Goal: Task Accomplishment & Management: Manage account settings

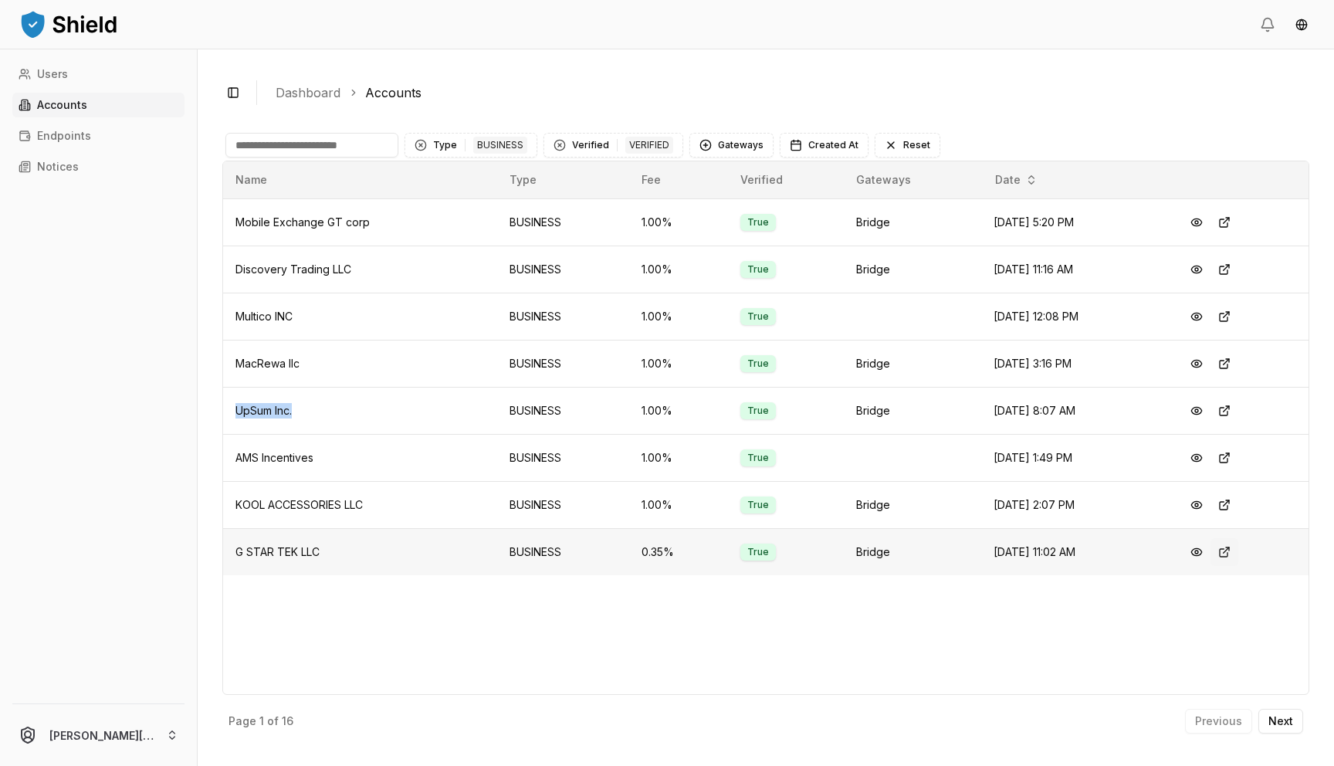
click at [1234, 556] on button at bounding box center [1225, 552] width 28 height 28
click at [1208, 407] on button at bounding box center [1197, 411] width 28 height 28
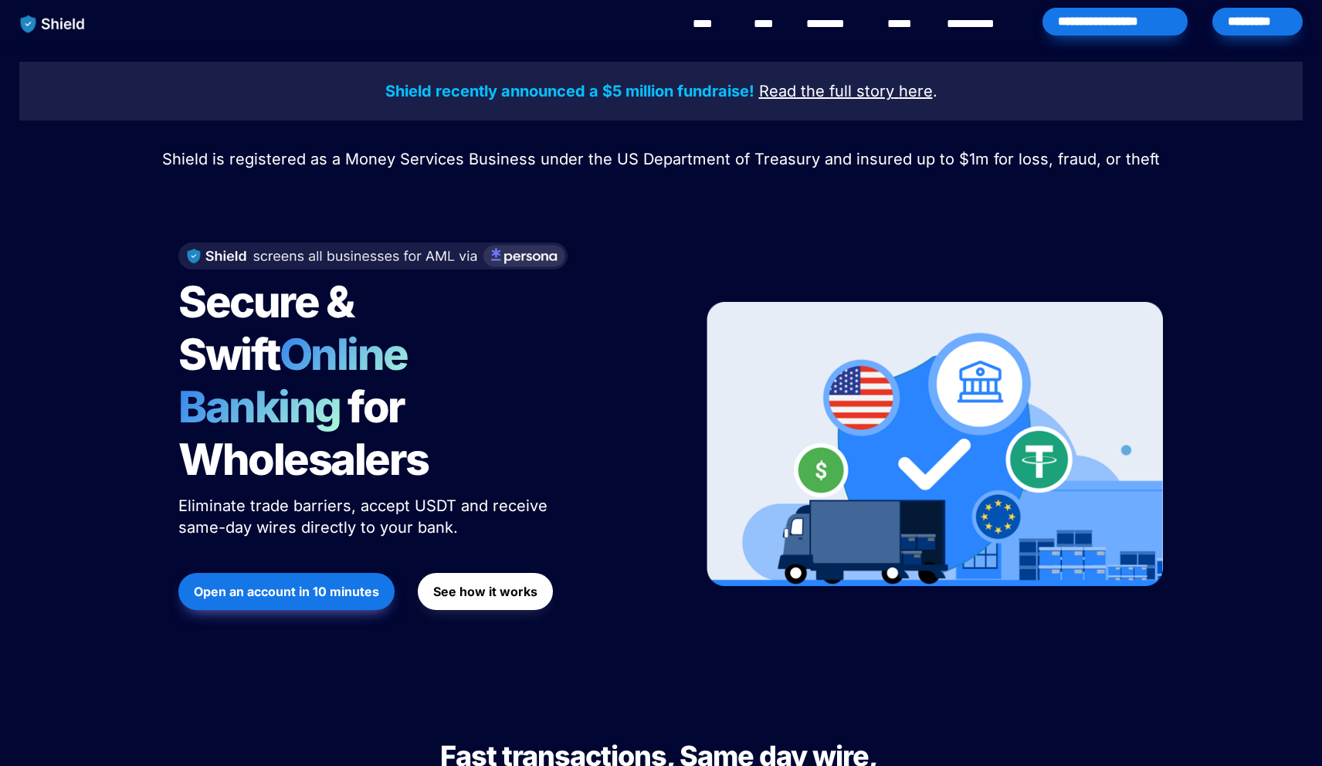
click at [727, 23] on div "****" at bounding box center [710, 24] width 42 height 48
click at [833, 29] on link "********" at bounding box center [833, 24] width 55 height 19
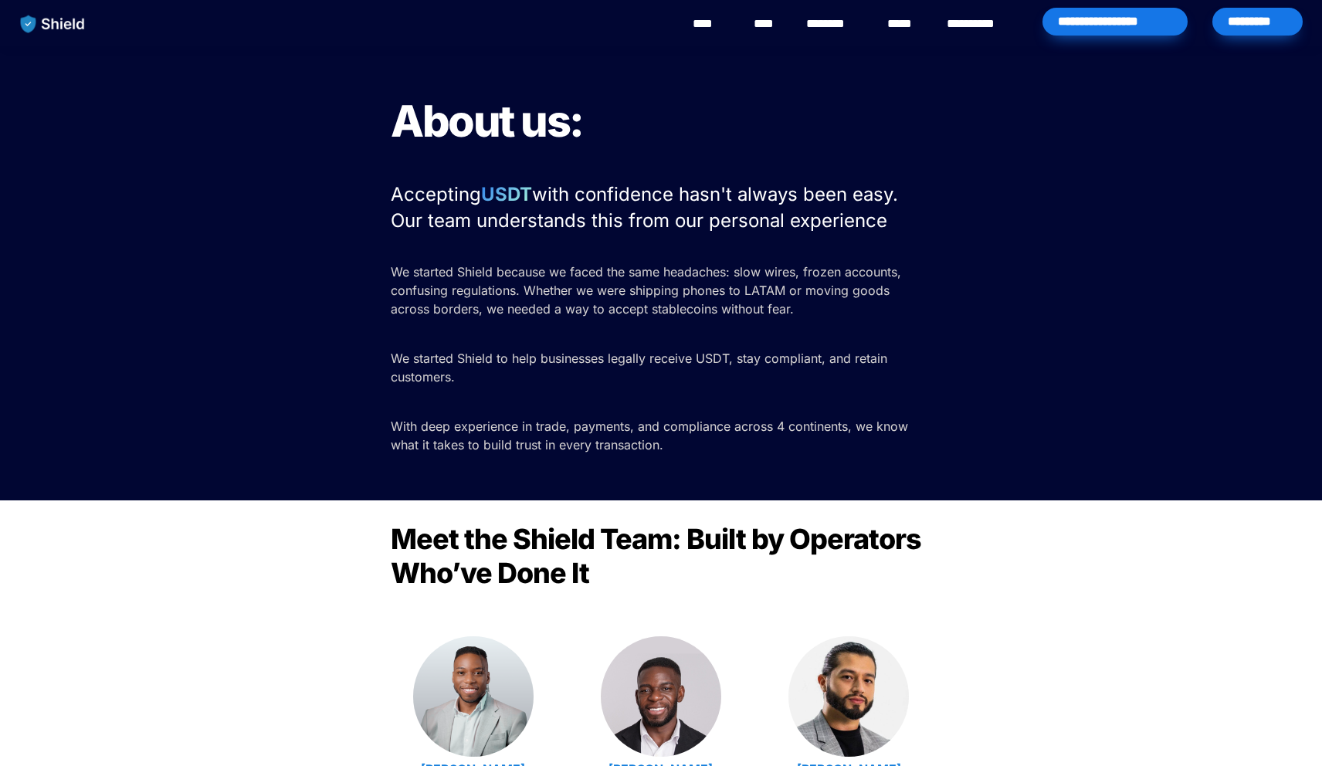
click at [988, 22] on link "**********" at bounding box center [982, 24] width 70 height 19
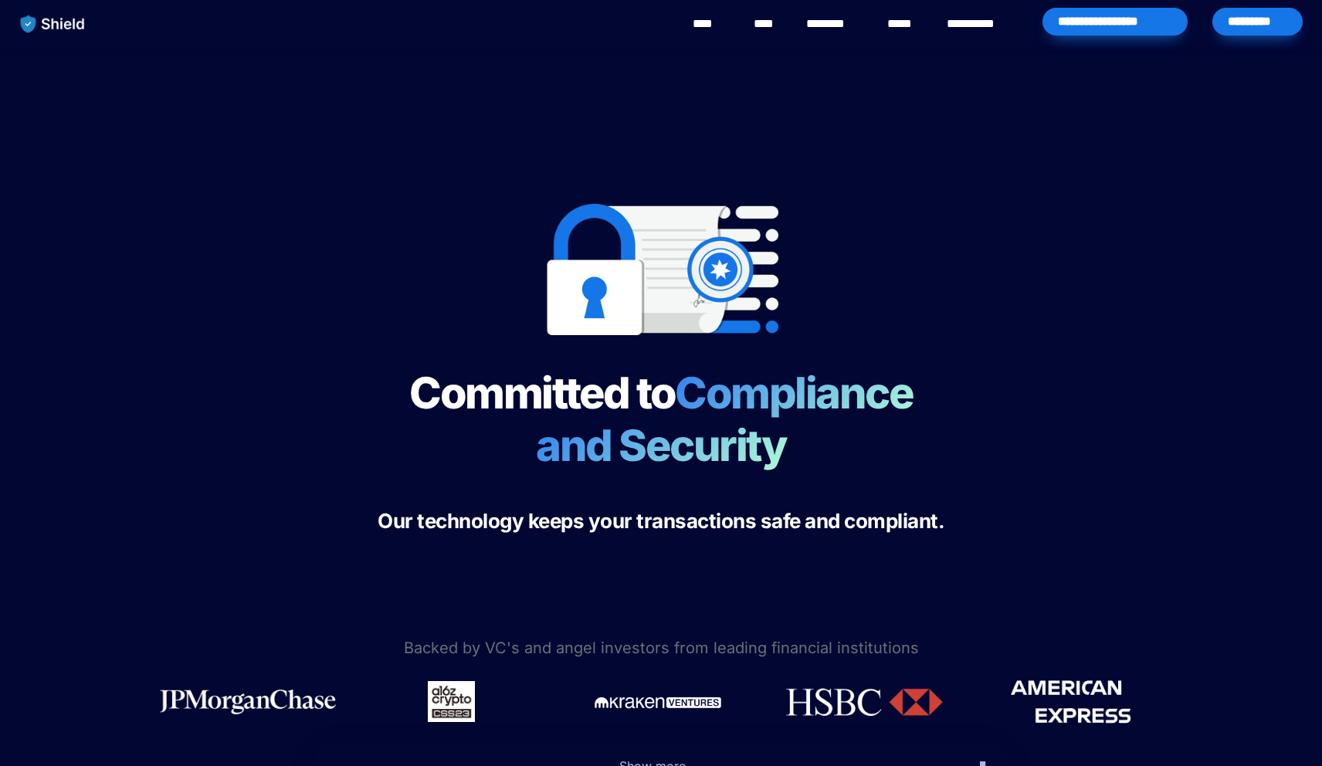
click at [986, 22] on link "**********" at bounding box center [982, 24] width 70 height 19
click at [906, 19] on link "****" at bounding box center [904, 24] width 34 height 19
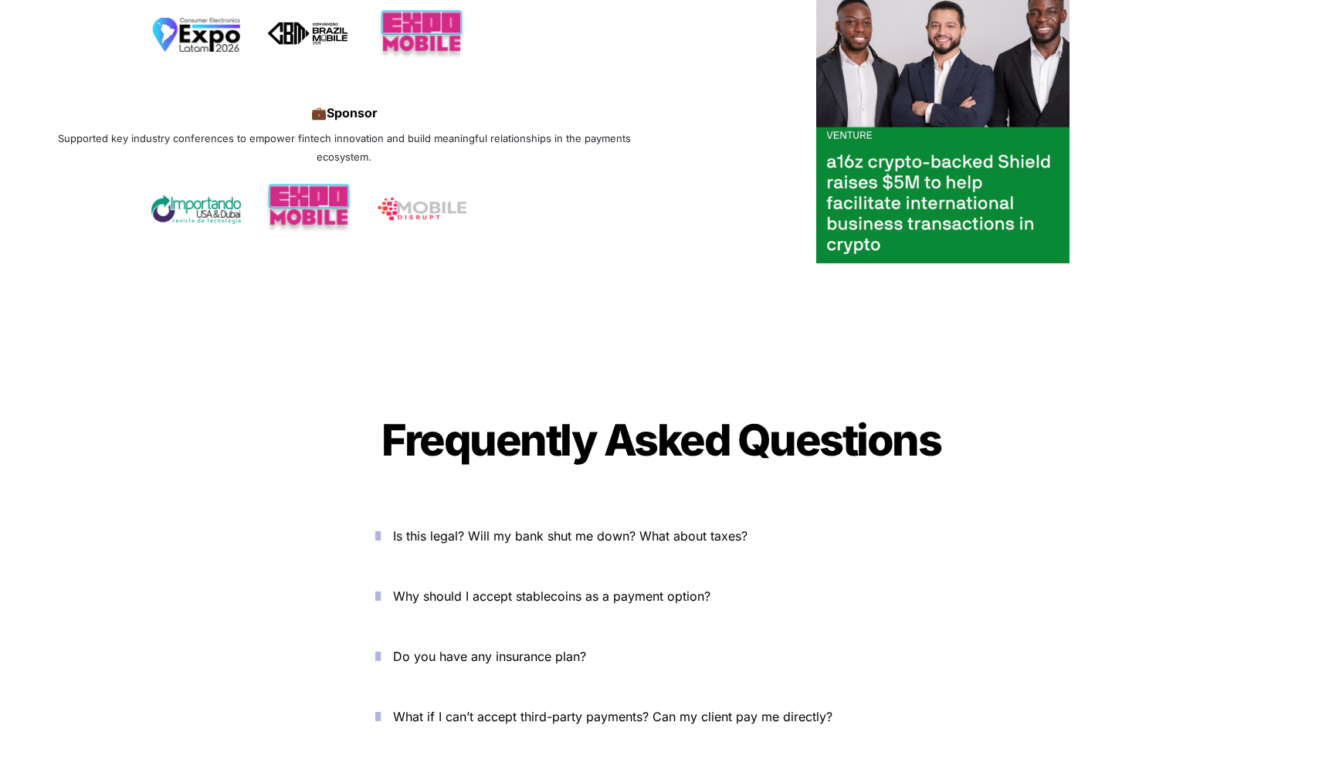
scroll to position [5368, 0]
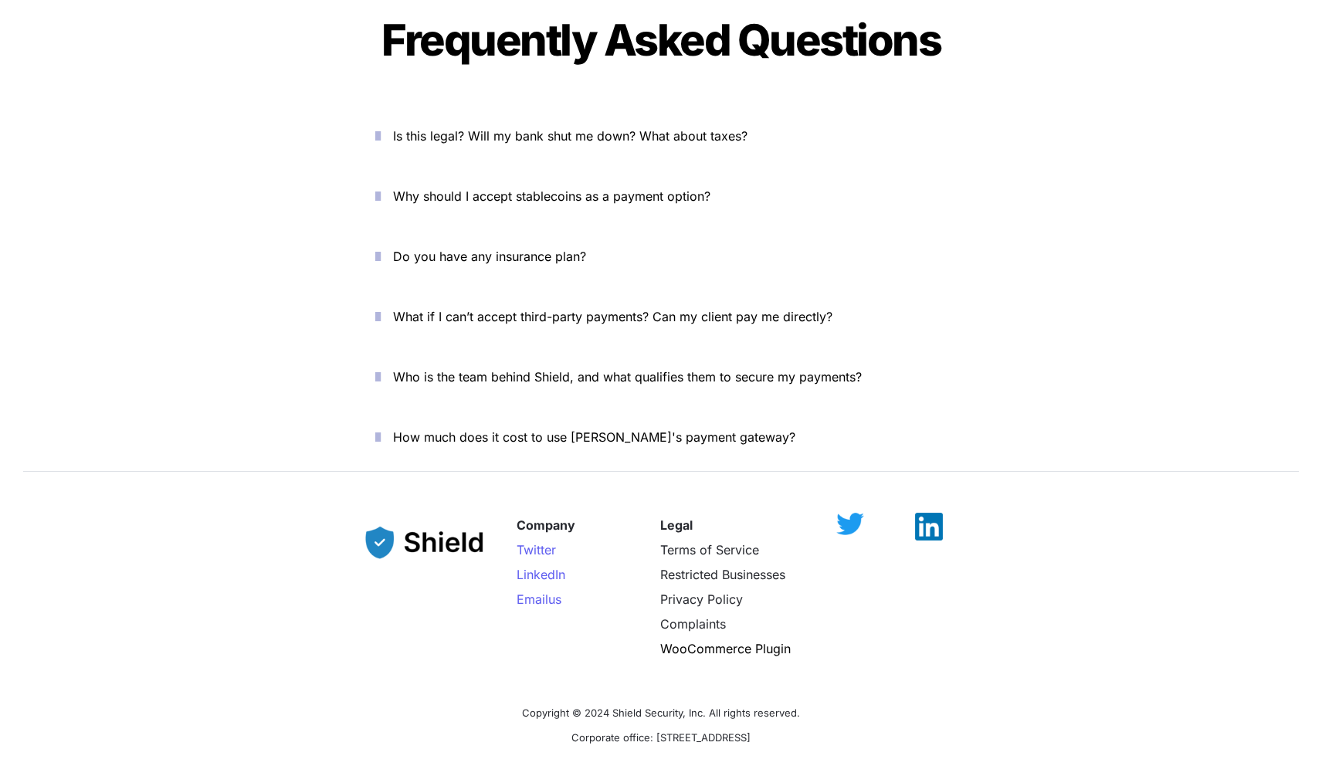
click at [545, 128] on span "Is this legal? Will my bank shut me down? What about taxes?" at bounding box center [570, 135] width 354 height 15
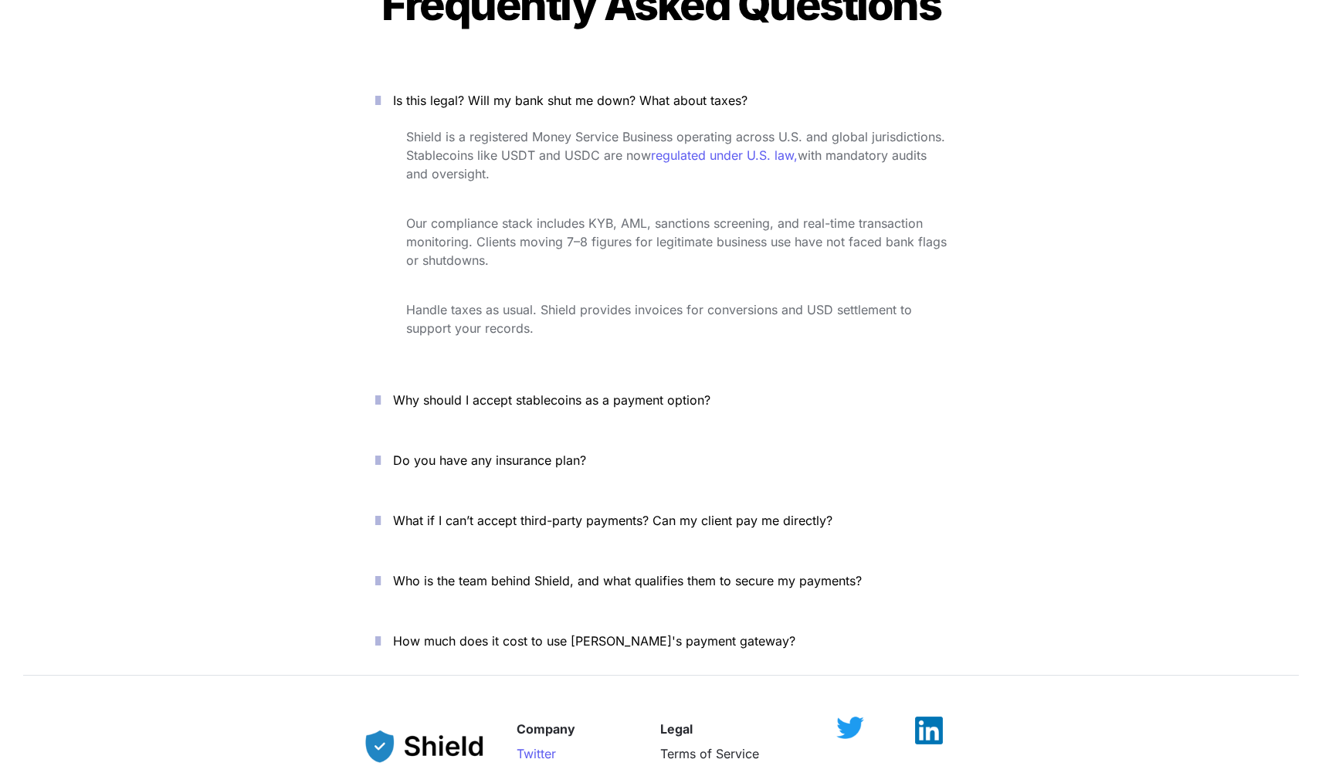
scroll to position [5405, 0]
click at [554, 447] on p "Do you have any insurance plan?" at bounding box center [670, 459] width 554 height 25
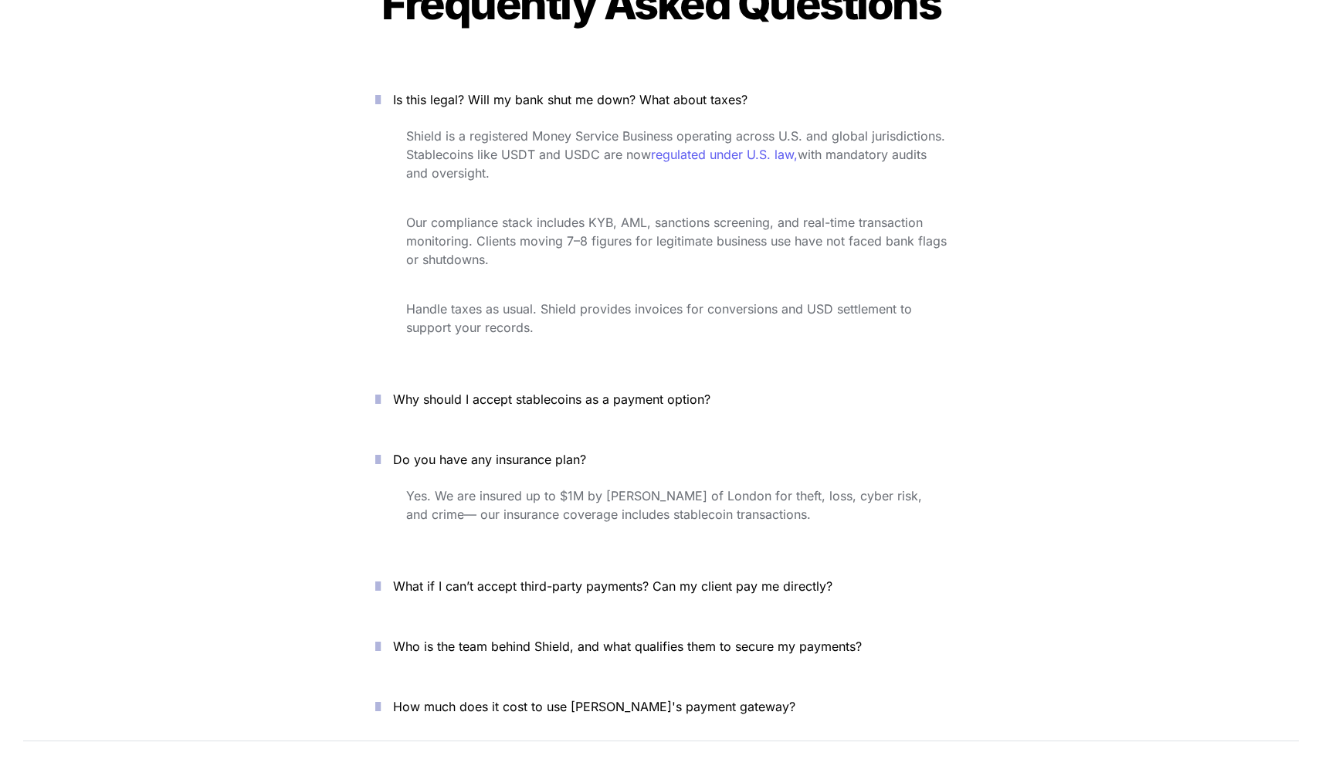
click at [578, 578] on span "What if I can’t accept third-party payments? Can my client pay me directly?" at bounding box center [612, 585] width 439 height 15
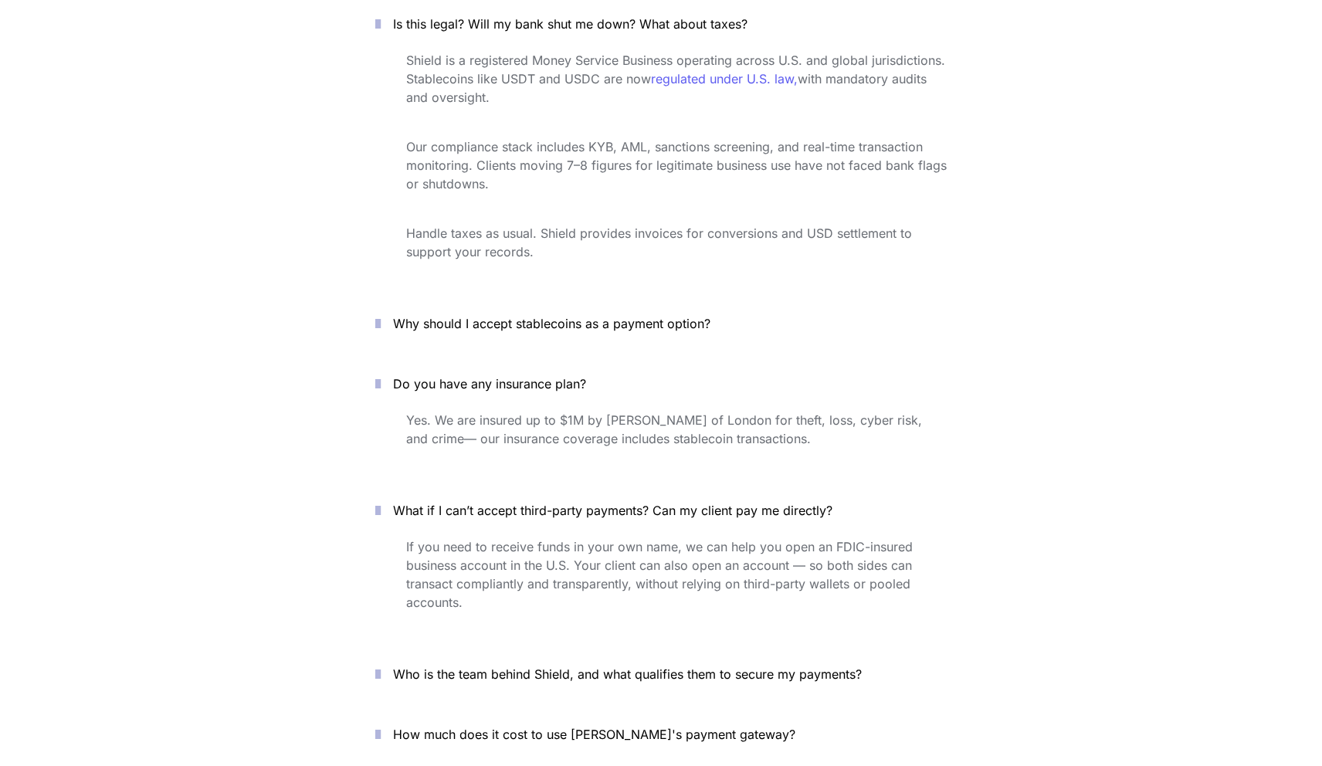
click at [570, 666] on span "Who is the team behind Shield, and what qualifies them to secure my payments?" at bounding box center [627, 673] width 469 height 15
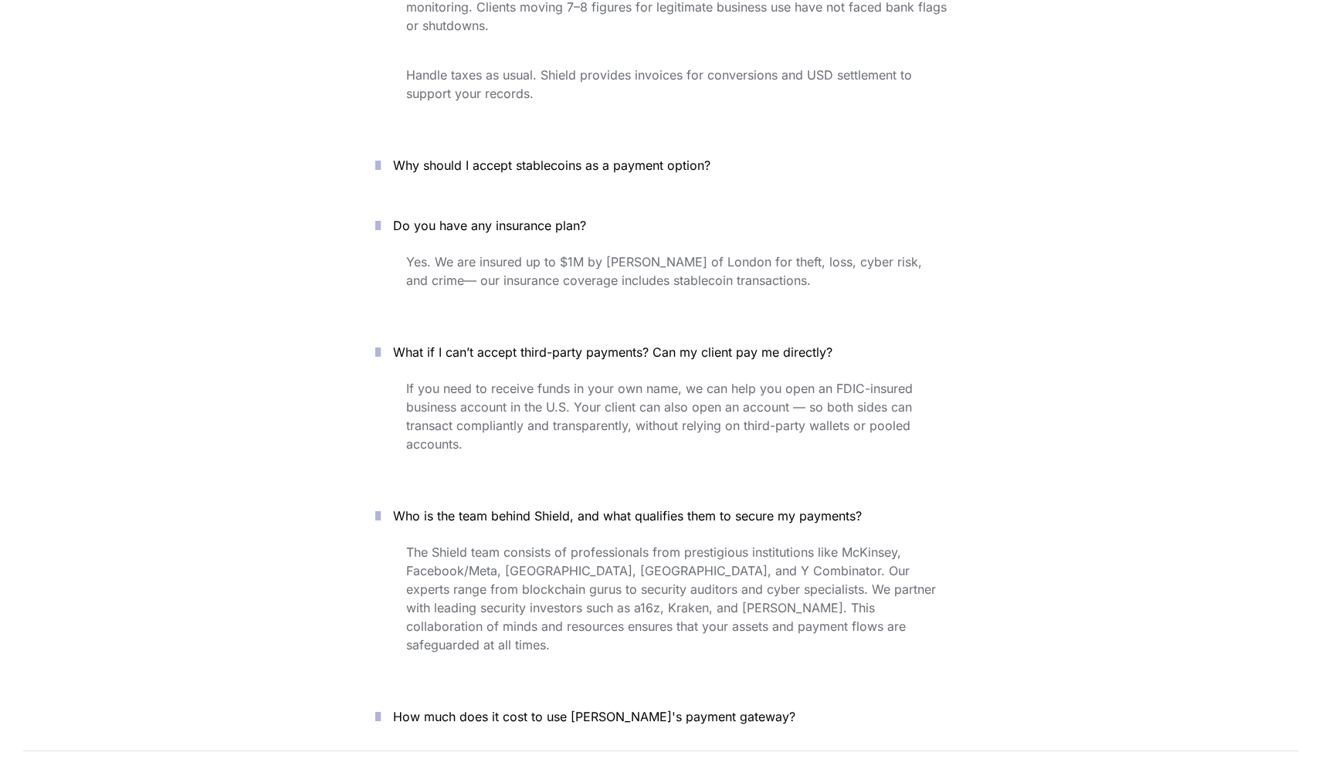
scroll to position [5640, 0]
click at [556, 703] on p "How much does it cost to use Shield's payment gateway?" at bounding box center [670, 715] width 554 height 25
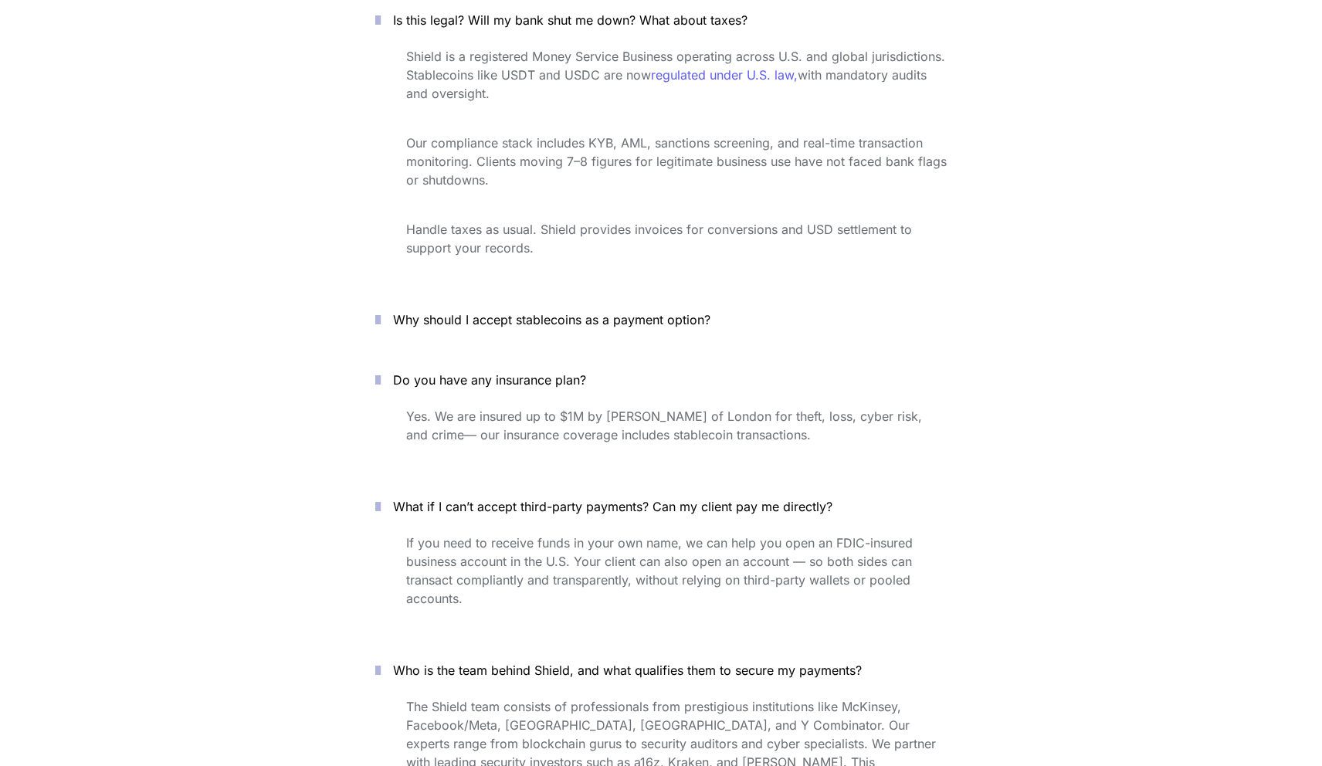
scroll to position [5472, 0]
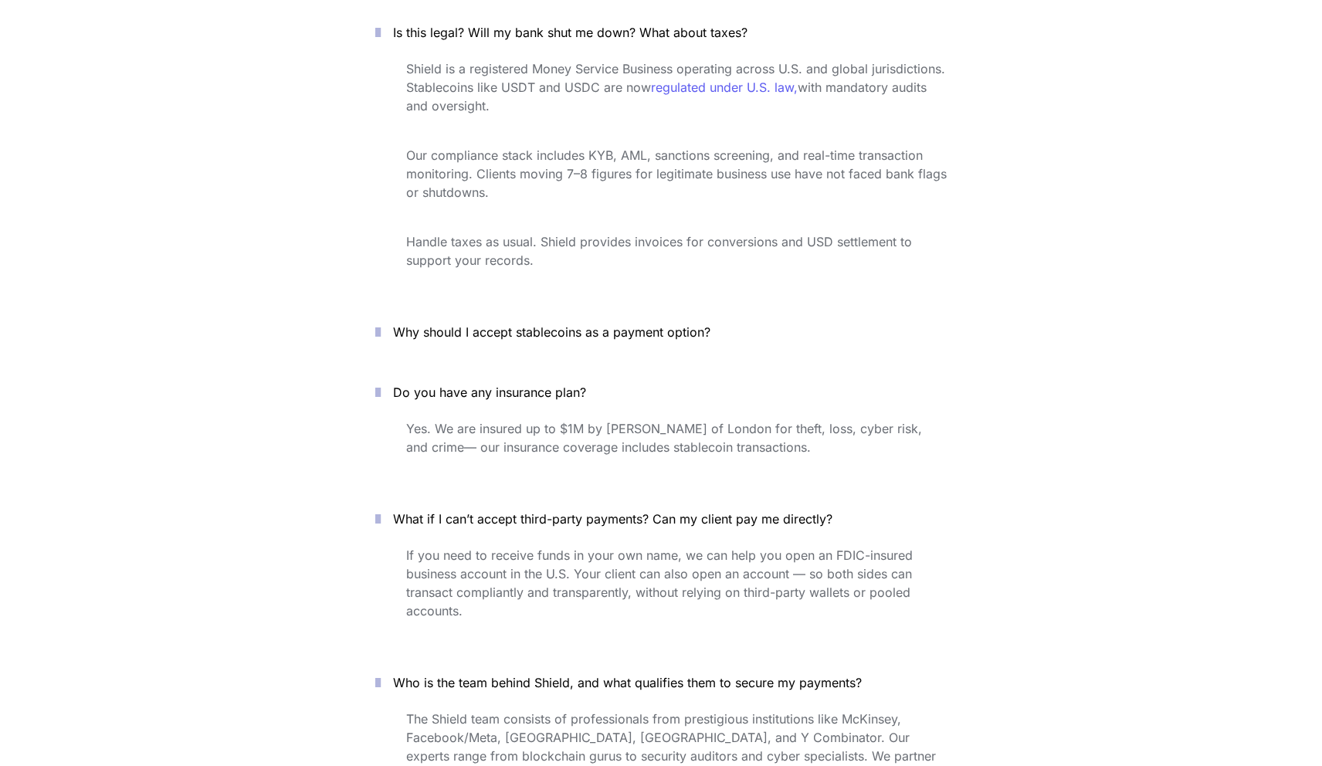
click at [578, 308] on button "Why should I accept stablecoins as a payment option?" at bounding box center [661, 332] width 618 height 48
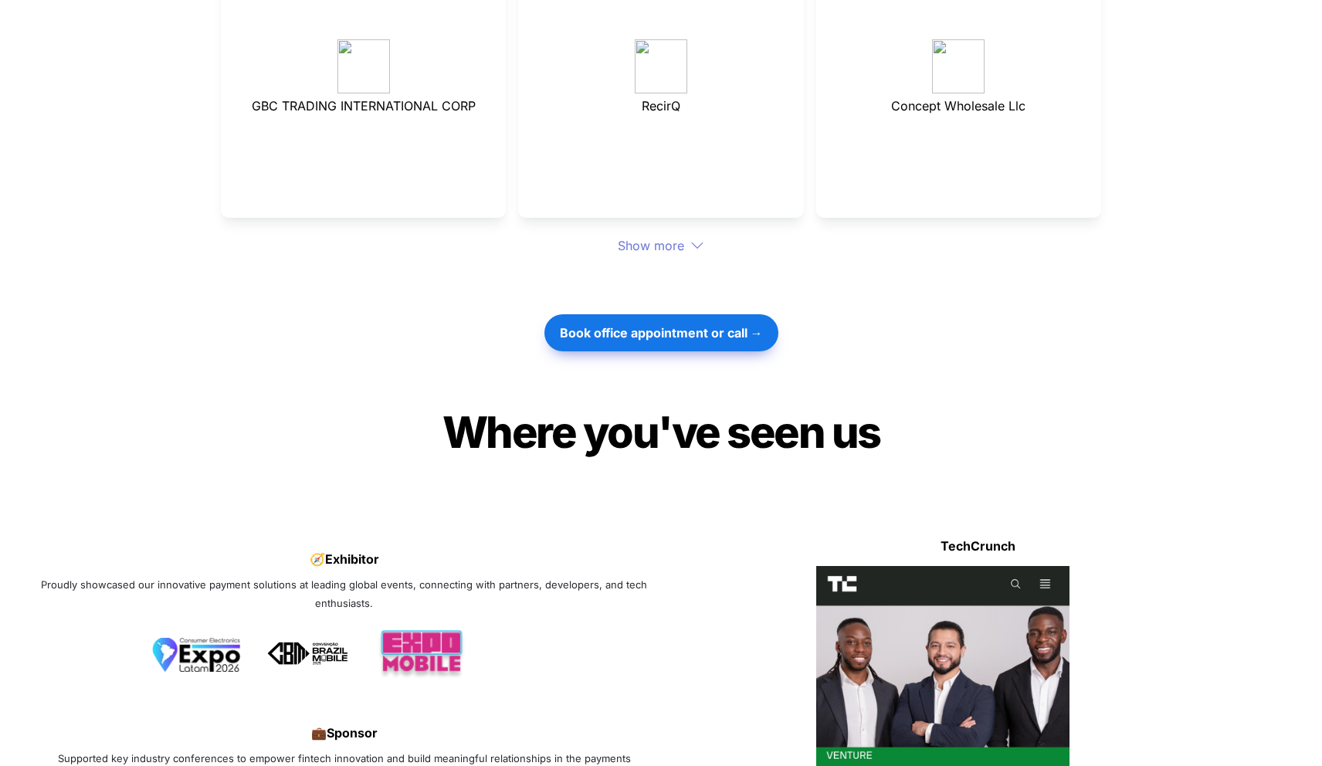
scroll to position [3942, 0]
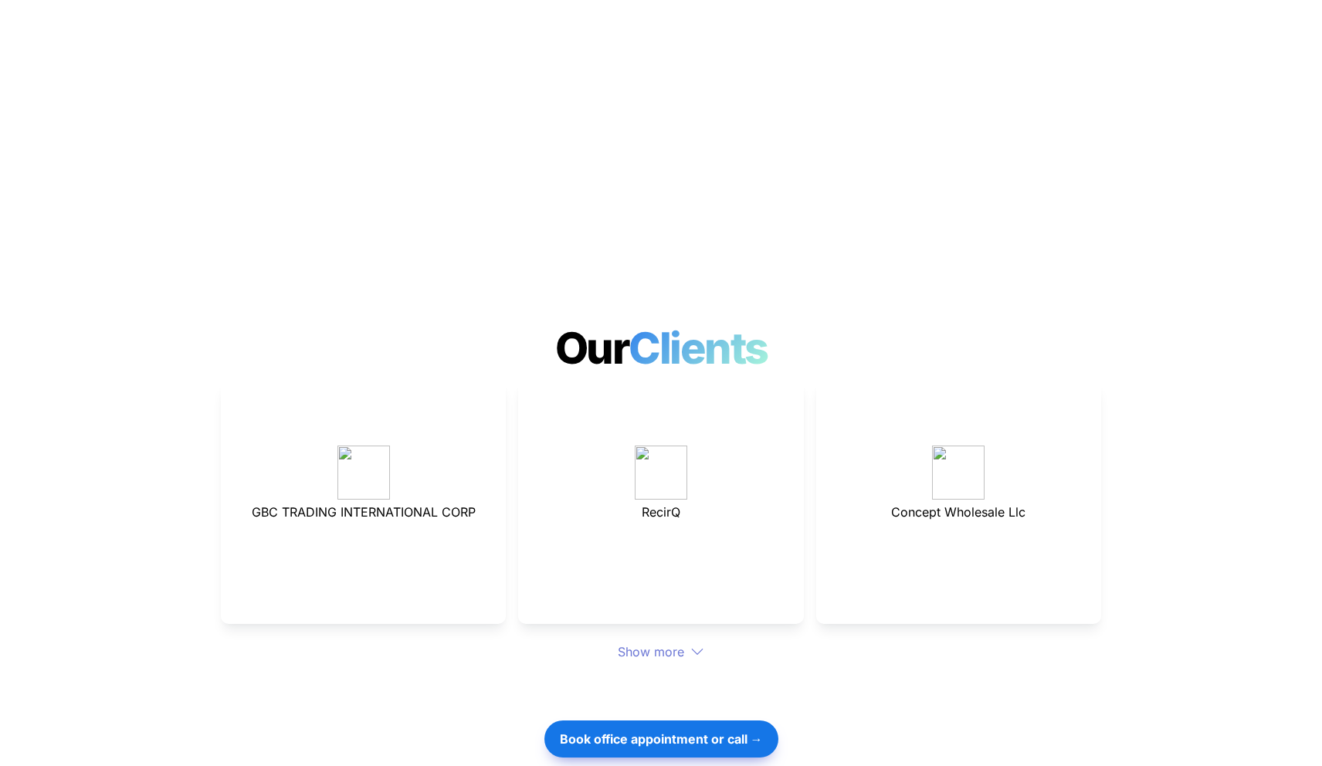
click at [662, 642] on div "Show more" at bounding box center [661, 651] width 880 height 19
click at [669, 642] on div "Show more" at bounding box center [661, 651] width 880 height 19
click at [704, 642] on div "Show more" at bounding box center [661, 651] width 880 height 19
click at [702, 645] on icon at bounding box center [697, 652] width 14 height 14
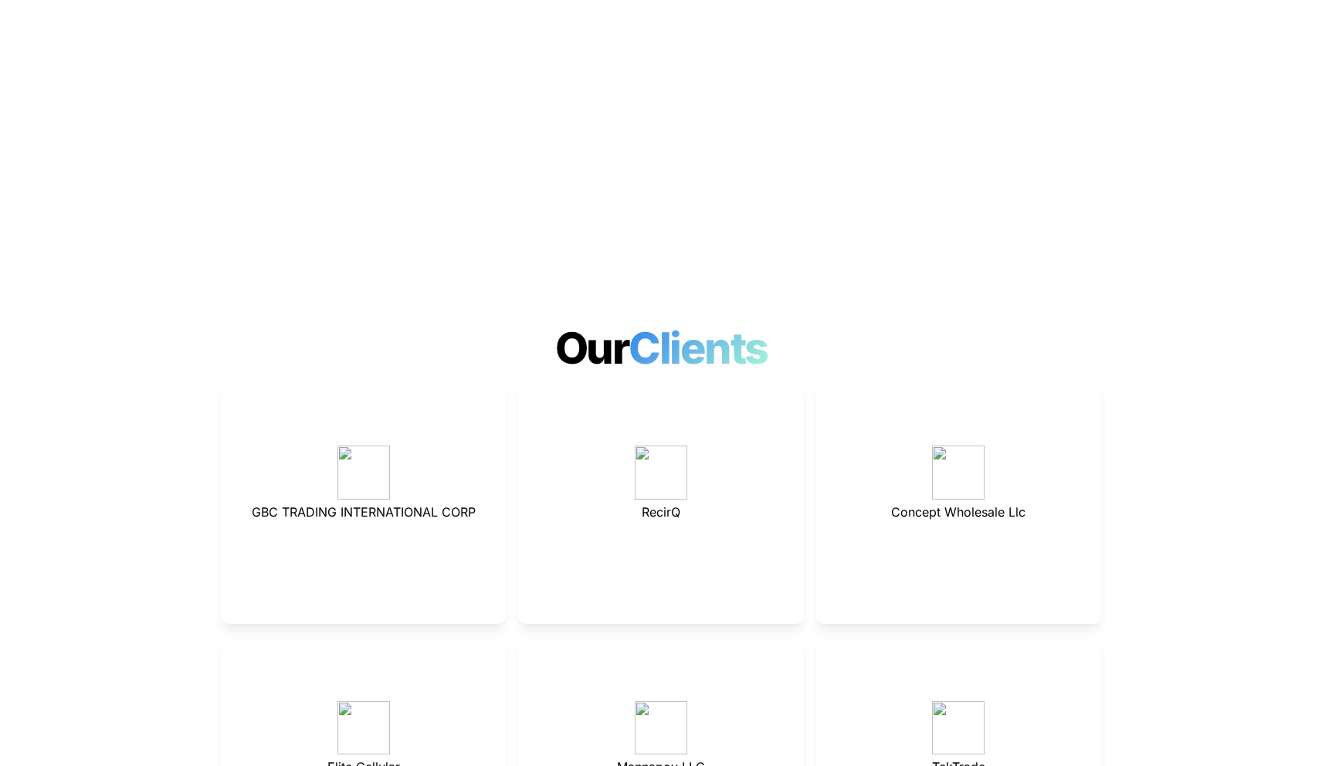
click at [700, 652] on p at bounding box center [660, 664] width 246 height 25
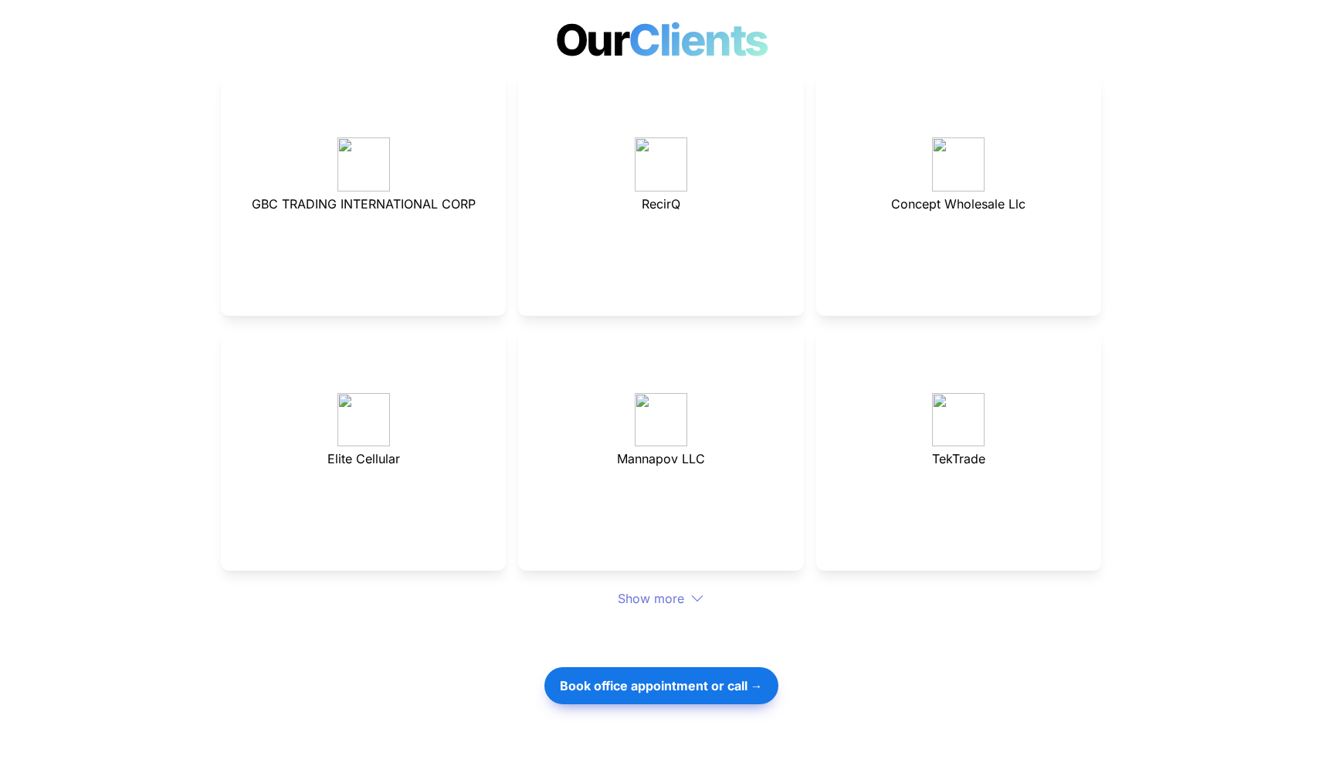
scroll to position [4251, 0]
click at [697, 591] on icon at bounding box center [697, 598] width 14 height 14
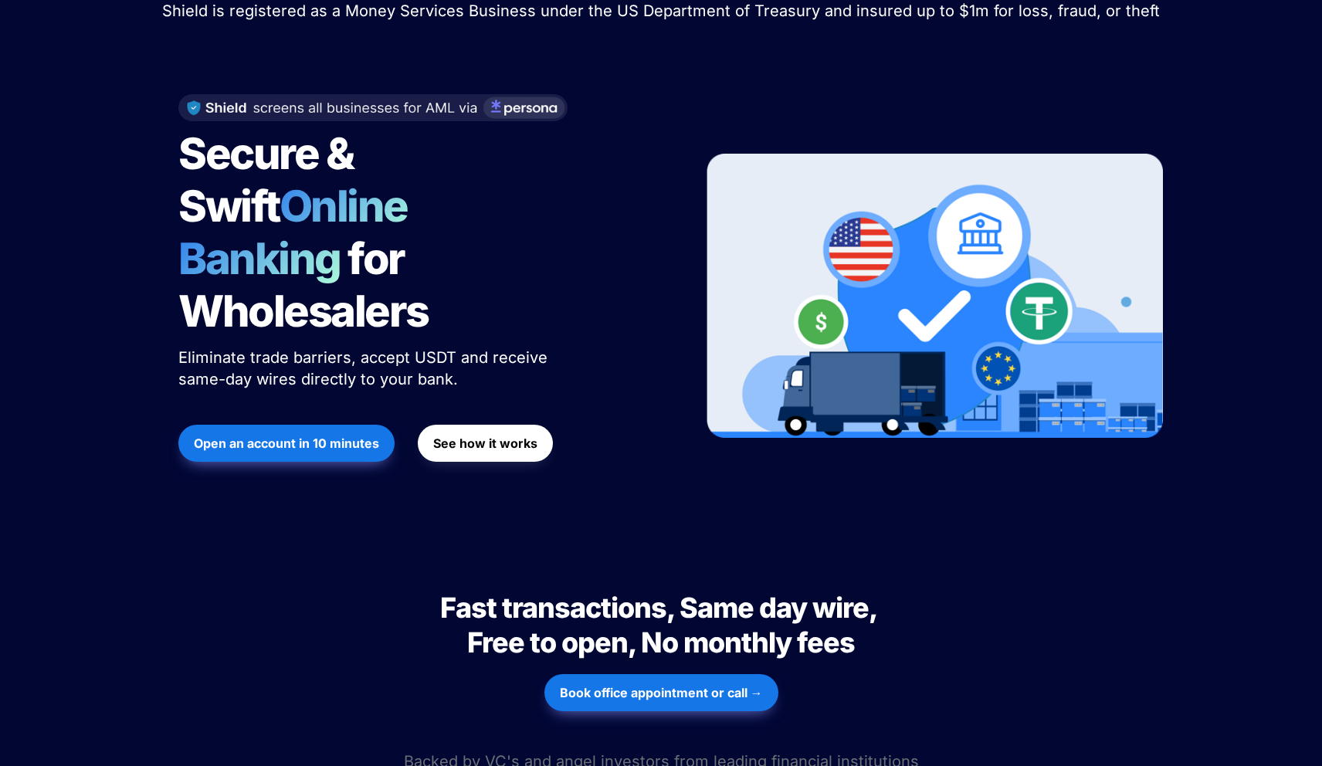
scroll to position [141, 0]
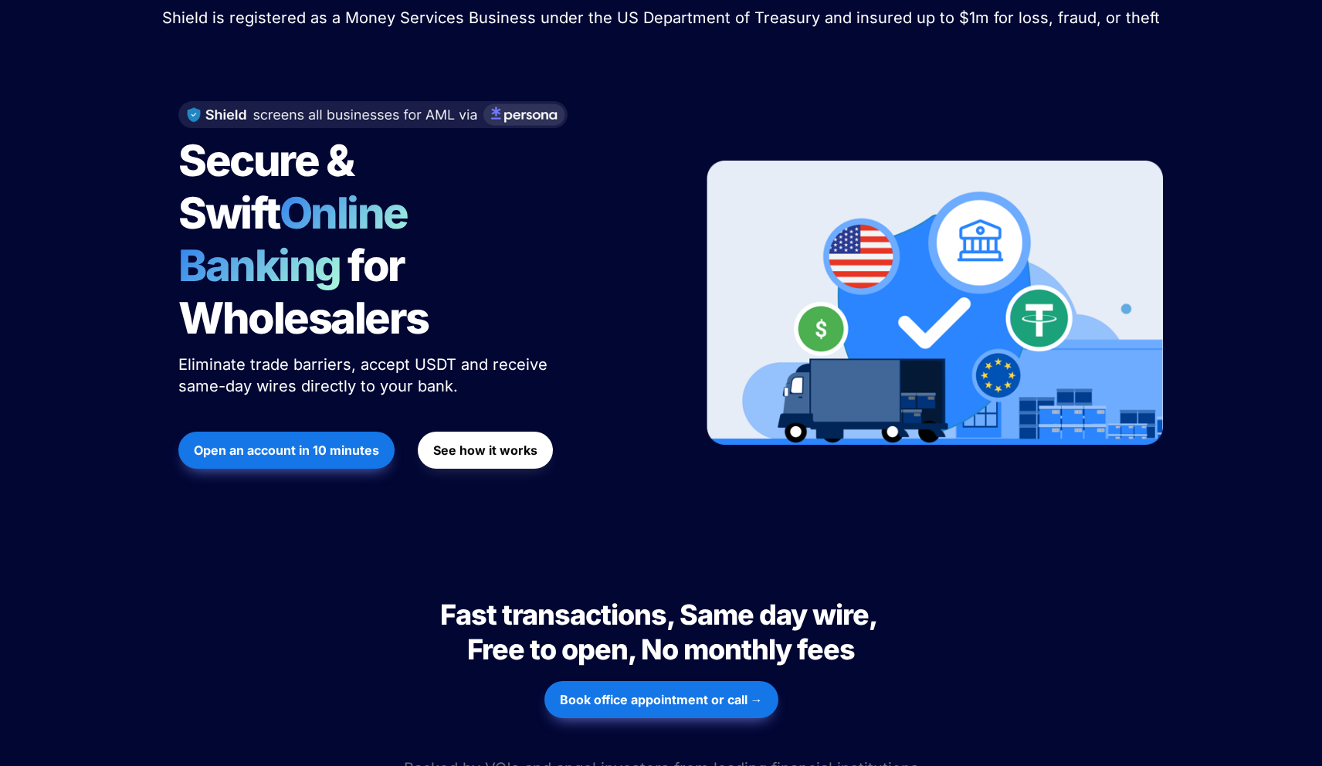
click at [531, 442] on strong "See how it works" at bounding box center [485, 449] width 104 height 15
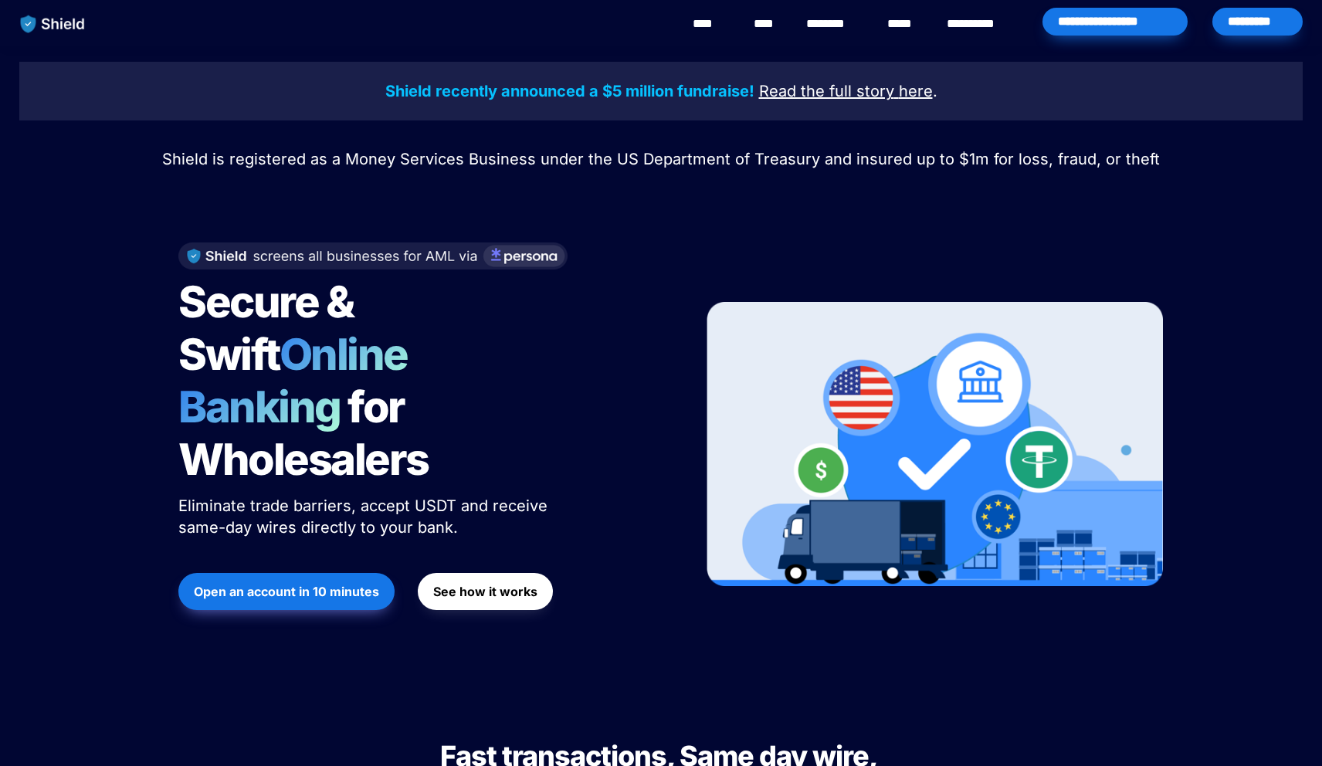
click at [1238, 19] on div "*********" at bounding box center [1257, 22] width 90 height 28
click at [1252, 18] on div "*********" at bounding box center [1257, 22] width 90 height 28
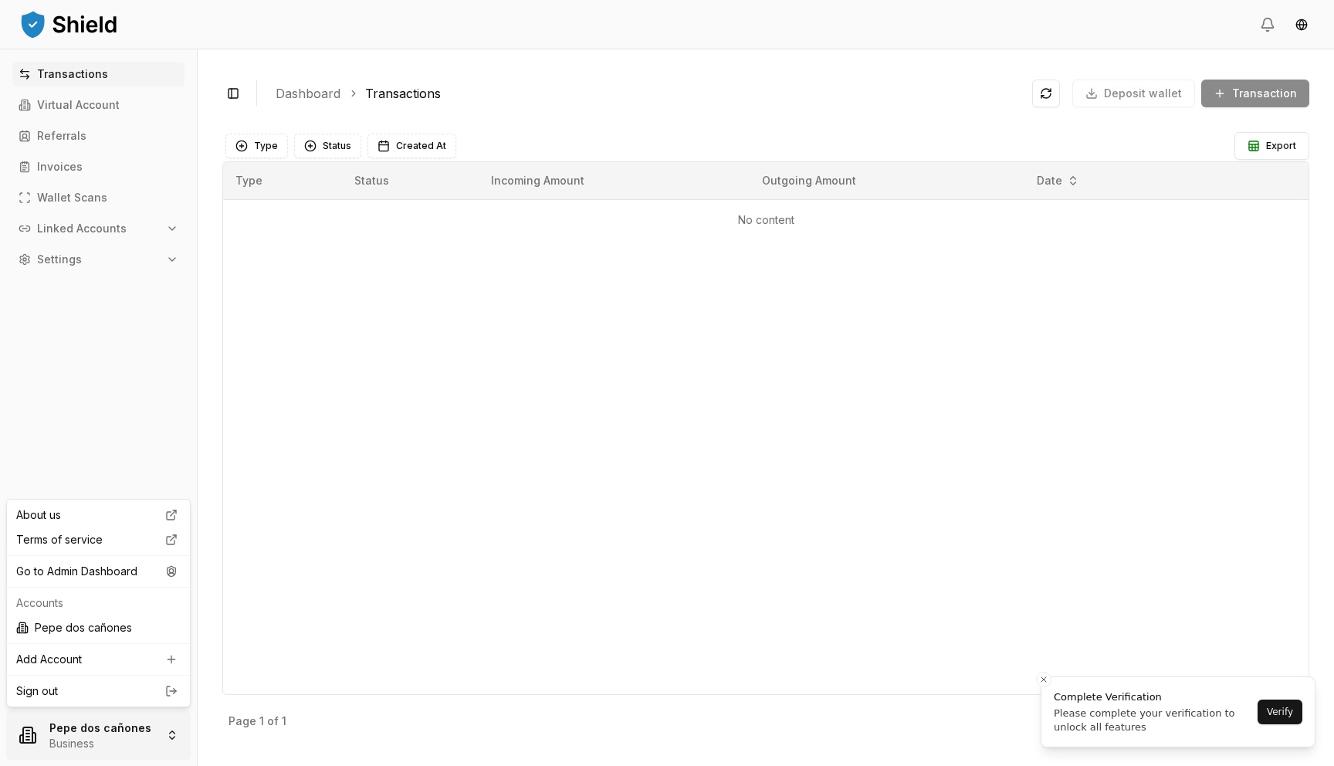
click at [56, 713] on html "Transactions Virtual Account Referrals Invoices Wallet Scans Linked Accounts Se…" at bounding box center [667, 383] width 1334 height 766
click at [95, 564] on div "Go to Admin Dashboard" at bounding box center [98, 571] width 177 height 25
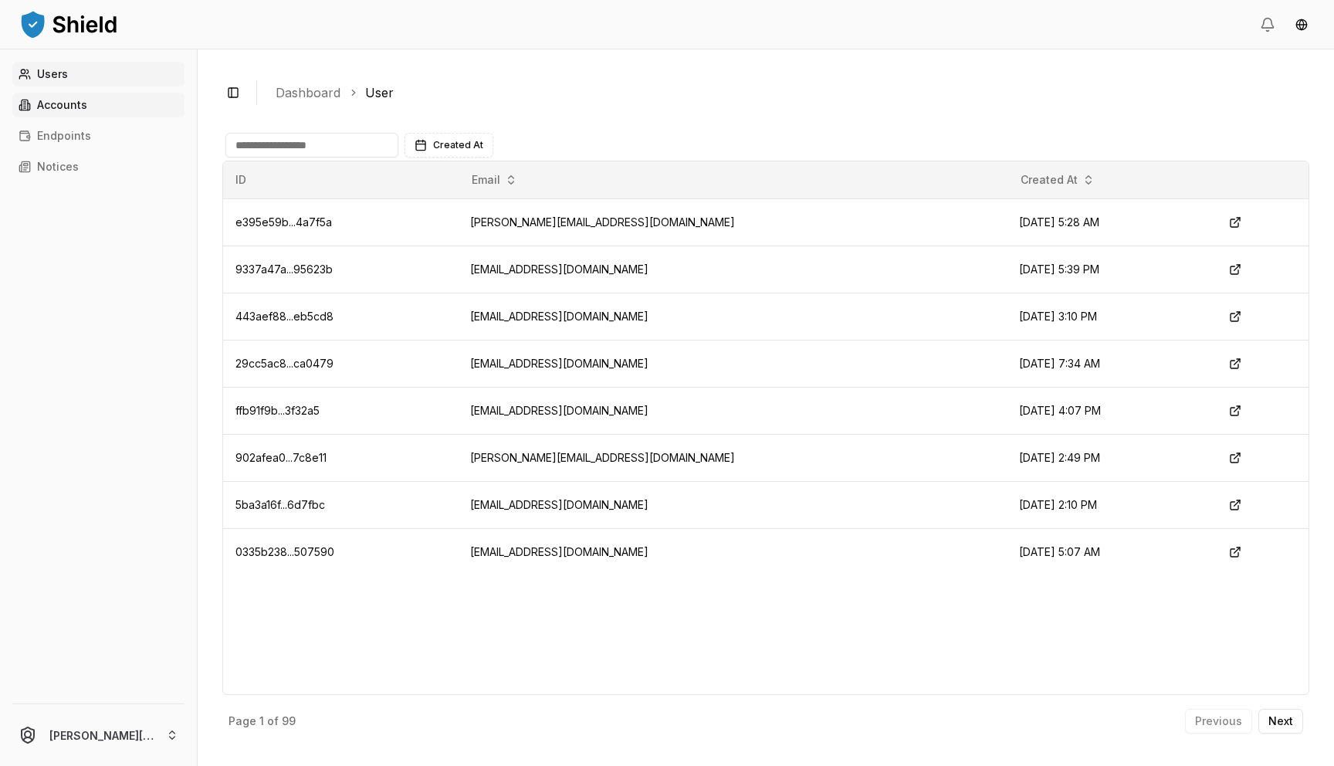
click at [129, 100] on link "Accounts" at bounding box center [98, 105] width 172 height 25
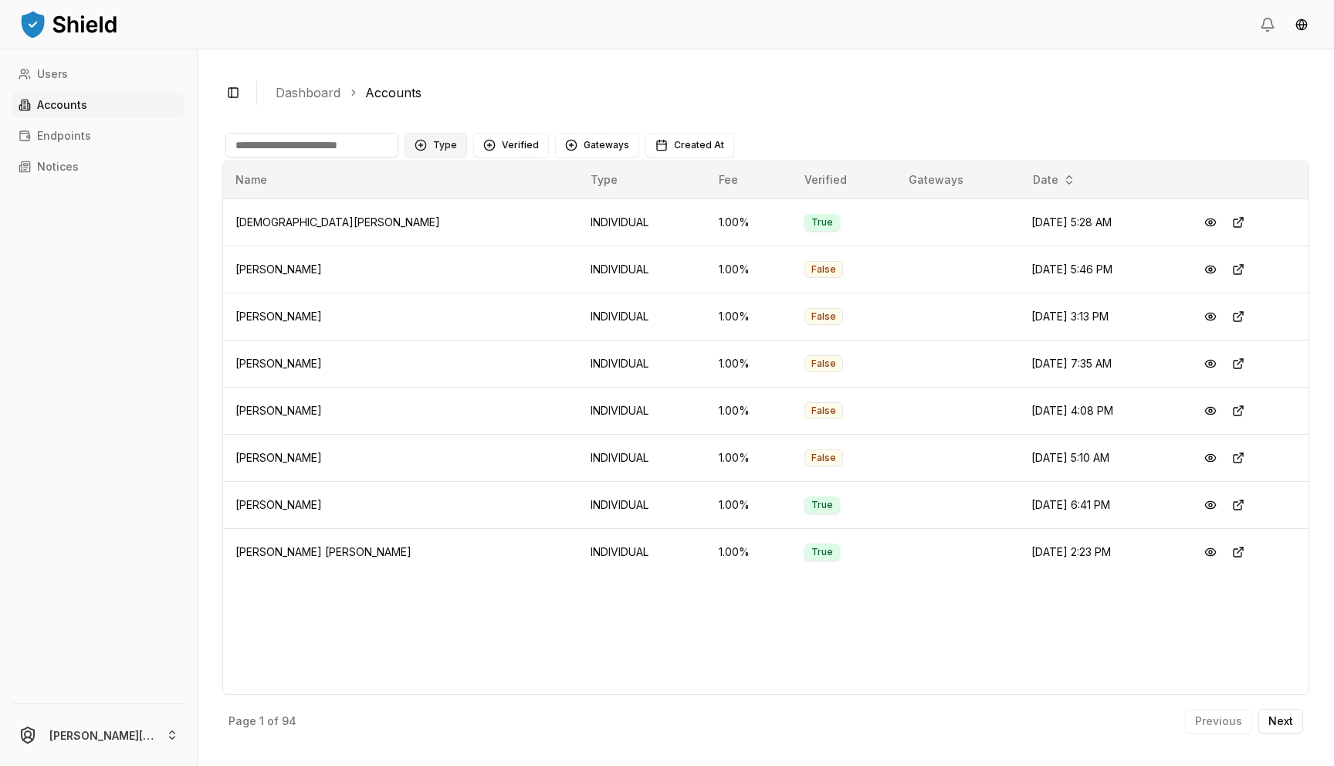
click at [449, 146] on button "Type" at bounding box center [436, 145] width 63 height 25
click at [448, 222] on div "BUSINESS" at bounding box center [481, 233] width 147 height 25
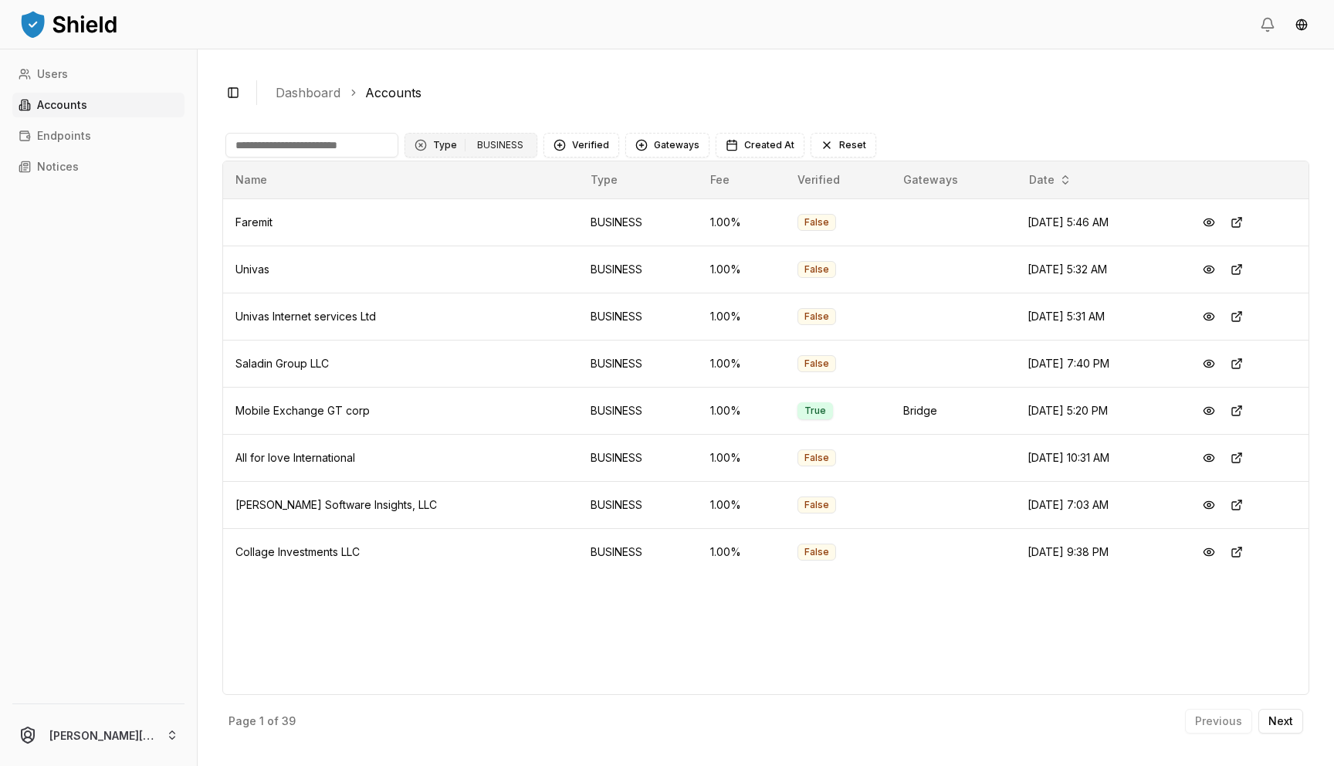
click at [504, 142] on div "BUSINESS" at bounding box center [500, 145] width 54 height 17
click at [474, 229] on span "BUSINESS" at bounding box center [459, 232] width 52 height 15
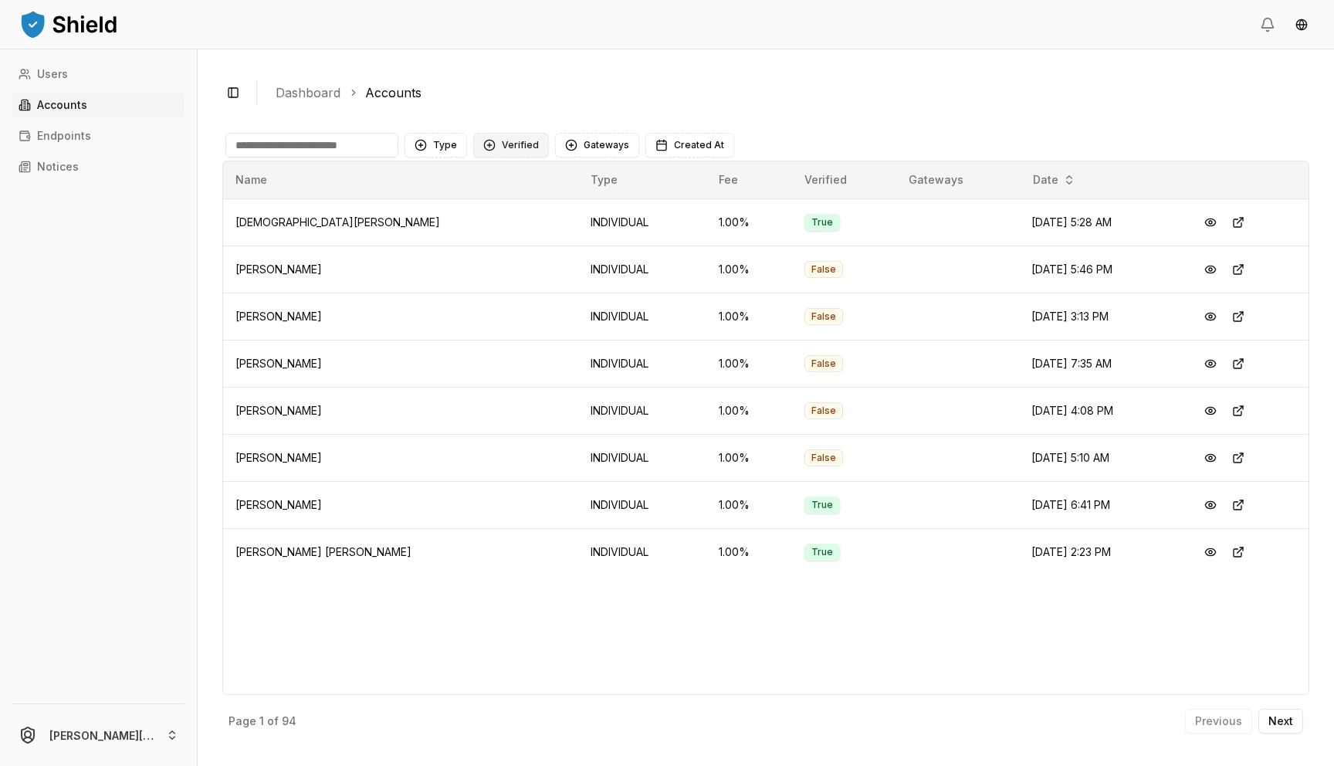
click at [507, 149] on button "Verified" at bounding box center [511, 145] width 76 height 25
click at [510, 238] on span "NOT VERIFIED" at bounding box center [536, 232] width 73 height 15
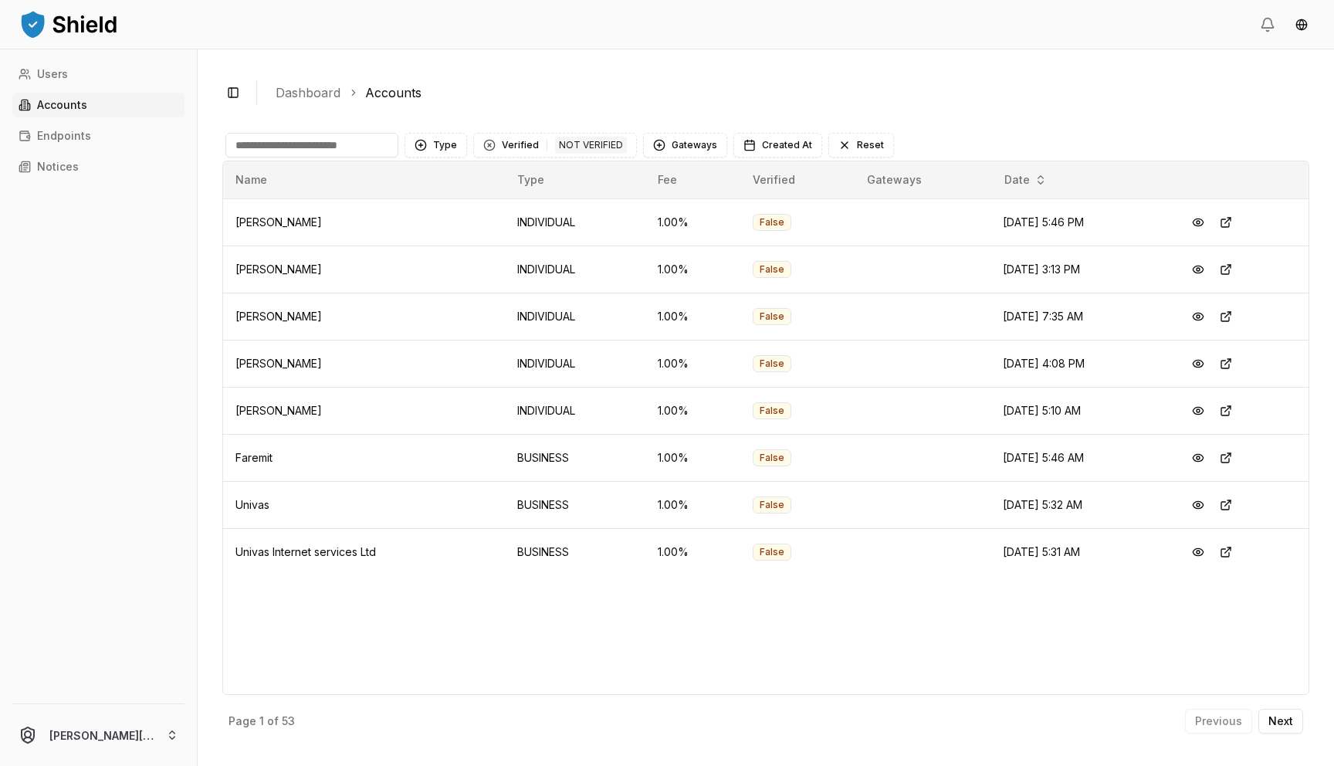
click at [517, 127] on main "Type Verified 1 NOT VERIFIED Gateways Created At Reset Name Type Fee Verified G…" at bounding box center [765, 433] width 1087 height 618
click at [516, 139] on button "Verified 1 NOT VERIFIED" at bounding box center [555, 145] width 164 height 25
click at [528, 205] on span "VERIFIED" at bounding box center [523, 208] width 46 height 15
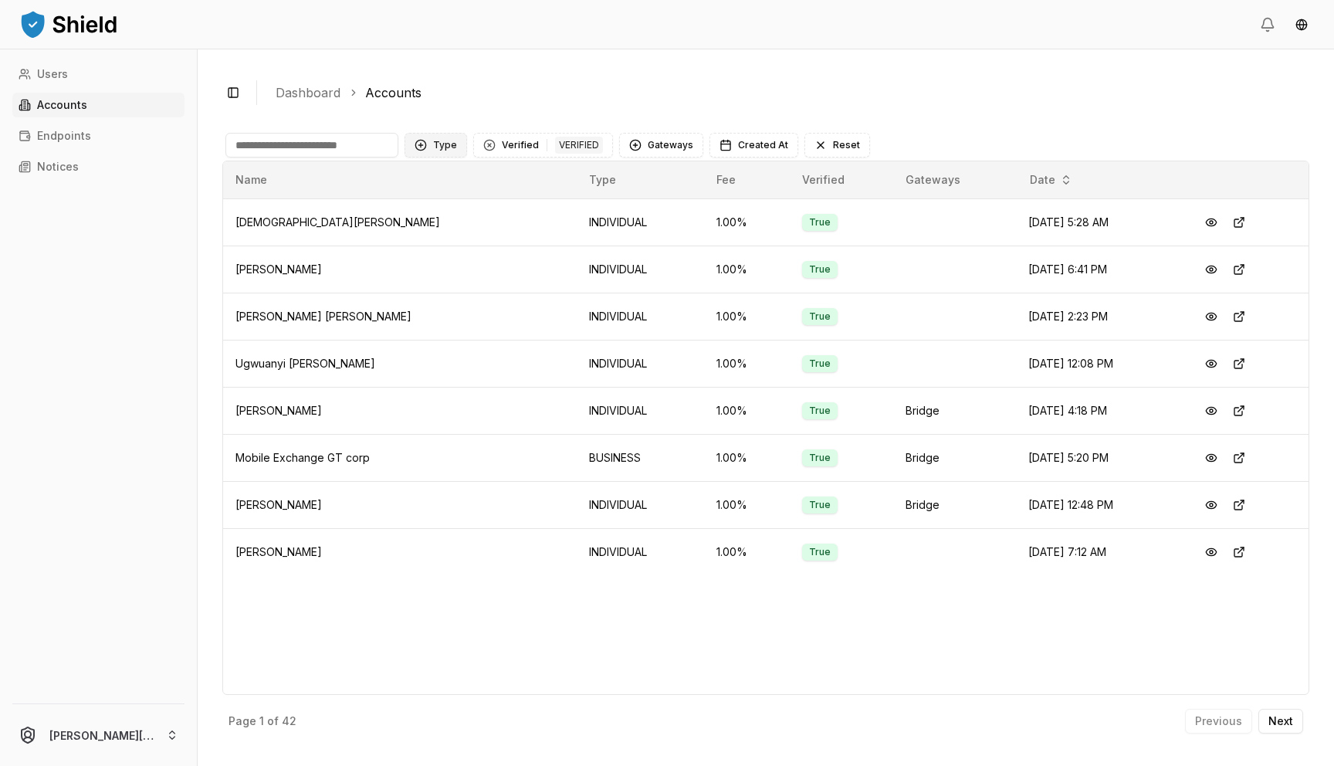
click at [438, 145] on button "Type" at bounding box center [436, 145] width 63 height 25
click at [451, 242] on div "BUSINESS" at bounding box center [481, 233] width 147 height 25
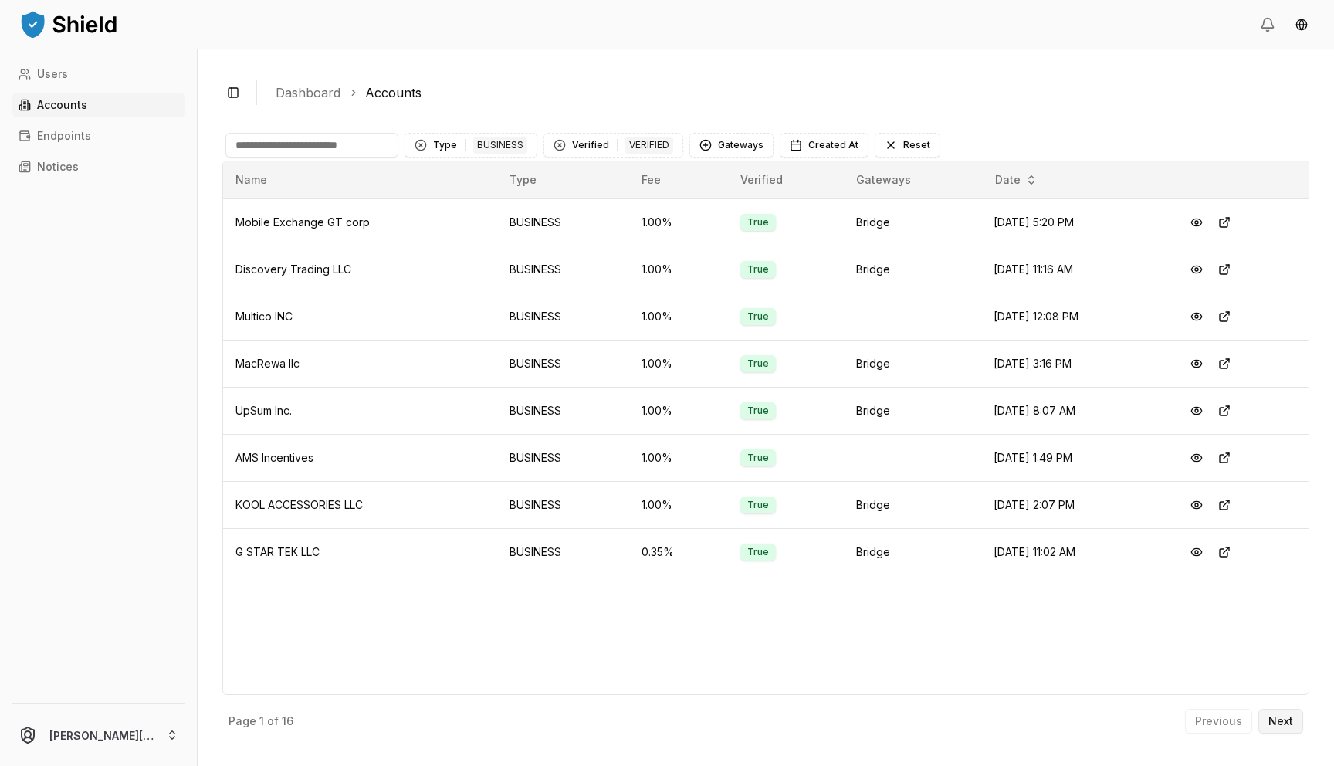
click at [1269, 709] on button "Next" at bounding box center [1281, 721] width 45 height 25
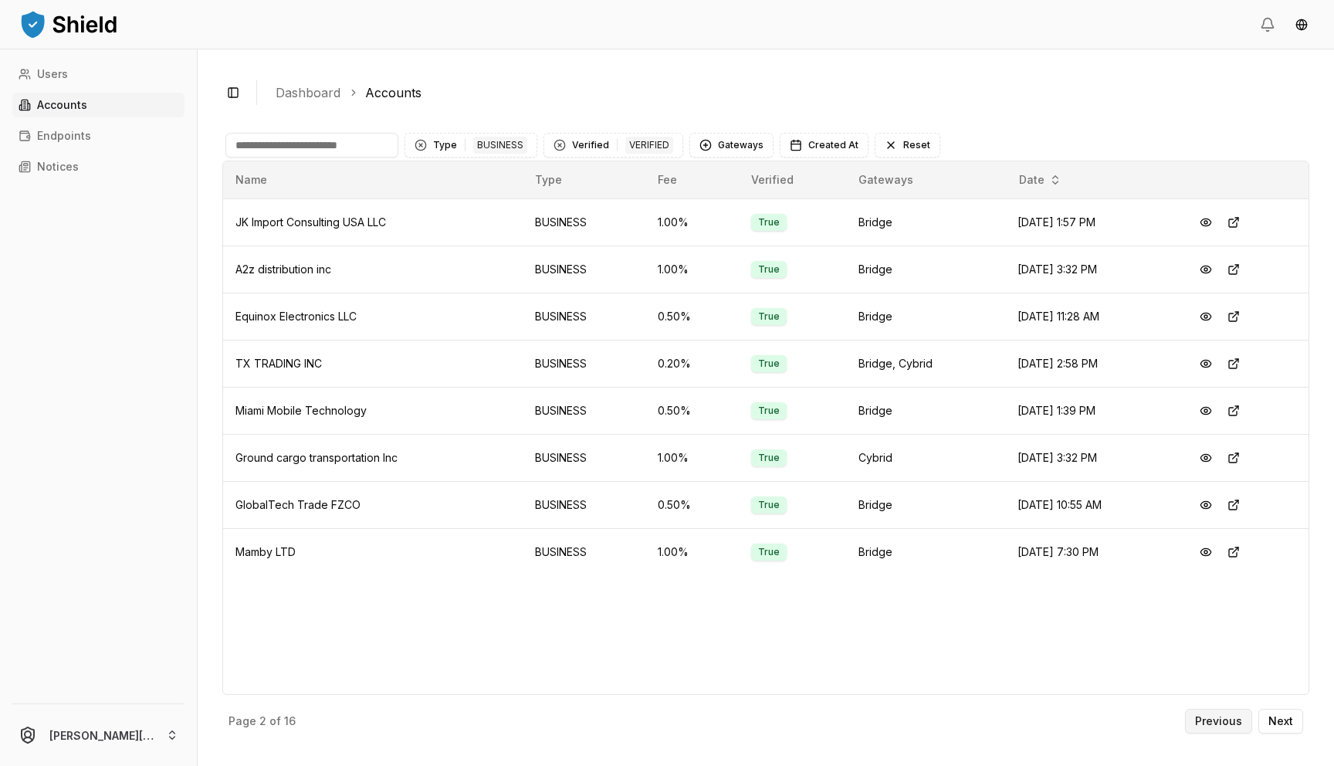
click at [1215, 722] on p "Previous" at bounding box center [1218, 721] width 47 height 11
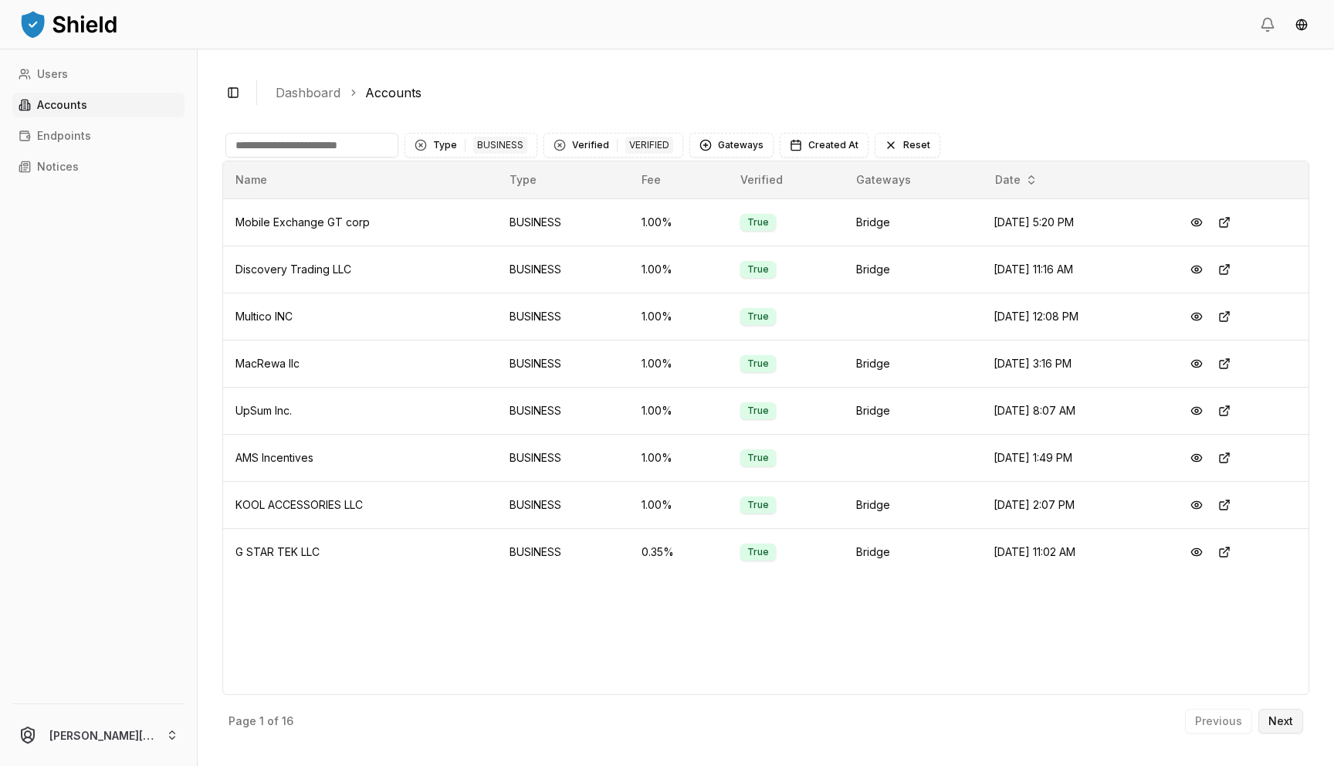
click at [1289, 719] on p "Next" at bounding box center [1281, 721] width 25 height 11
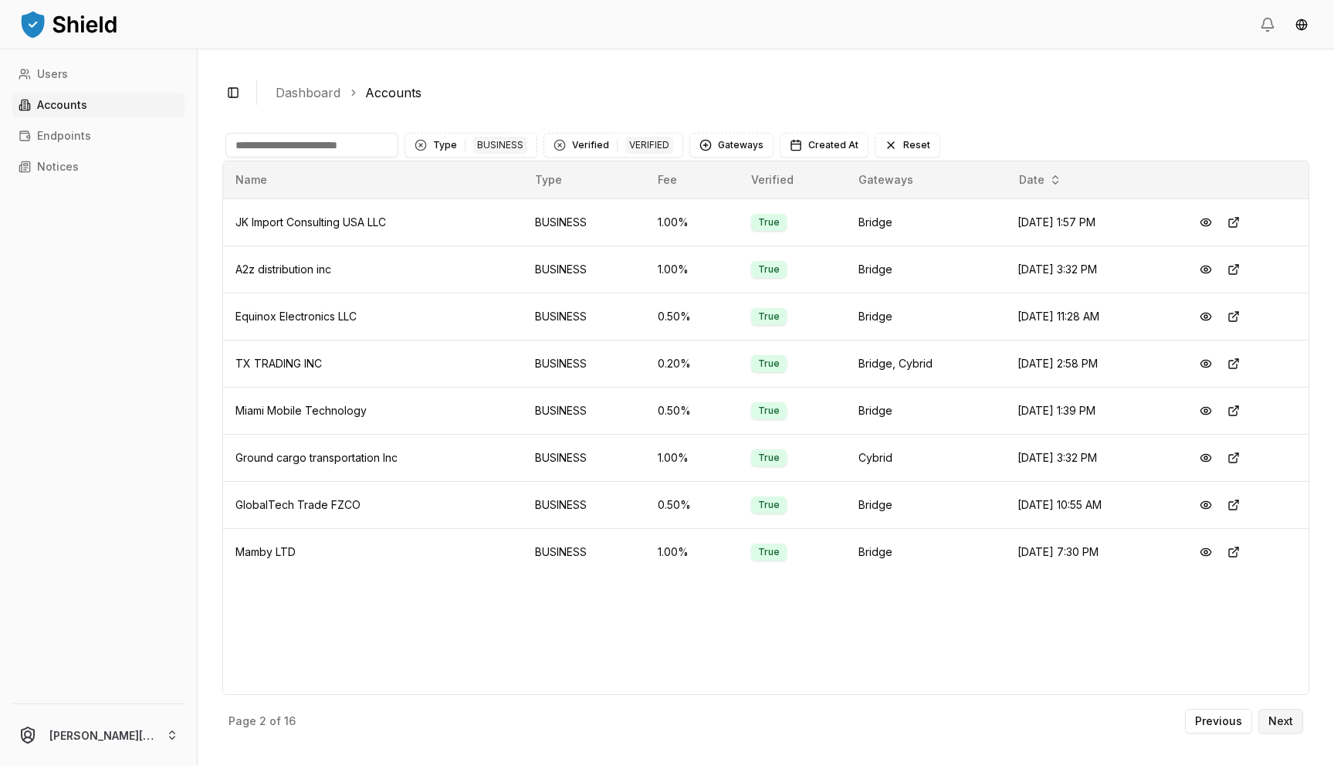
click at [1289, 719] on p "Next" at bounding box center [1281, 721] width 25 height 11
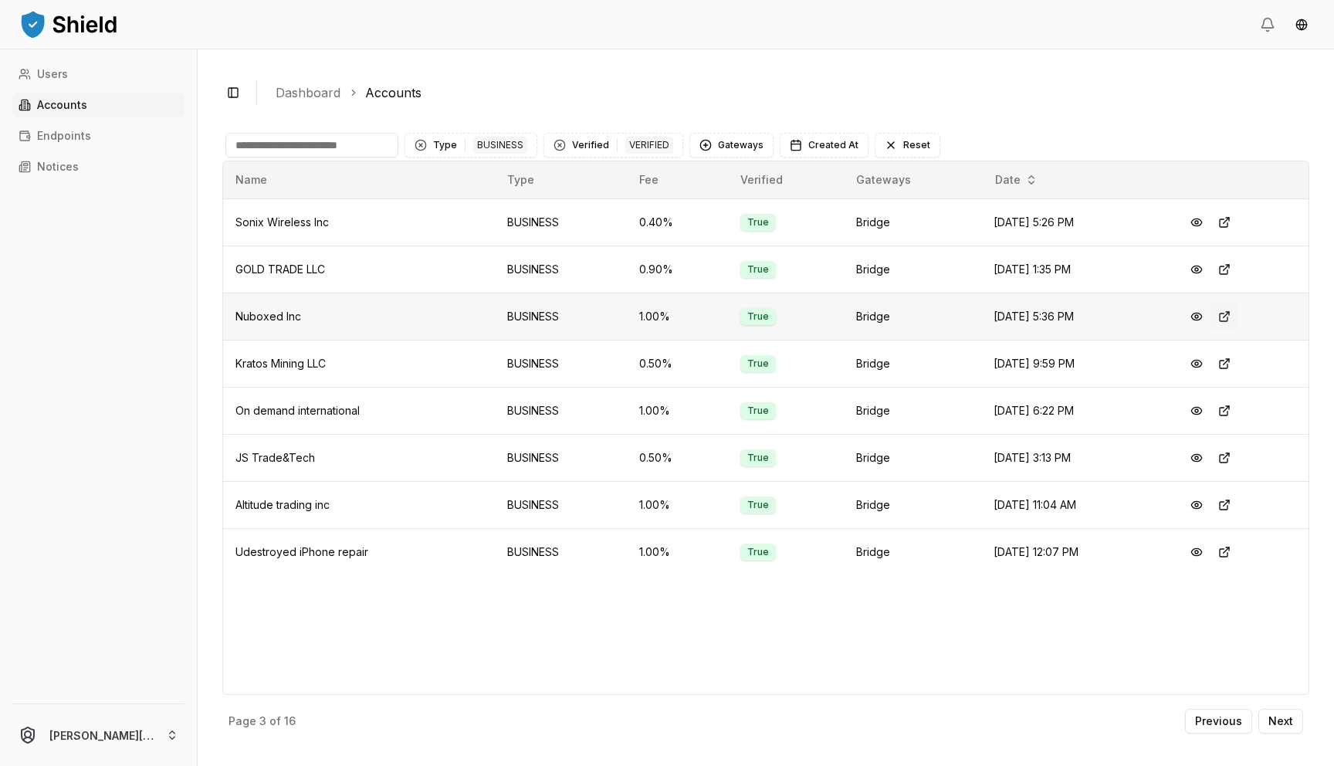
click at [1224, 313] on button at bounding box center [1225, 317] width 28 height 28
click at [1200, 313] on button at bounding box center [1197, 317] width 28 height 28
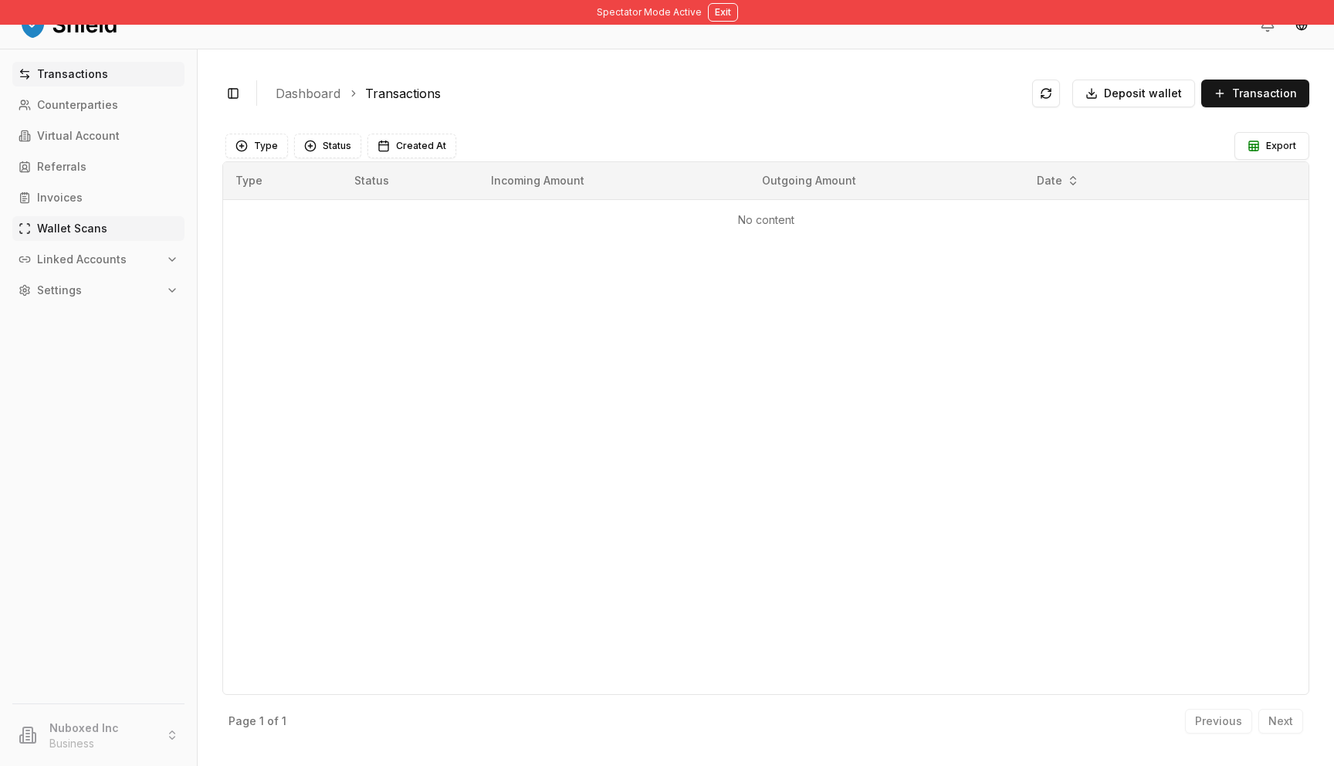
click at [86, 225] on p "Wallet Scans" at bounding box center [72, 228] width 70 height 11
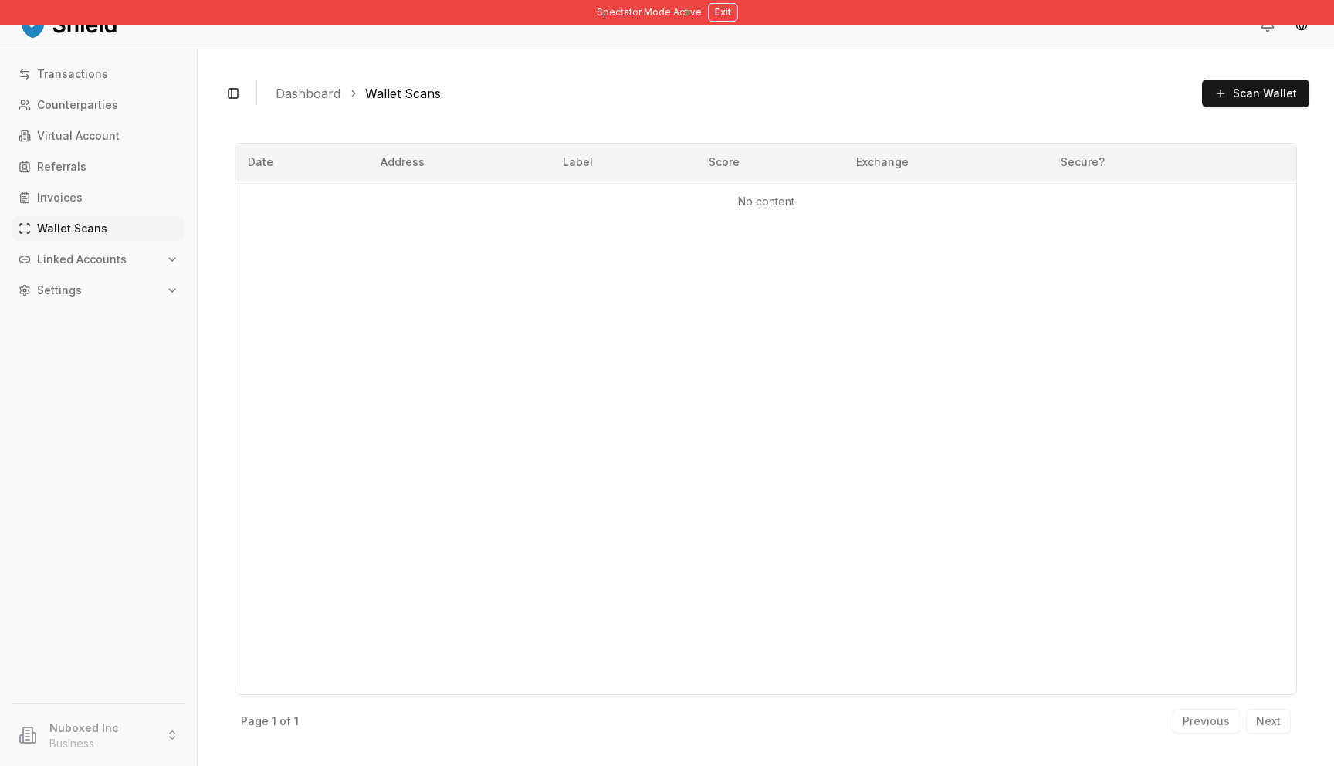
click at [94, 257] on p "Linked Accounts" at bounding box center [82, 259] width 90 height 11
click at [100, 308] on p "Bank Accounts" at bounding box center [79, 313] width 80 height 11
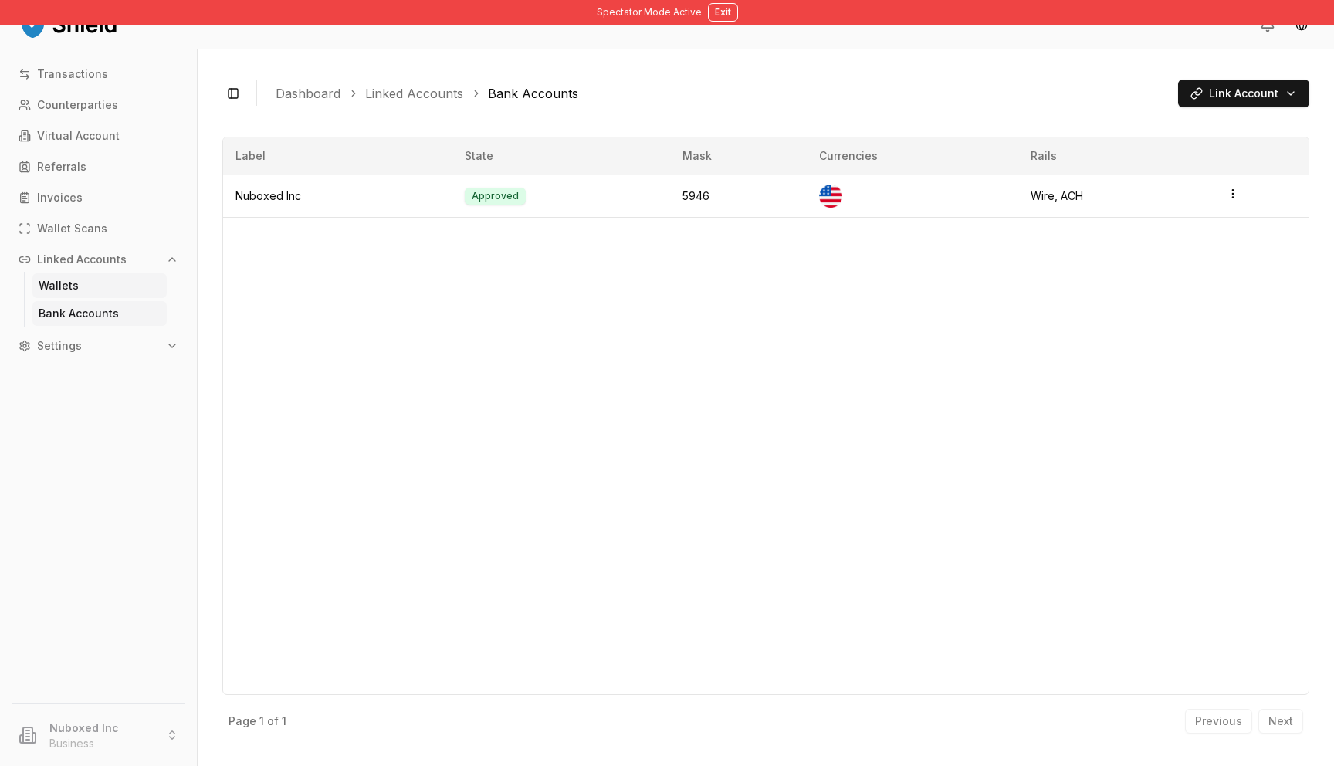
click at [73, 285] on p "Wallets" at bounding box center [59, 285] width 40 height 11
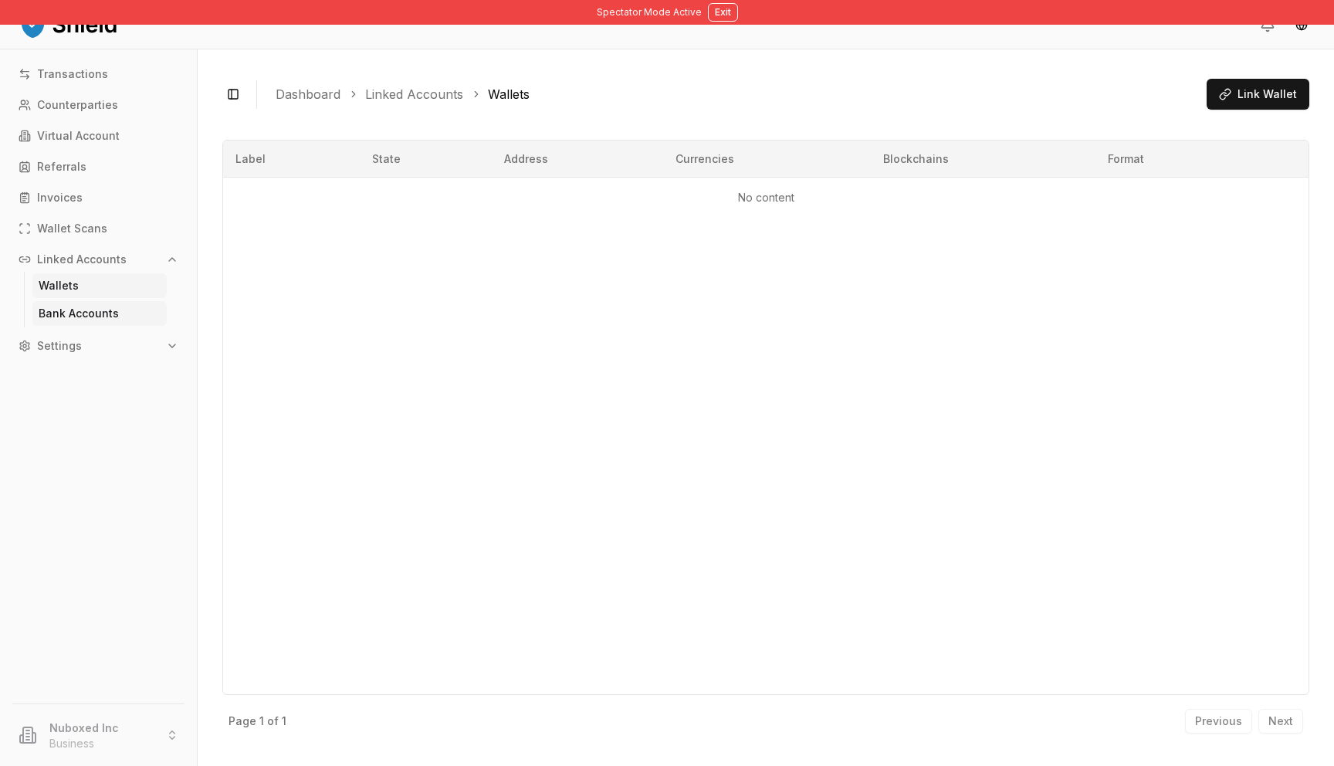
click at [93, 311] on p "Bank Accounts" at bounding box center [79, 313] width 80 height 11
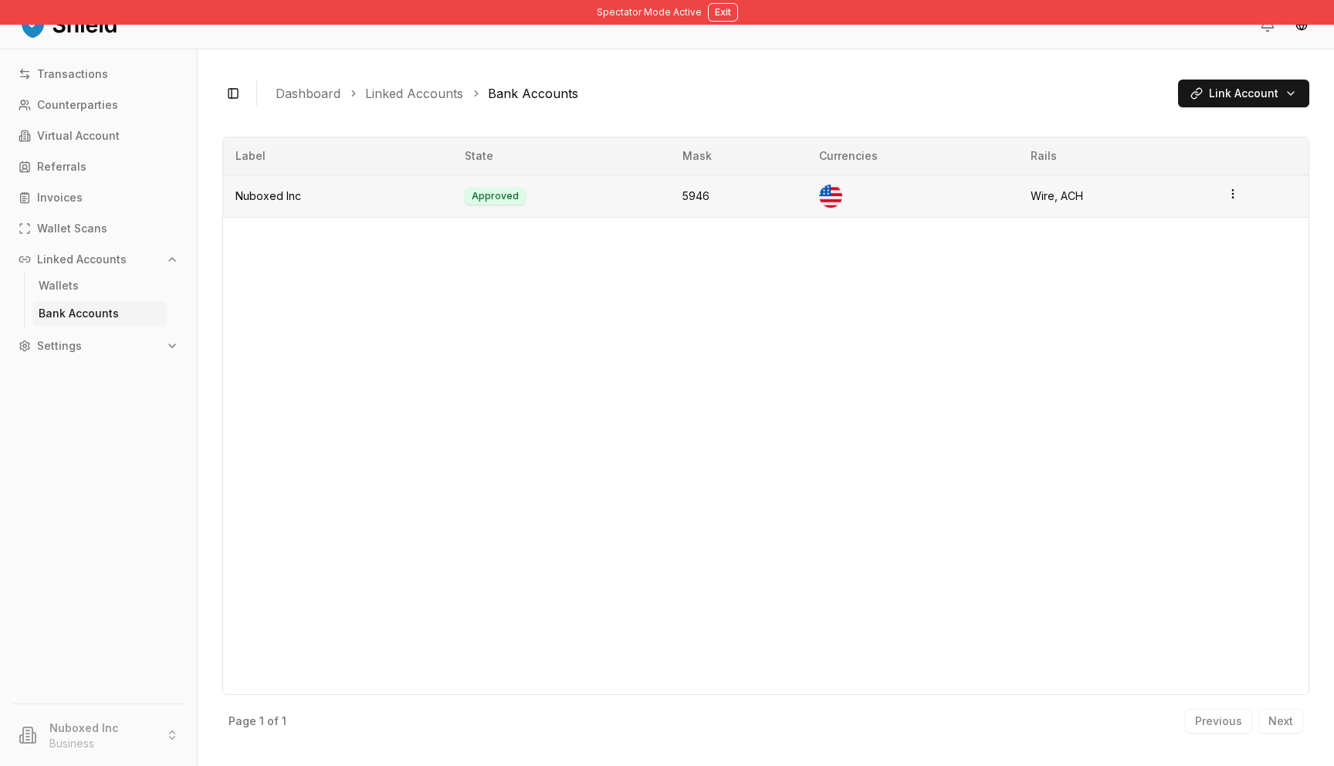
click at [570, 202] on td "Approved" at bounding box center [561, 195] width 218 height 42
click at [103, 70] on p "Transactions" at bounding box center [72, 74] width 71 height 11
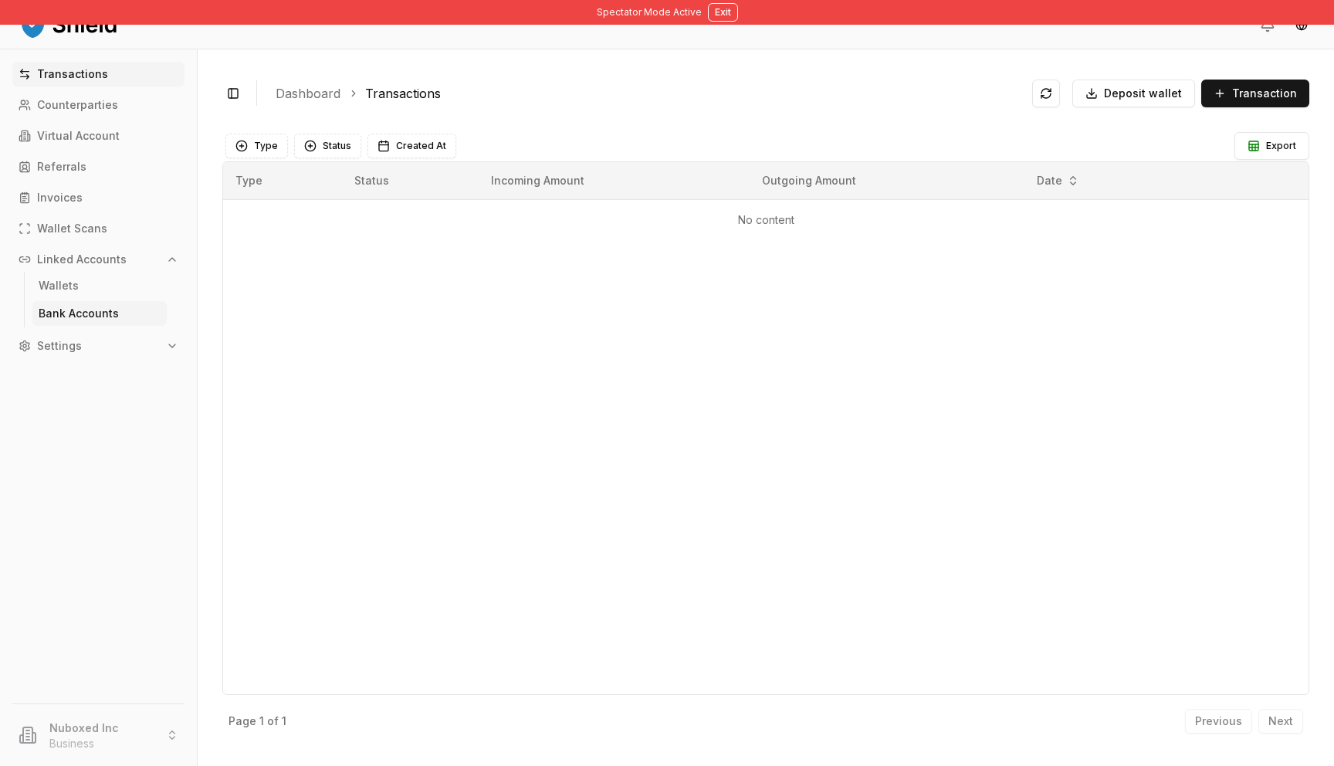
click at [121, 325] on link "Bank Accounts" at bounding box center [99, 313] width 134 height 25
click at [111, 316] on p "Bank Accounts" at bounding box center [79, 313] width 80 height 11
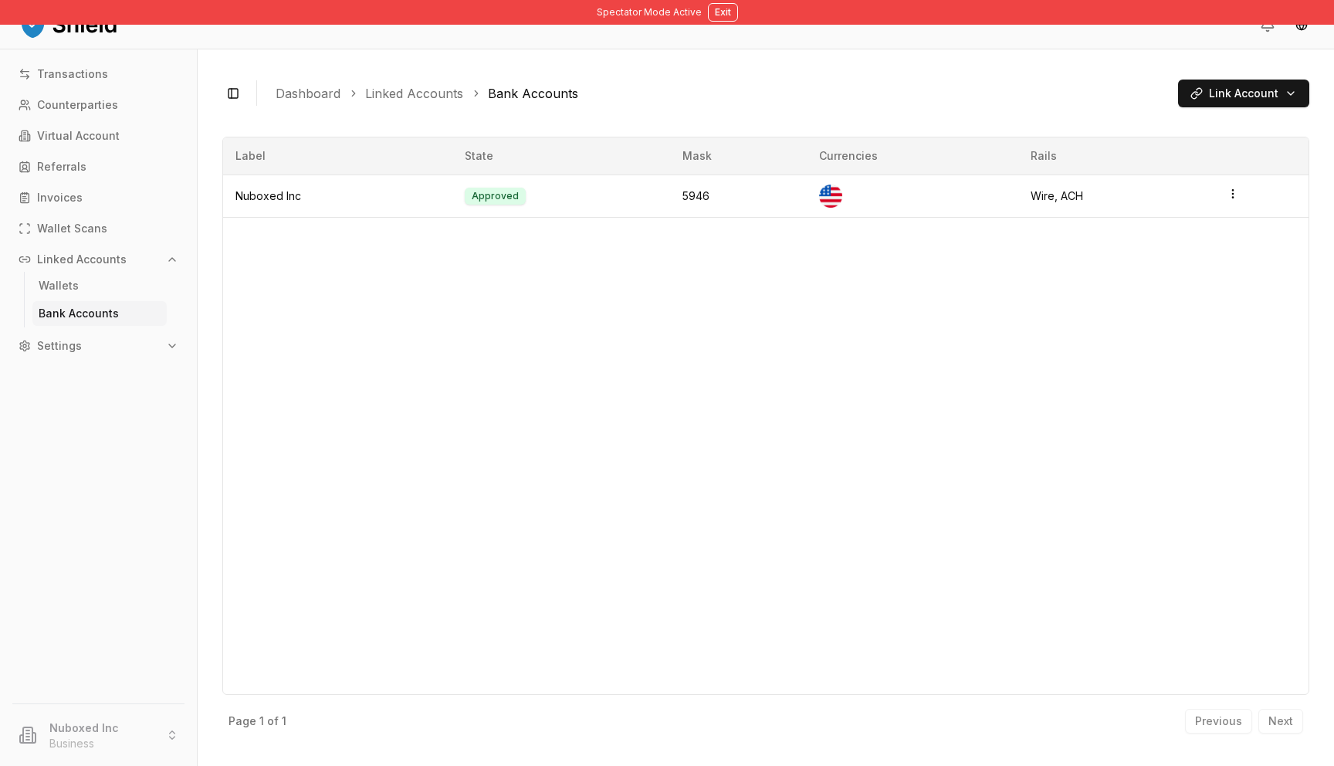
click at [110, 303] on link "Bank Accounts" at bounding box center [99, 313] width 134 height 25
click at [114, 322] on link "Bank Accounts" at bounding box center [99, 313] width 134 height 25
click at [105, 313] on p "Bank Accounts" at bounding box center [79, 313] width 80 height 11
click at [268, 191] on td "Nuboxed Inc" at bounding box center [337, 195] width 229 height 42
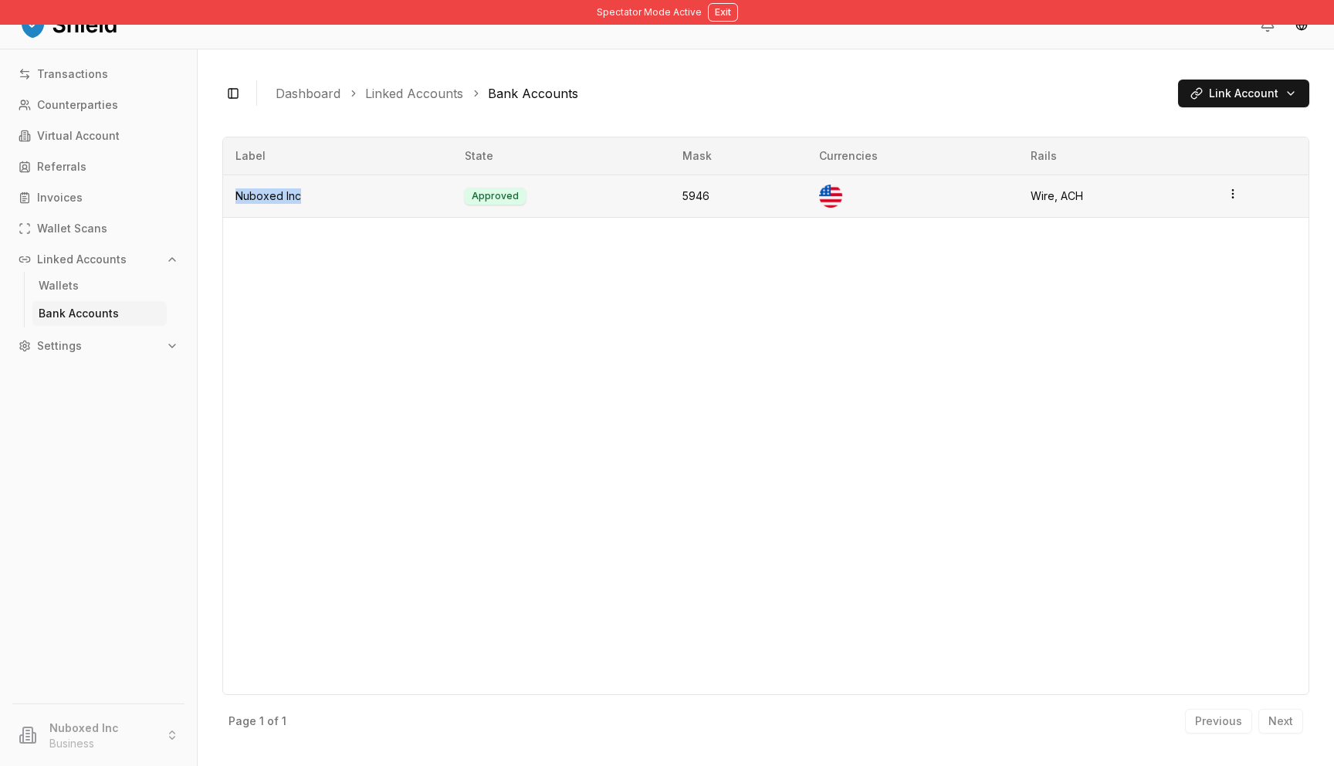
click at [268, 191] on td "Nuboxed Inc" at bounding box center [337, 195] width 229 height 42
copy td "Nuboxed Inc"
click at [69, 100] on p "Counterparties" at bounding box center [77, 105] width 81 height 11
click at [76, 76] on p "Transactions" at bounding box center [72, 74] width 71 height 11
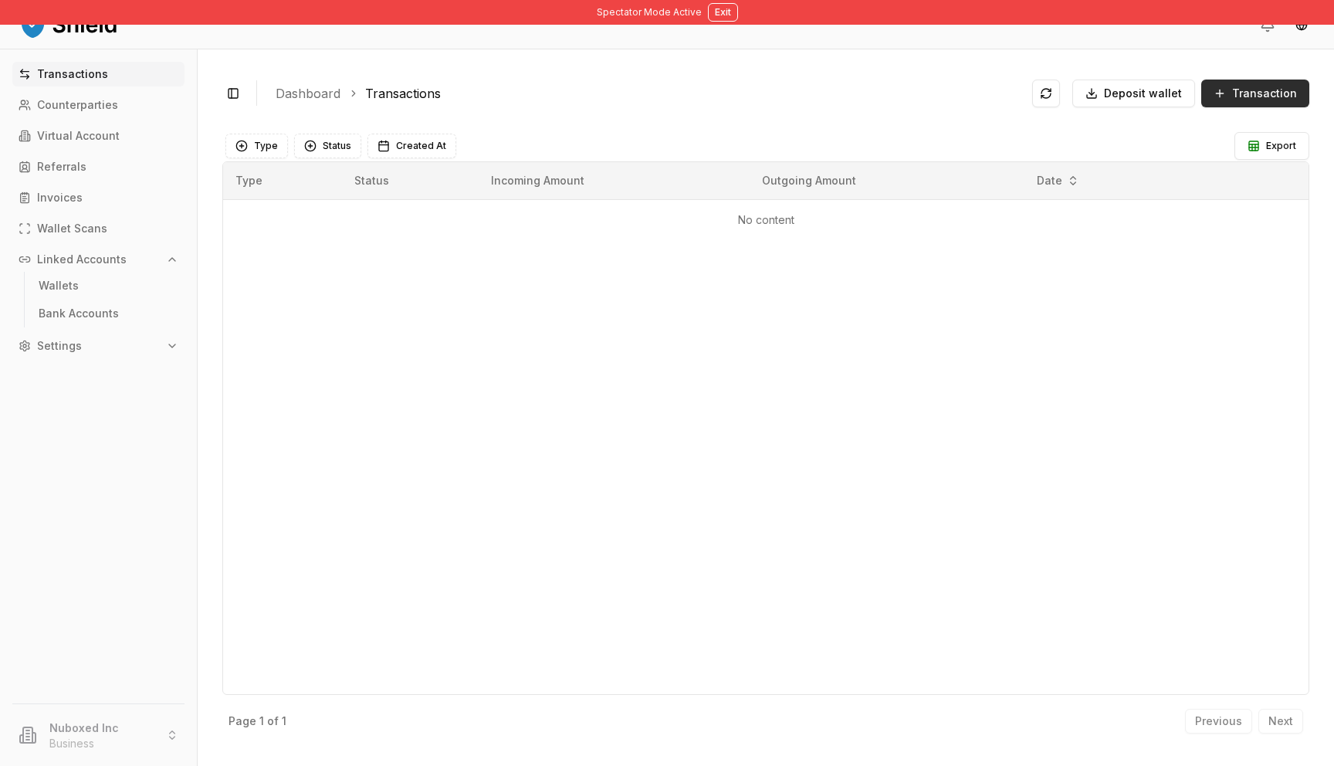
click at [1228, 103] on button "Transaction" at bounding box center [1255, 94] width 108 height 28
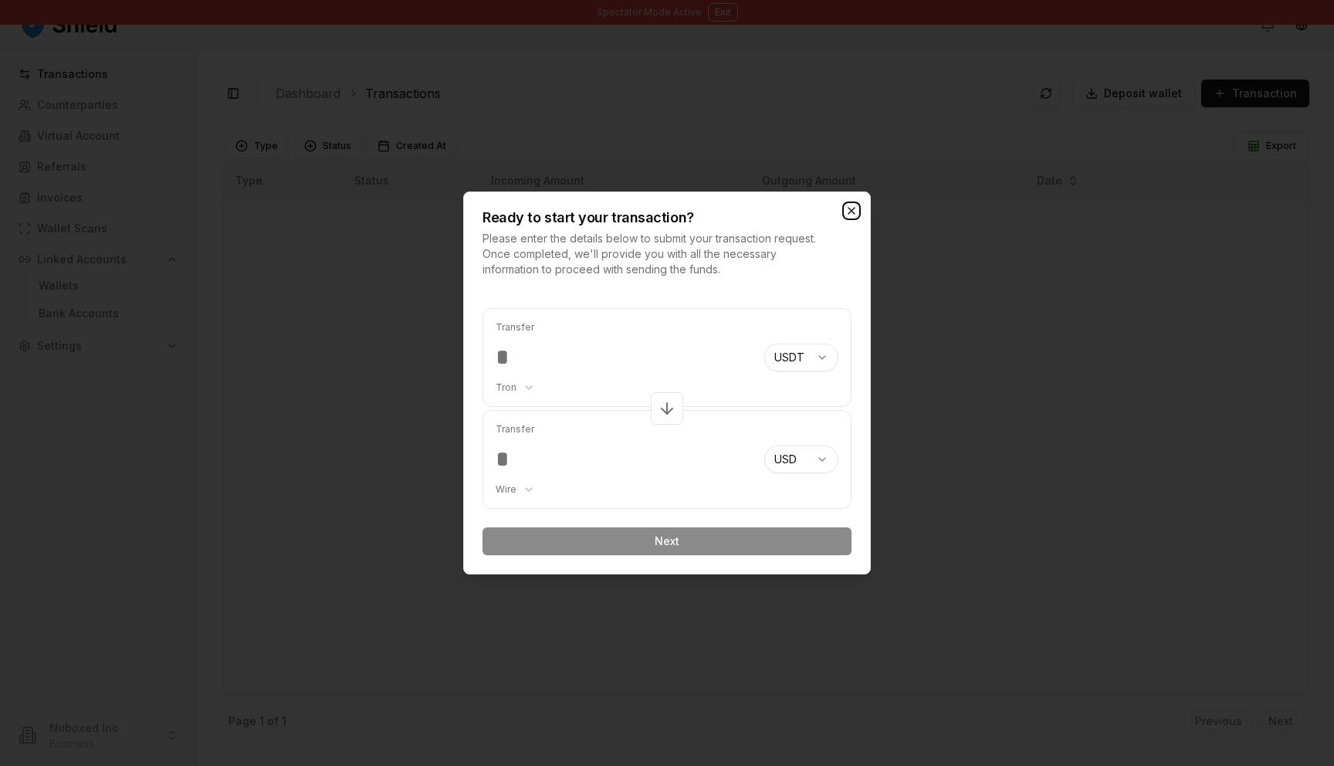
click at [857, 211] on icon "button" at bounding box center [851, 211] width 12 height 12
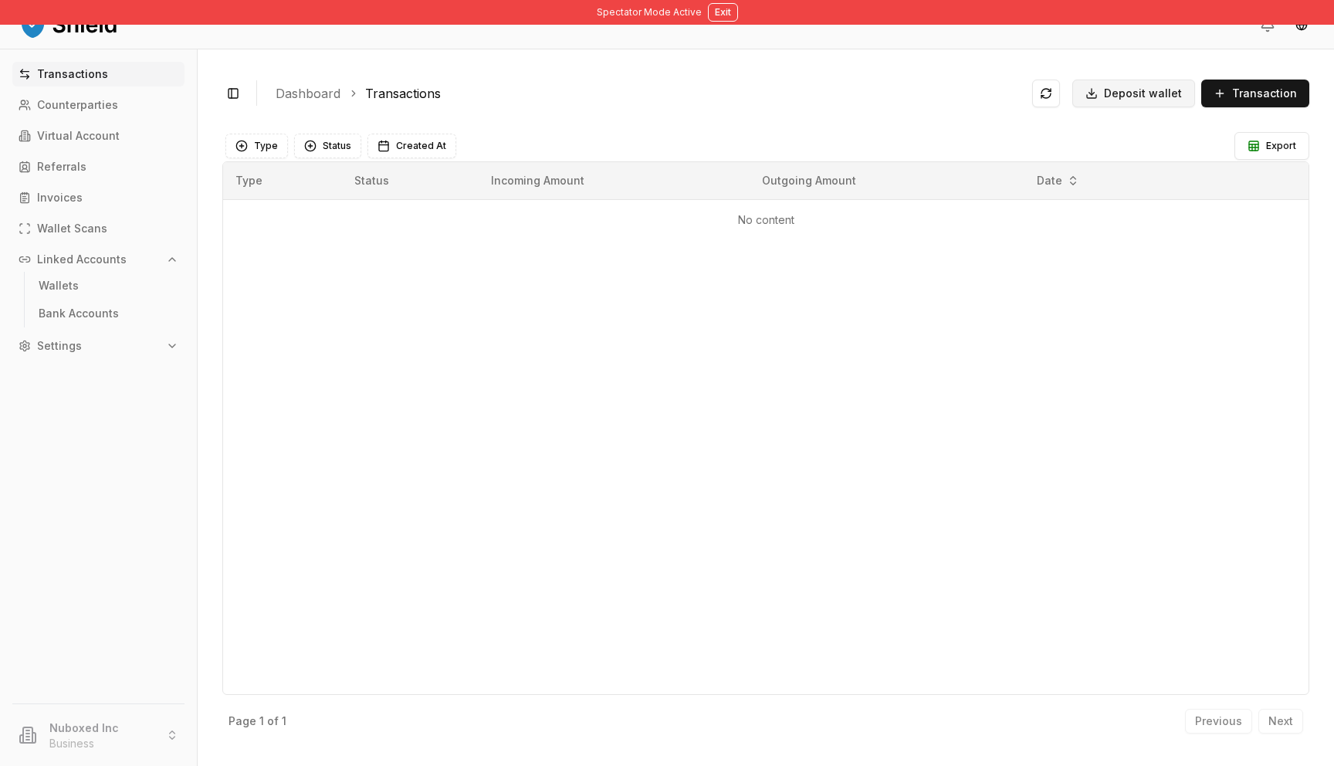
click at [1123, 88] on span "Deposit wallet" at bounding box center [1143, 93] width 78 height 15
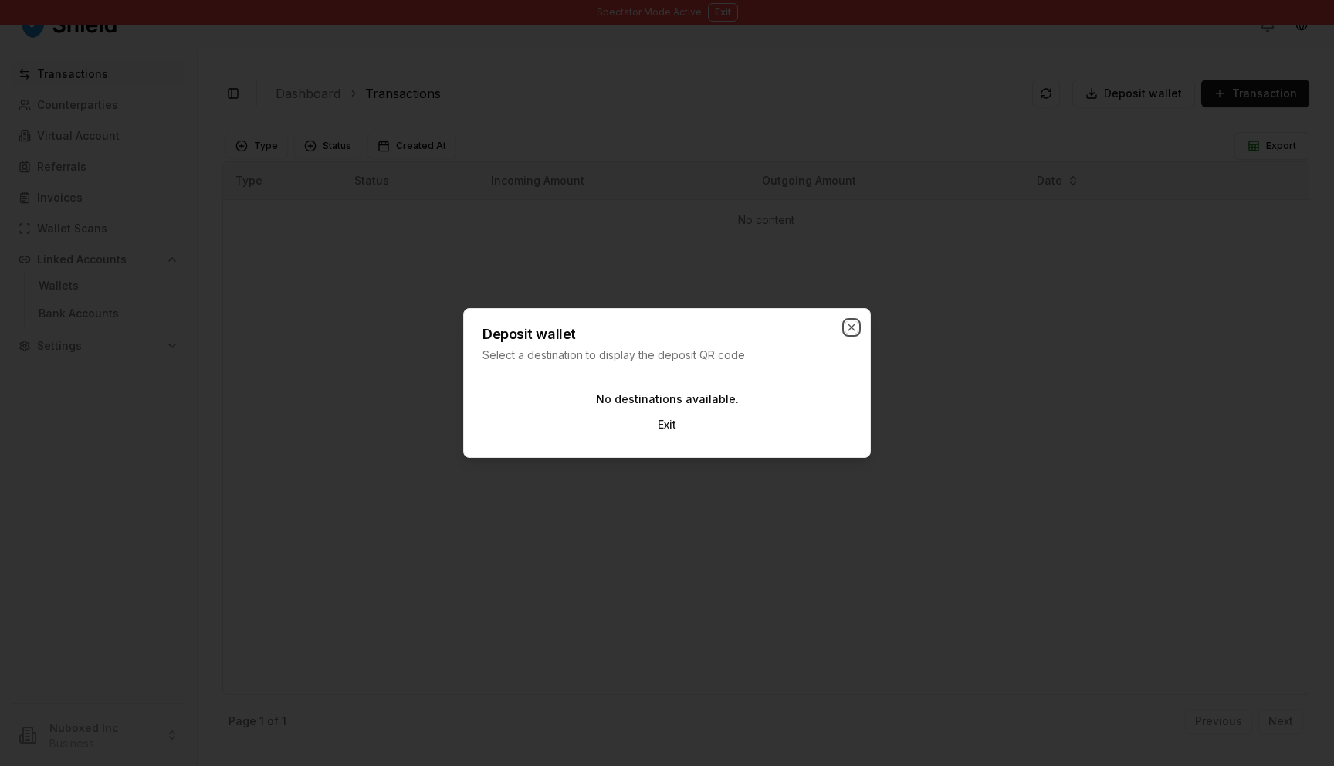
click at [853, 326] on icon "button" at bounding box center [852, 327] width 6 height 6
click at [674, 424] on button "Exit" at bounding box center [666, 425] width 43 height 28
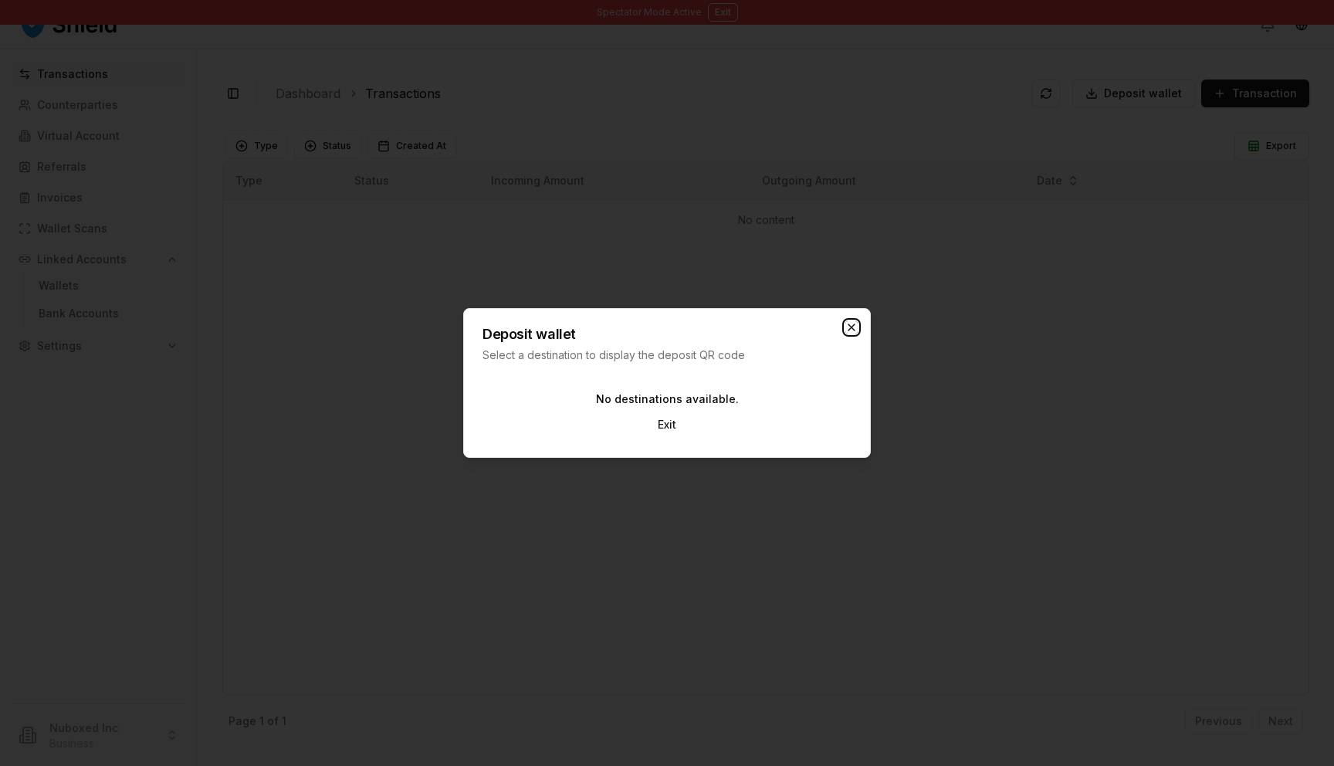
click at [857, 326] on icon "button" at bounding box center [851, 327] width 12 height 12
click at [850, 326] on icon "button" at bounding box center [852, 327] width 6 height 6
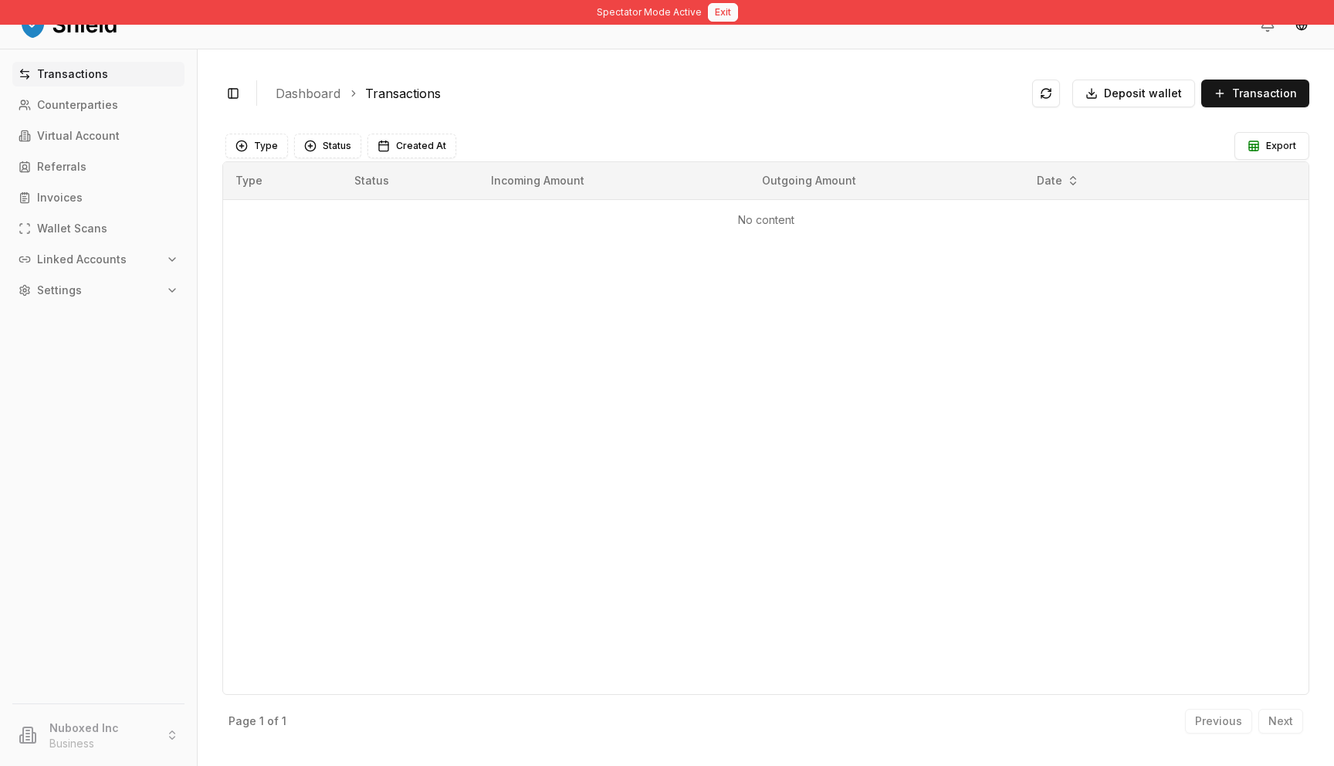
click at [723, 15] on button "Exit" at bounding box center [723, 12] width 30 height 19
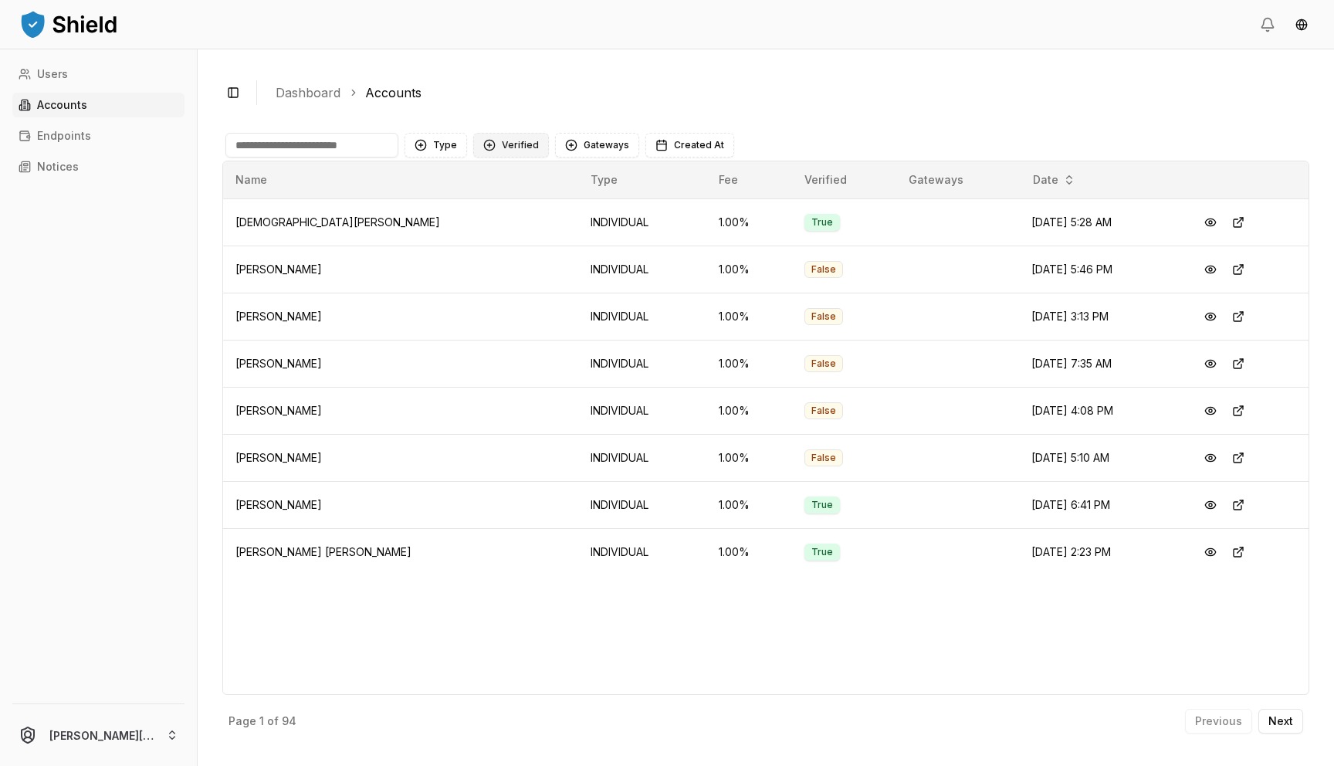
click at [526, 143] on button "Verified" at bounding box center [511, 145] width 76 height 25
click at [521, 208] on span "VERIFIED" at bounding box center [523, 208] width 46 height 15
click at [446, 145] on button "Type" at bounding box center [436, 145] width 63 height 25
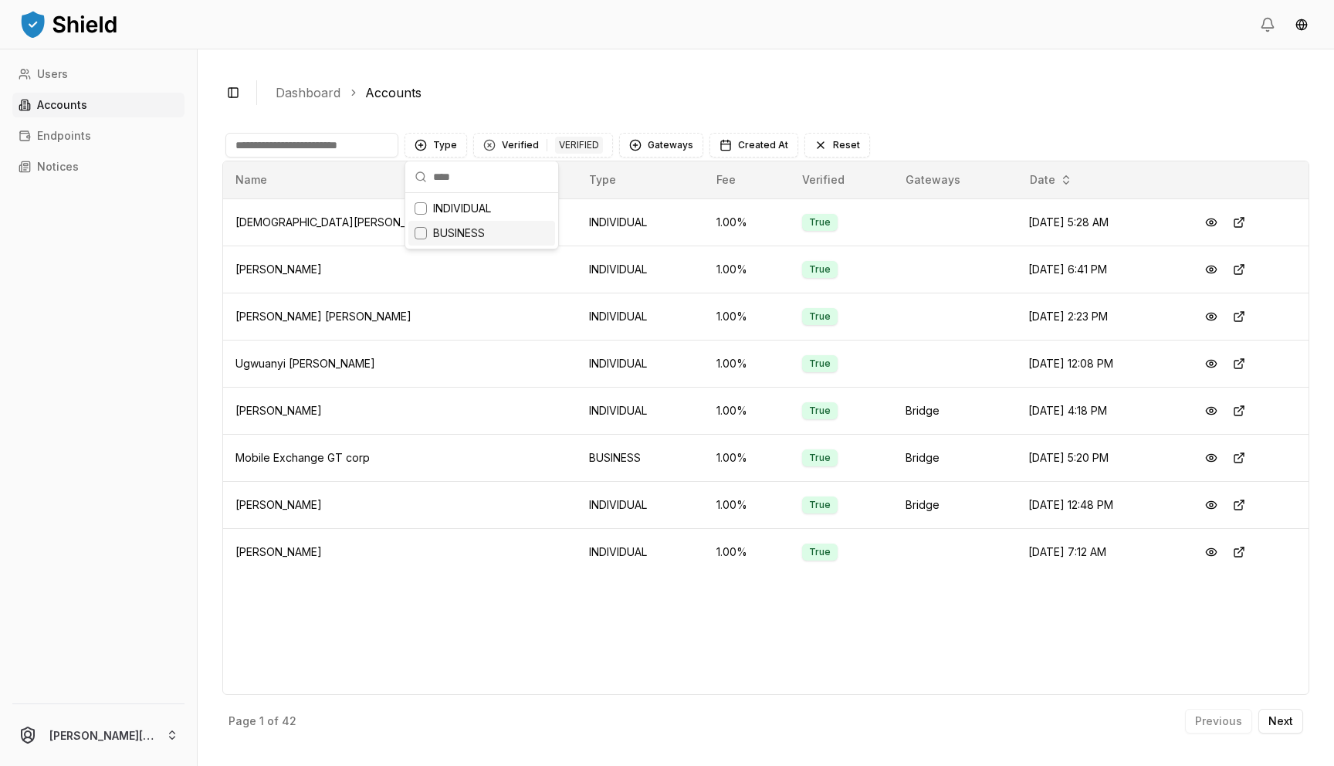
click at [446, 236] on span "BUSINESS" at bounding box center [459, 232] width 52 height 15
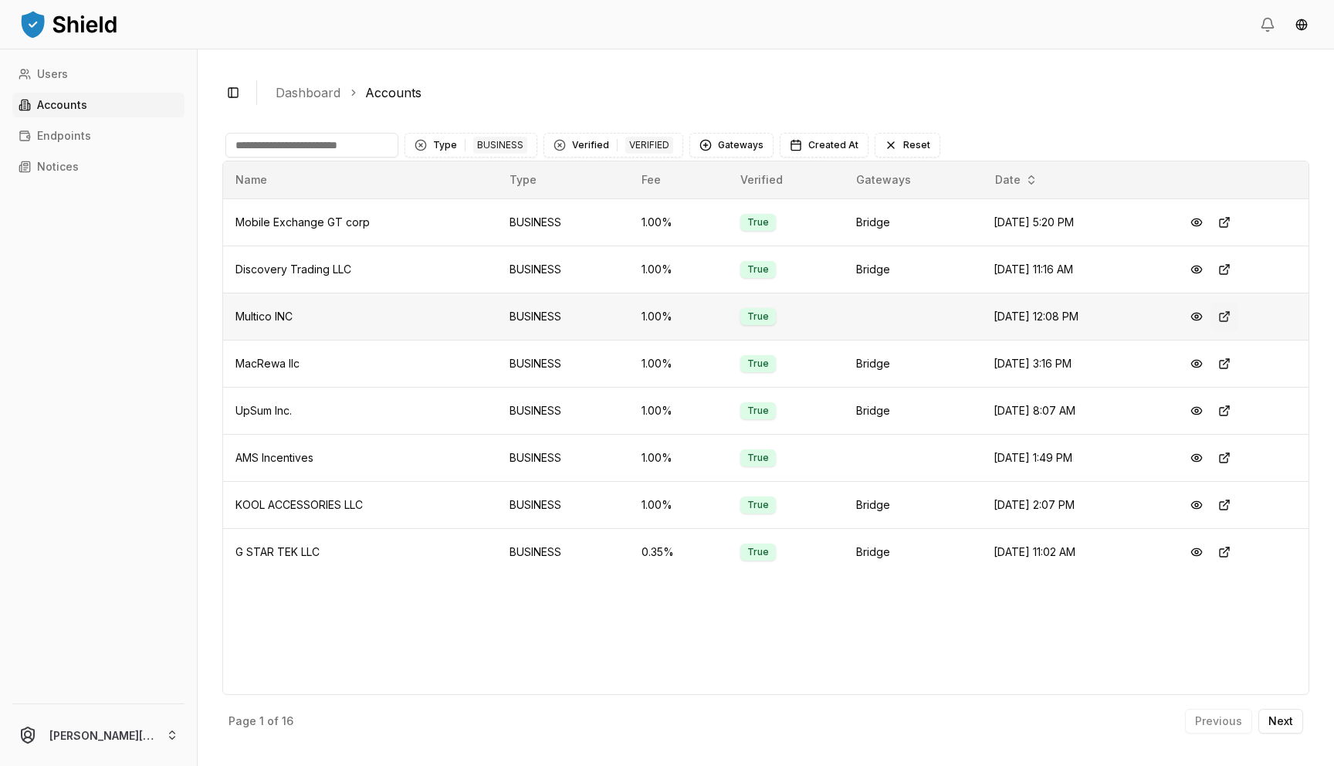
click at [1234, 317] on button at bounding box center [1225, 317] width 28 height 28
click at [1231, 554] on button at bounding box center [1225, 552] width 28 height 28
click at [1228, 456] on button at bounding box center [1225, 458] width 28 height 28
click at [1233, 276] on button at bounding box center [1225, 270] width 28 height 28
click at [1232, 220] on button at bounding box center [1225, 222] width 28 height 28
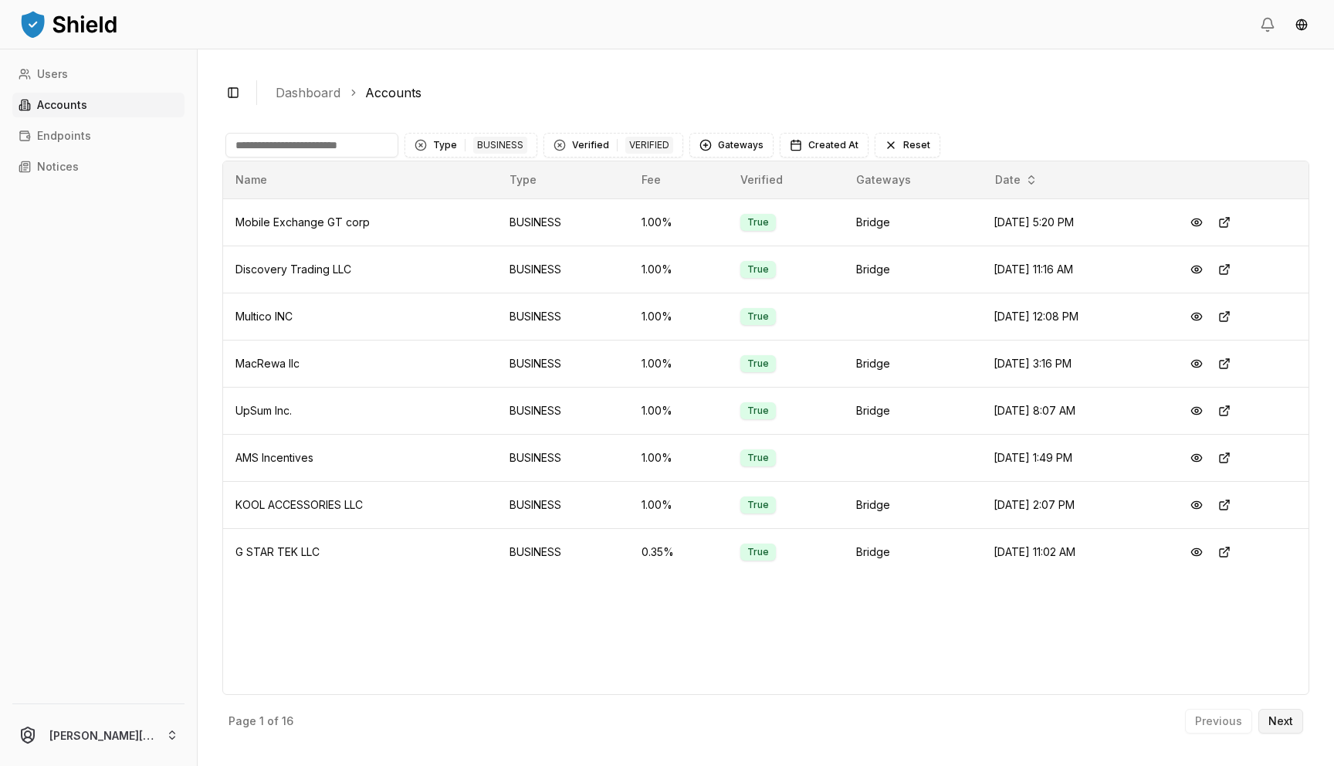
click at [1277, 710] on button "Next" at bounding box center [1281, 721] width 45 height 25
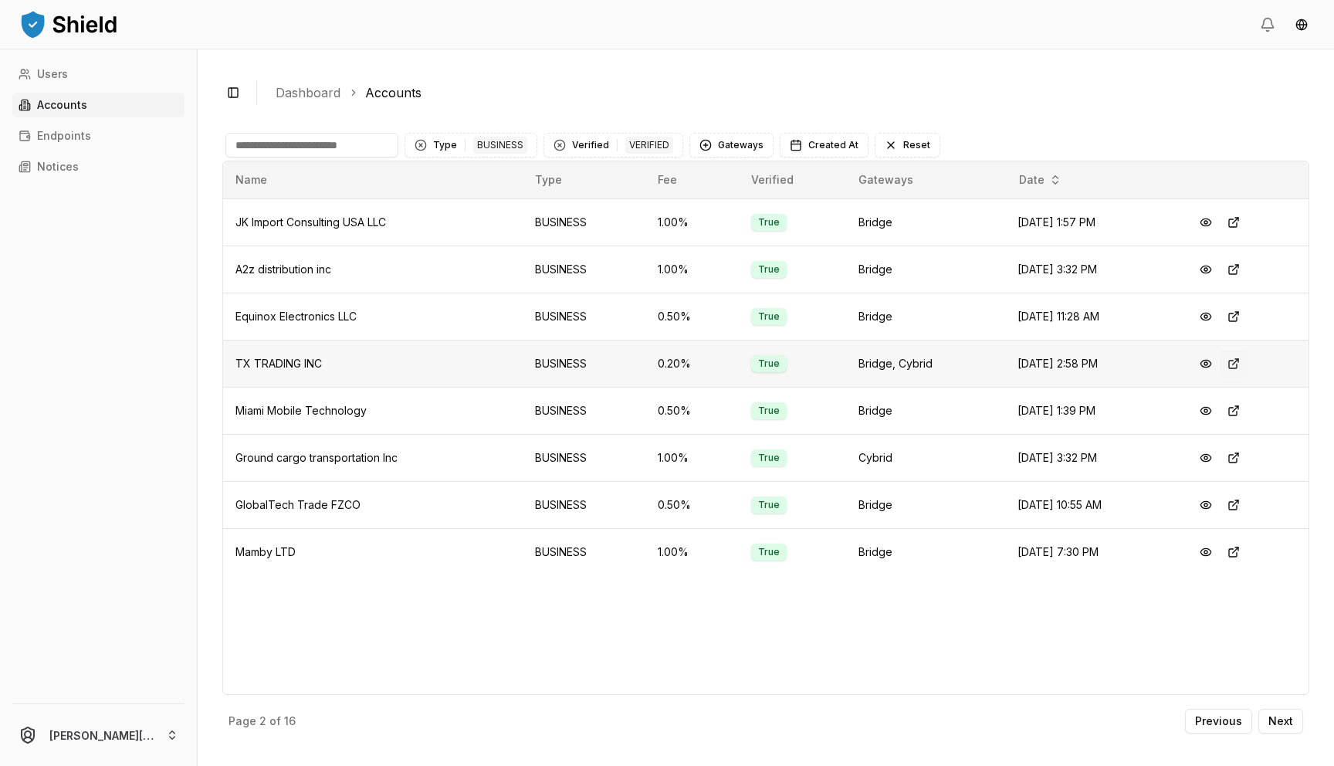
click at [1242, 363] on button at bounding box center [1234, 364] width 28 height 28
click at [1242, 555] on button at bounding box center [1234, 552] width 28 height 28
click at [1215, 548] on button at bounding box center [1206, 552] width 28 height 28
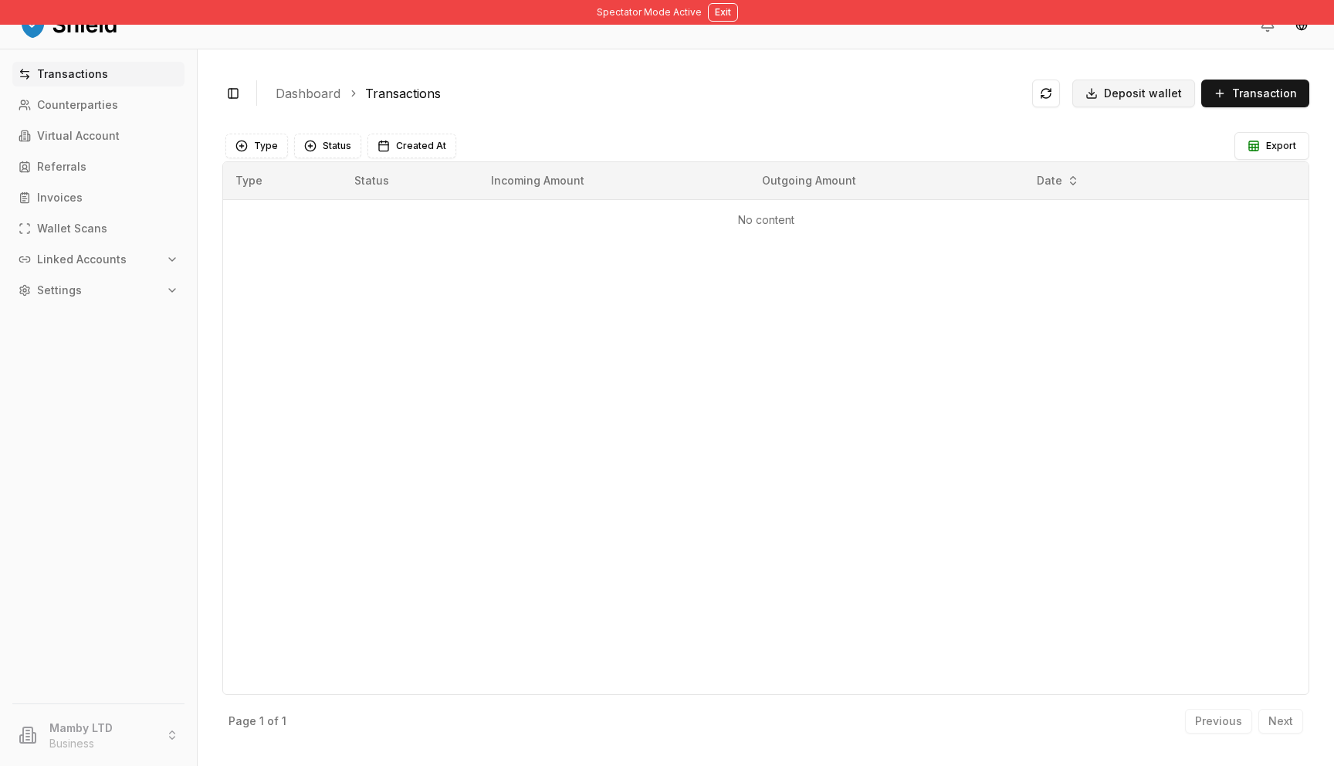
click at [1105, 104] on button "Deposit wallet" at bounding box center [1133, 94] width 123 height 28
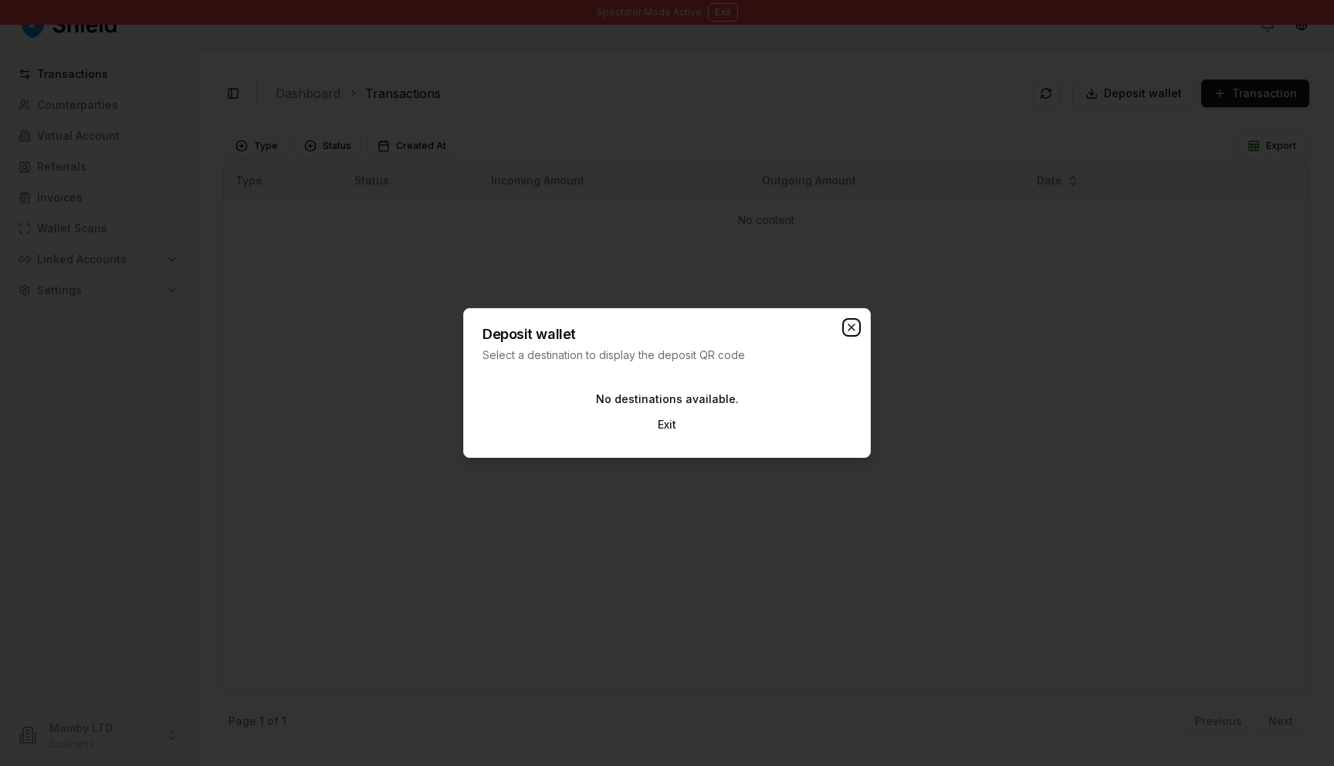
click at [854, 321] on icon "button" at bounding box center [851, 327] width 12 height 12
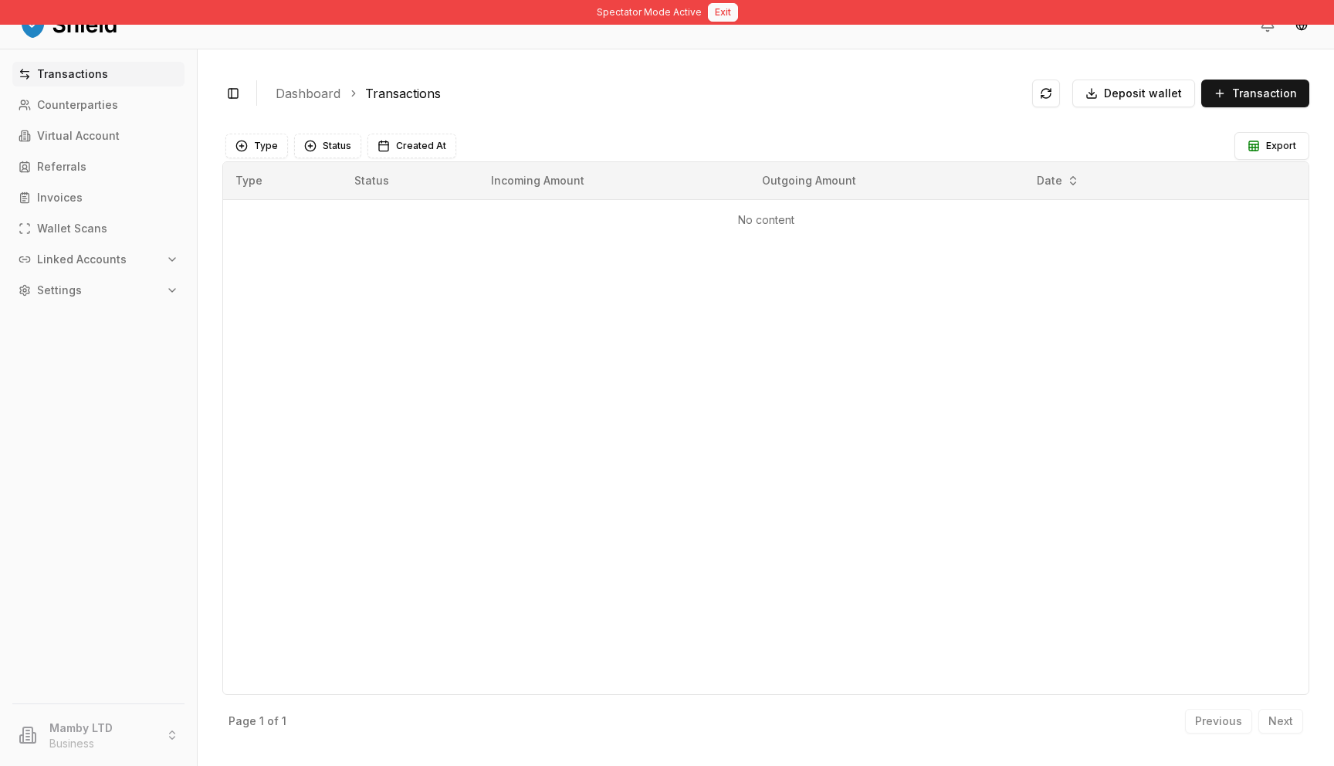
click at [727, 14] on button "Exit" at bounding box center [723, 12] width 30 height 19
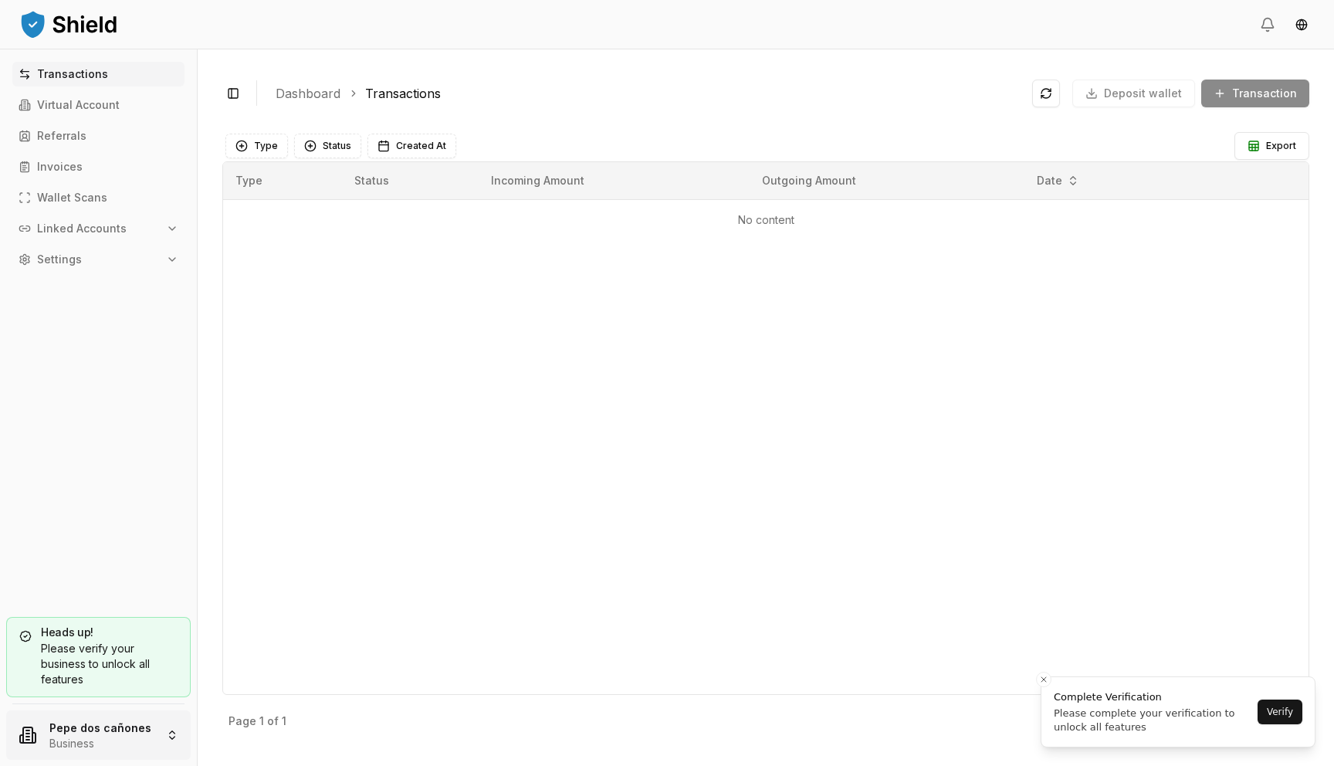
click at [118, 734] on html "Transactions Virtual Account Referrals Invoices Wallet Scans Linked Accounts Se…" at bounding box center [667, 383] width 1334 height 766
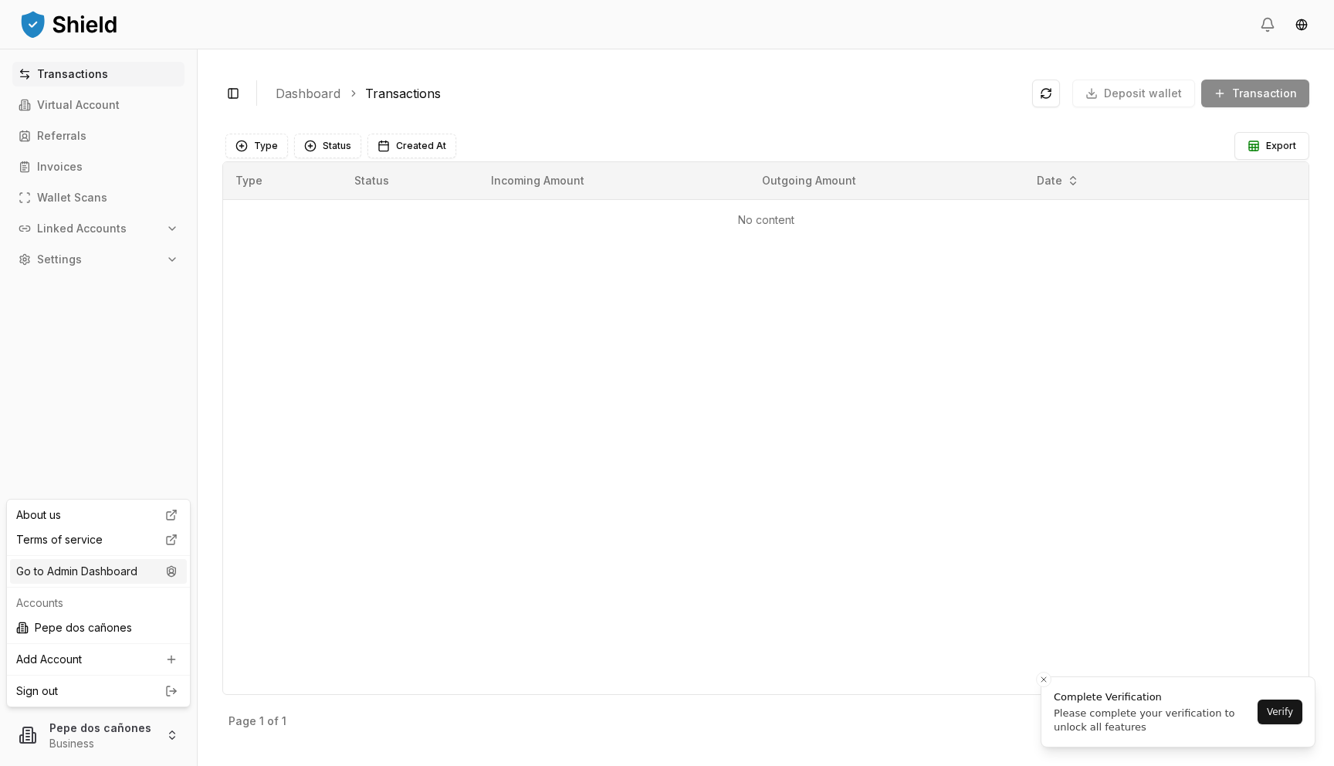
click at [122, 577] on div "Go to Admin Dashboard" at bounding box center [98, 571] width 177 height 25
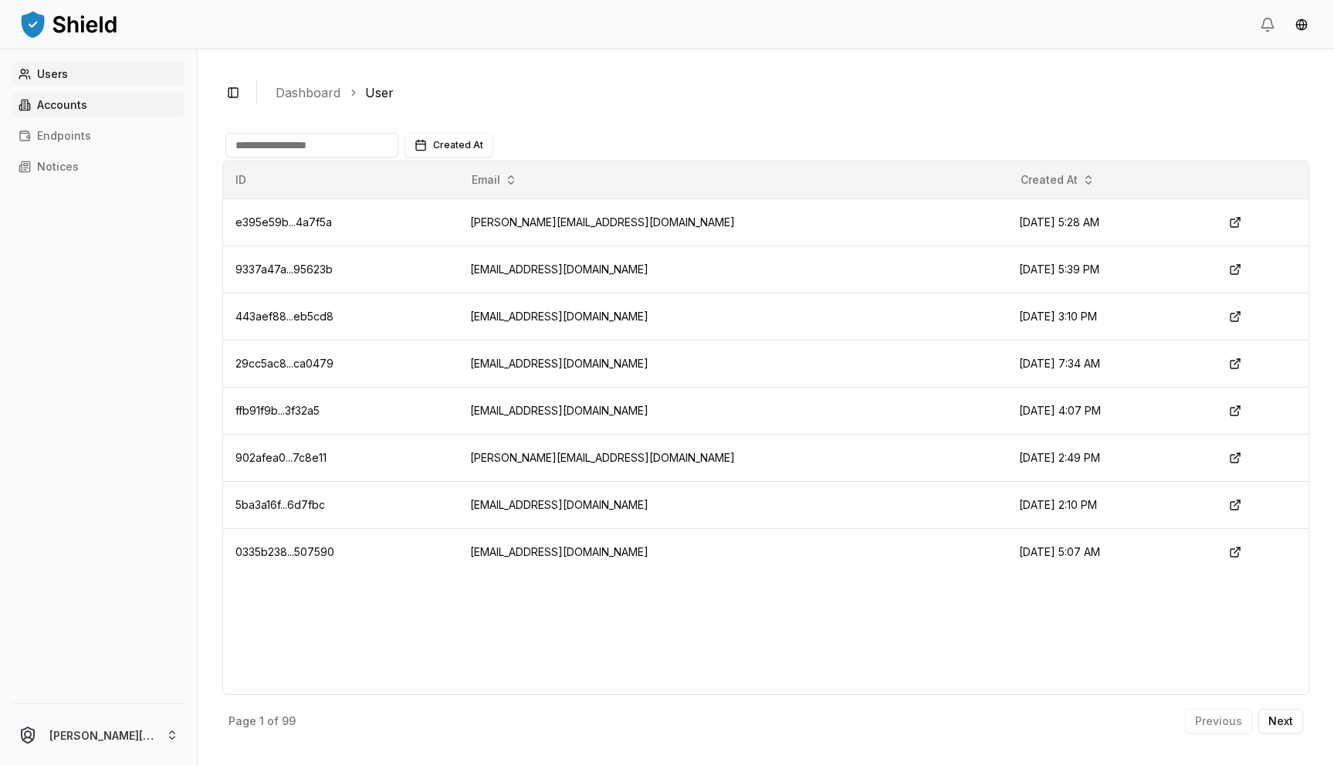
click at [149, 109] on link "Accounts" at bounding box center [98, 105] width 172 height 25
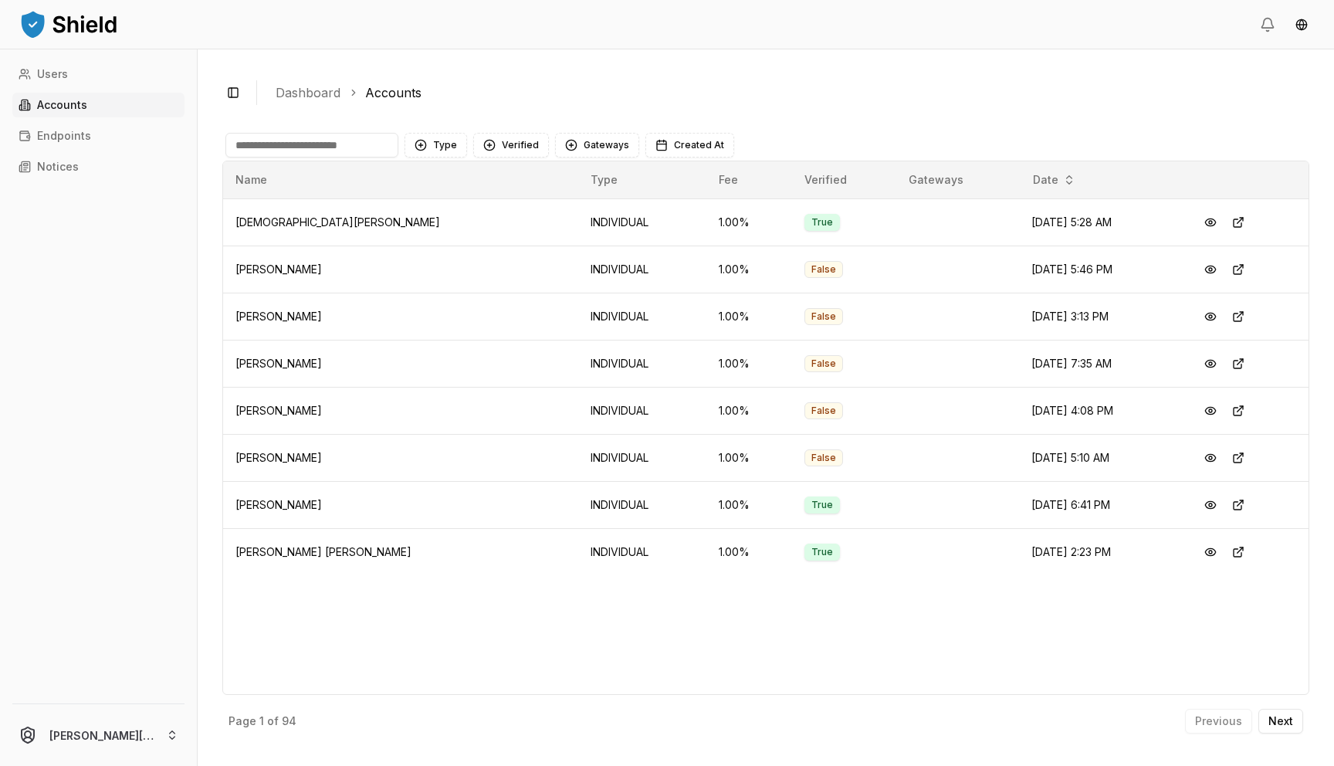
click at [352, 151] on input at bounding box center [311, 145] width 173 height 25
type input "*"
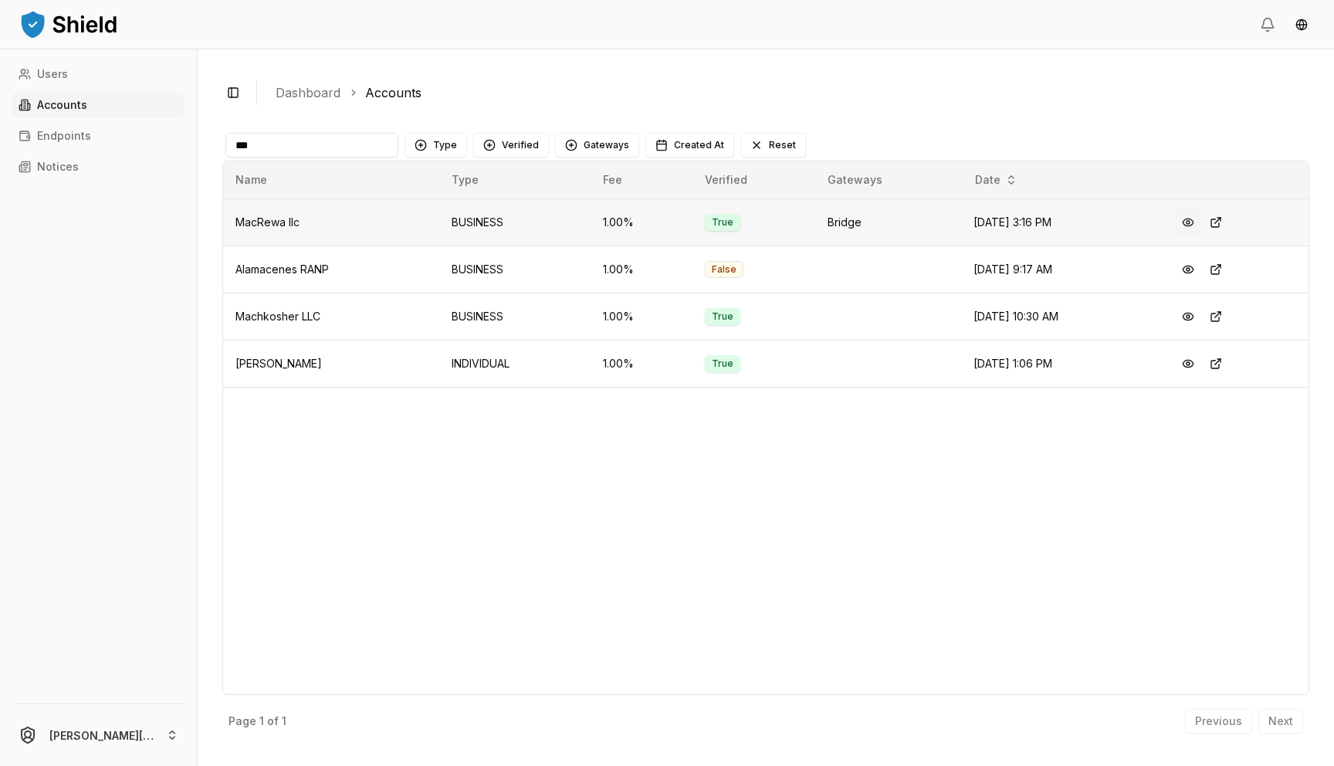
type input "***"
click at [1202, 223] on button at bounding box center [1188, 222] width 28 height 28
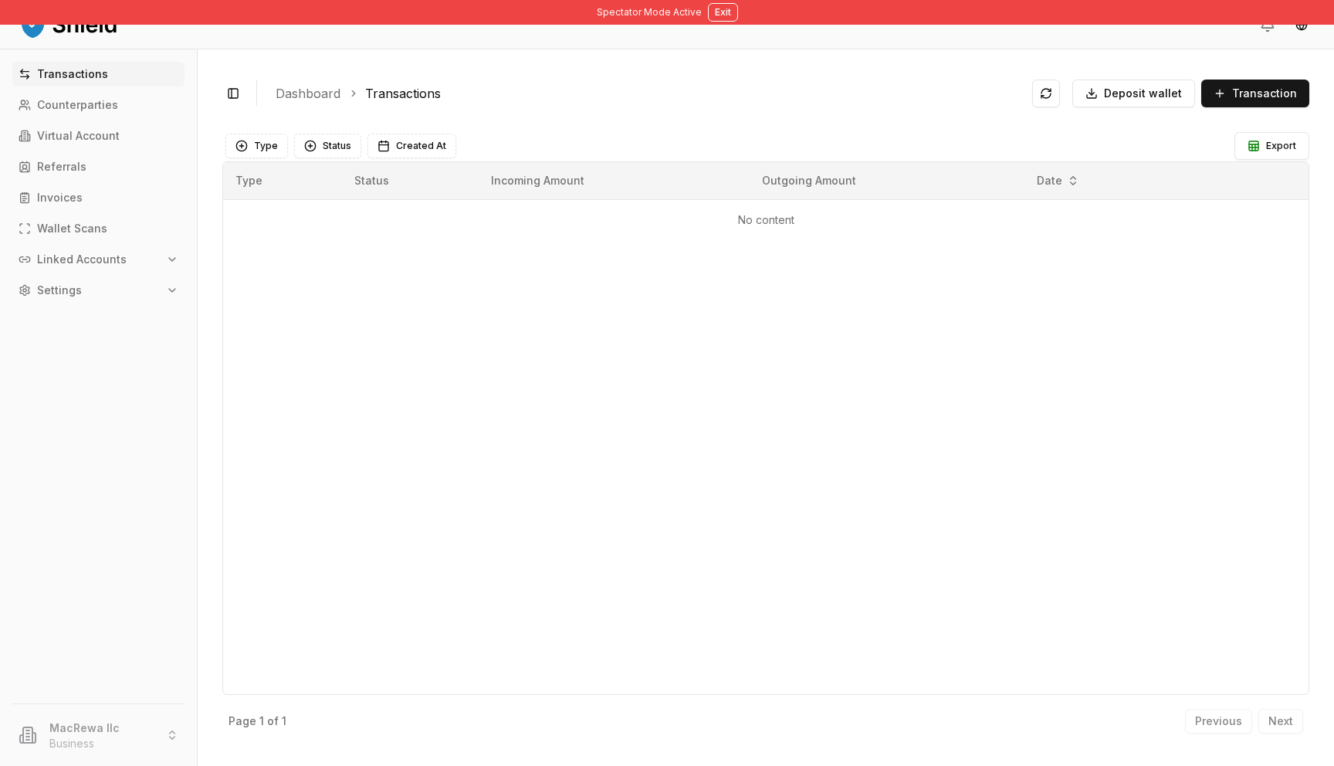
click at [171, 257] on icon "button" at bounding box center [172, 259] width 12 height 12
click at [120, 300] on ul "Bank Accounts" at bounding box center [99, 314] width 151 height 28
click at [111, 311] on p "Bank Accounts" at bounding box center [79, 313] width 80 height 11
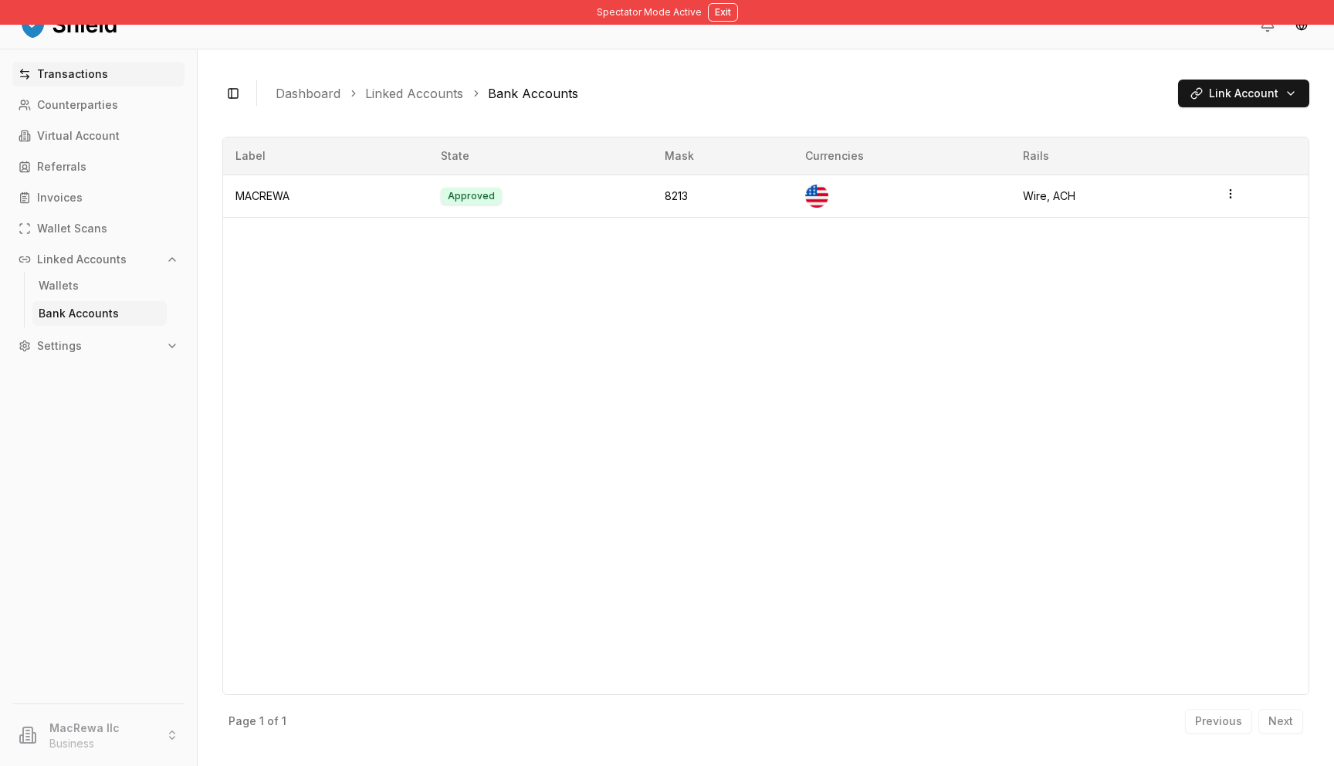
click at [71, 74] on p "Transactions" at bounding box center [72, 74] width 71 height 11
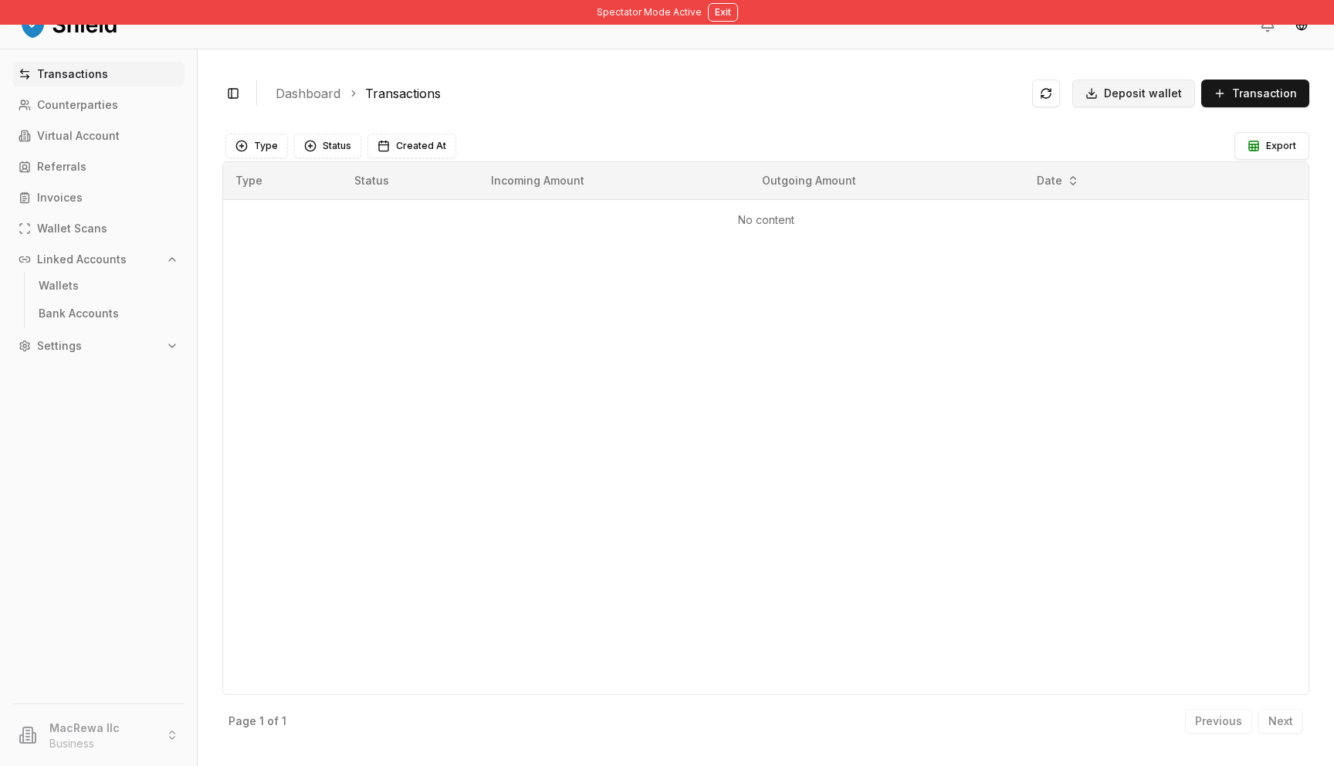
click at [1170, 81] on button "Deposit wallet" at bounding box center [1133, 94] width 123 height 28
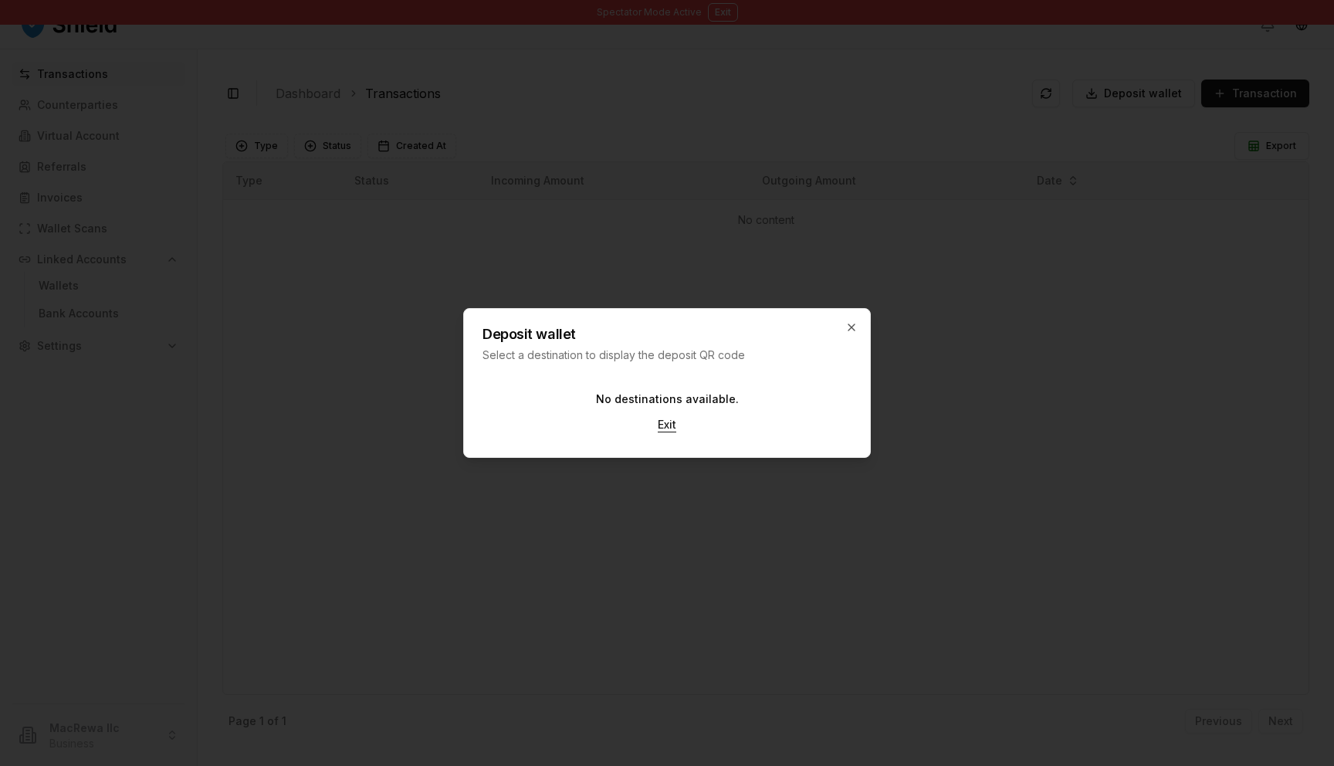
click at [651, 430] on button "Exit" at bounding box center [666, 425] width 43 height 28
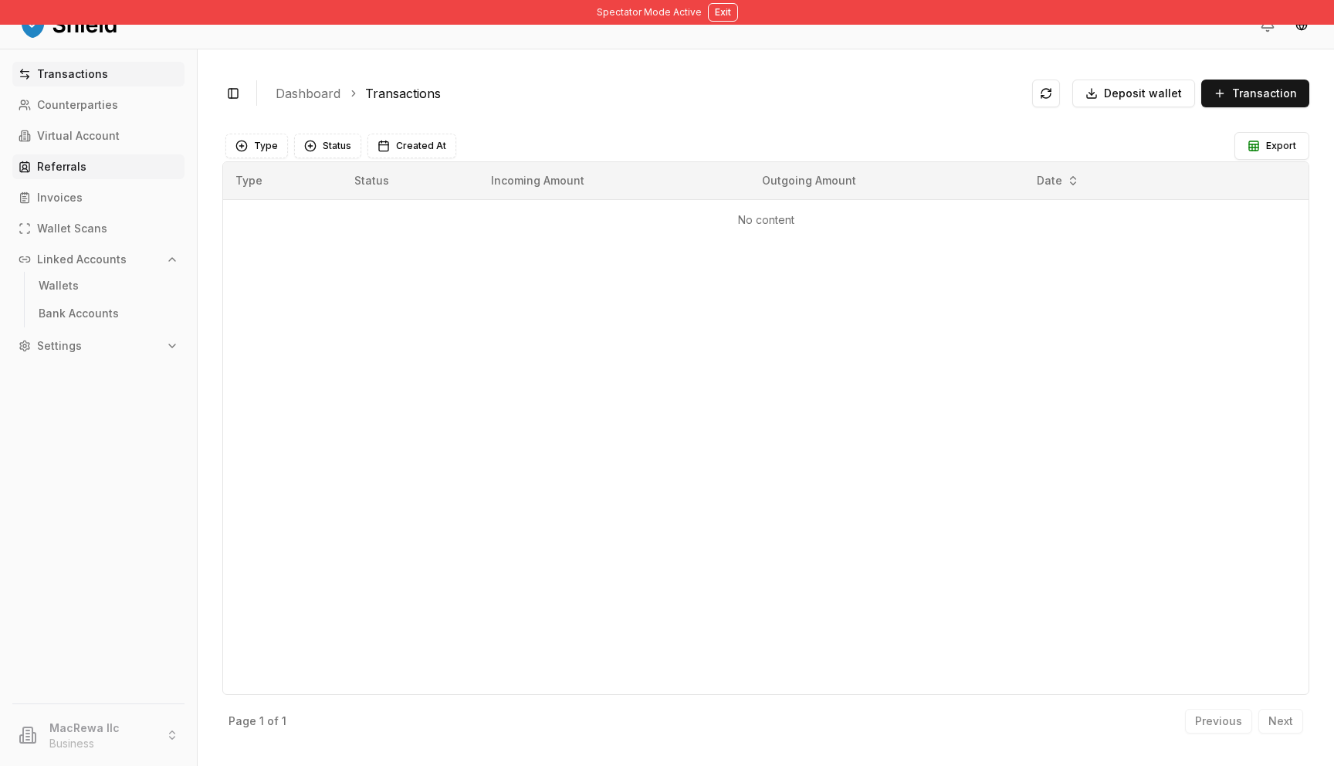
click at [139, 154] on link "Referrals" at bounding box center [98, 166] width 172 height 25
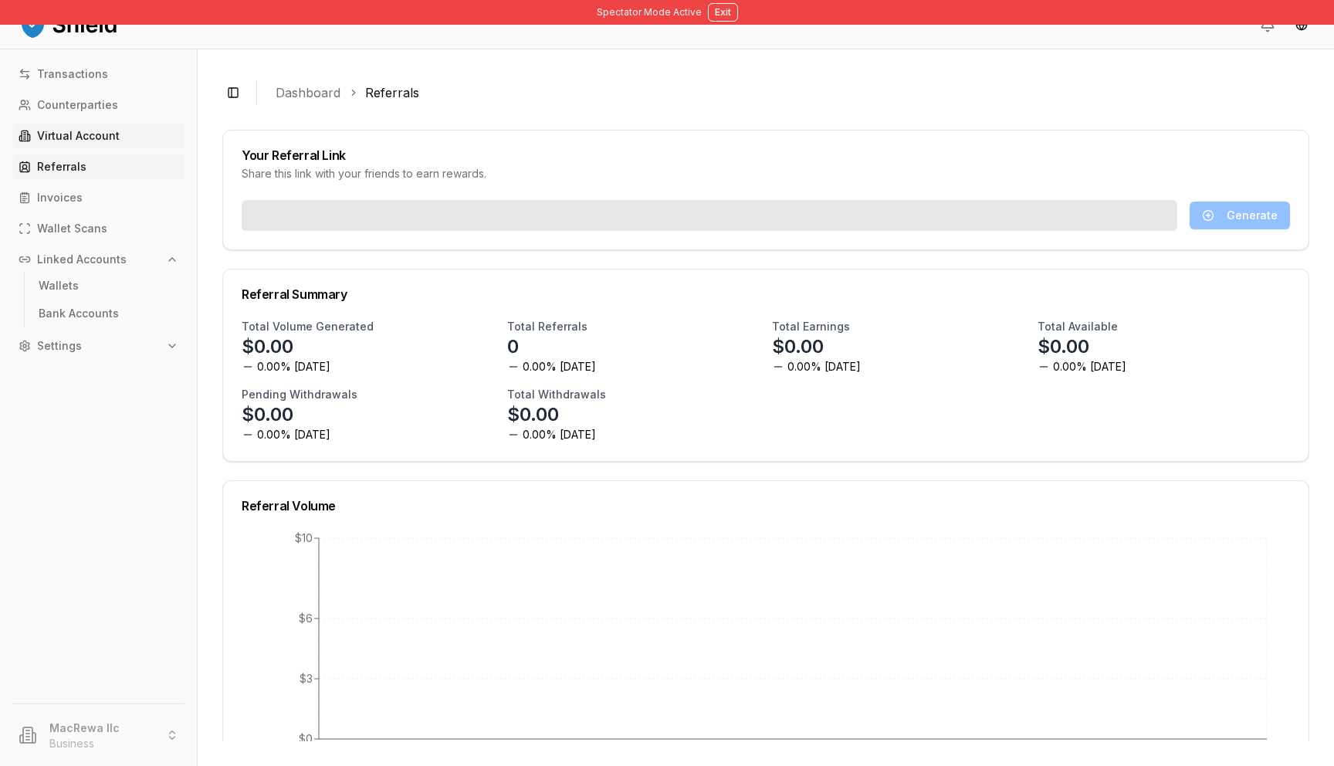
click at [132, 140] on link "Virtual Account" at bounding box center [98, 136] width 172 height 25
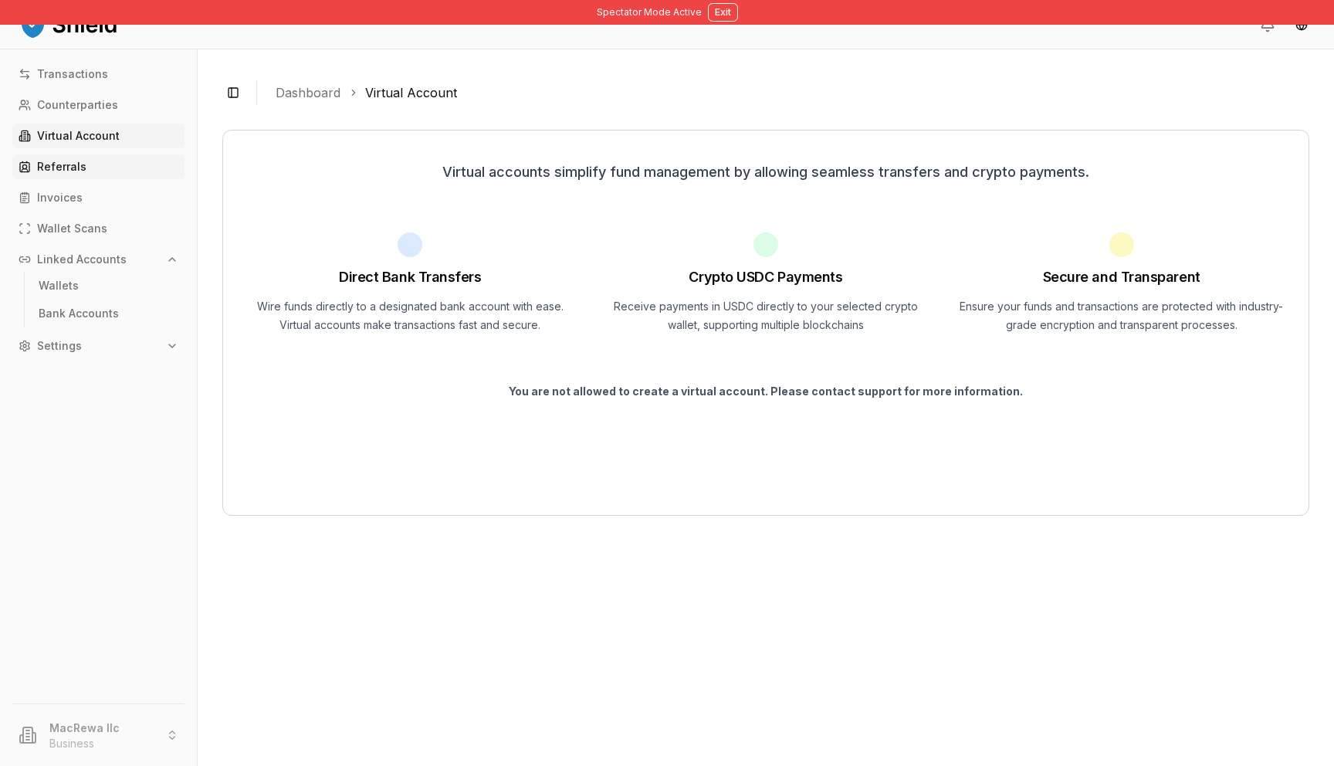
click at [125, 174] on link "Referrals" at bounding box center [98, 166] width 172 height 25
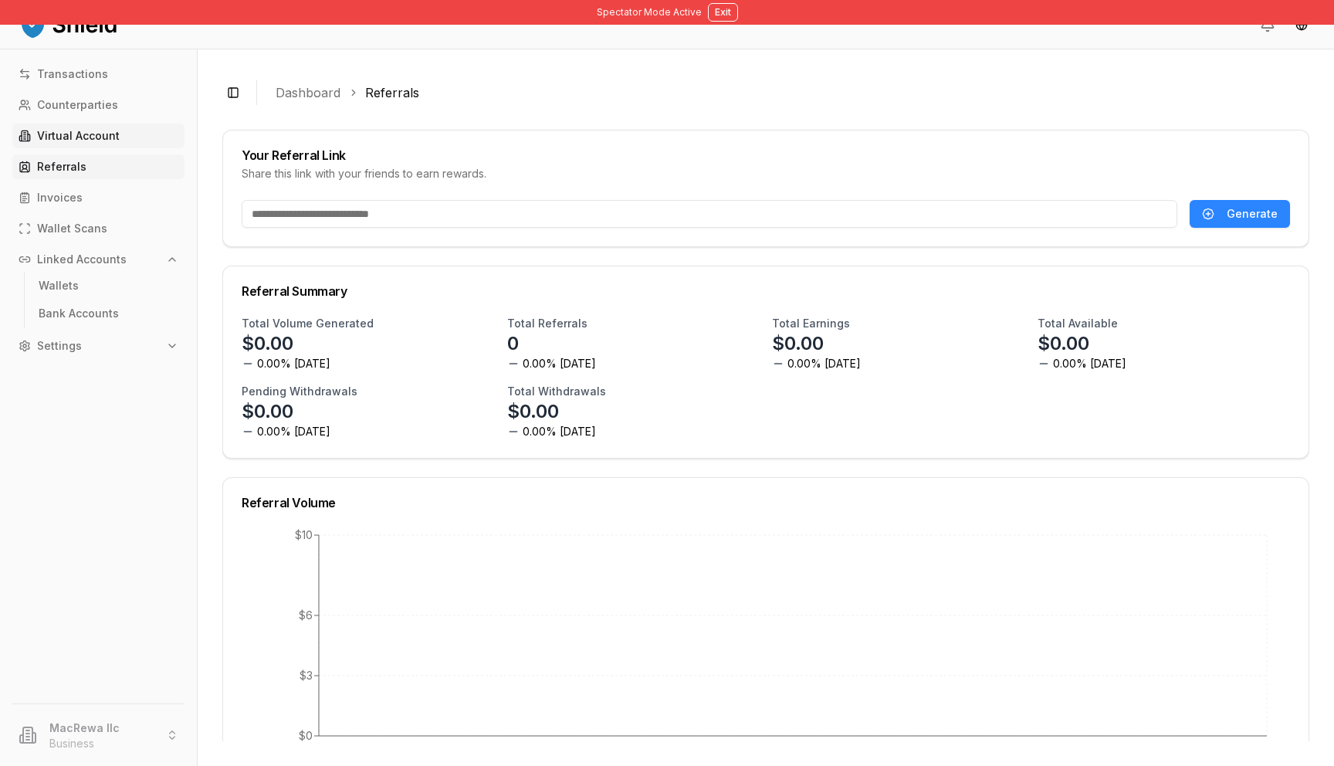
click at [124, 147] on link "Virtual Account" at bounding box center [98, 136] width 172 height 25
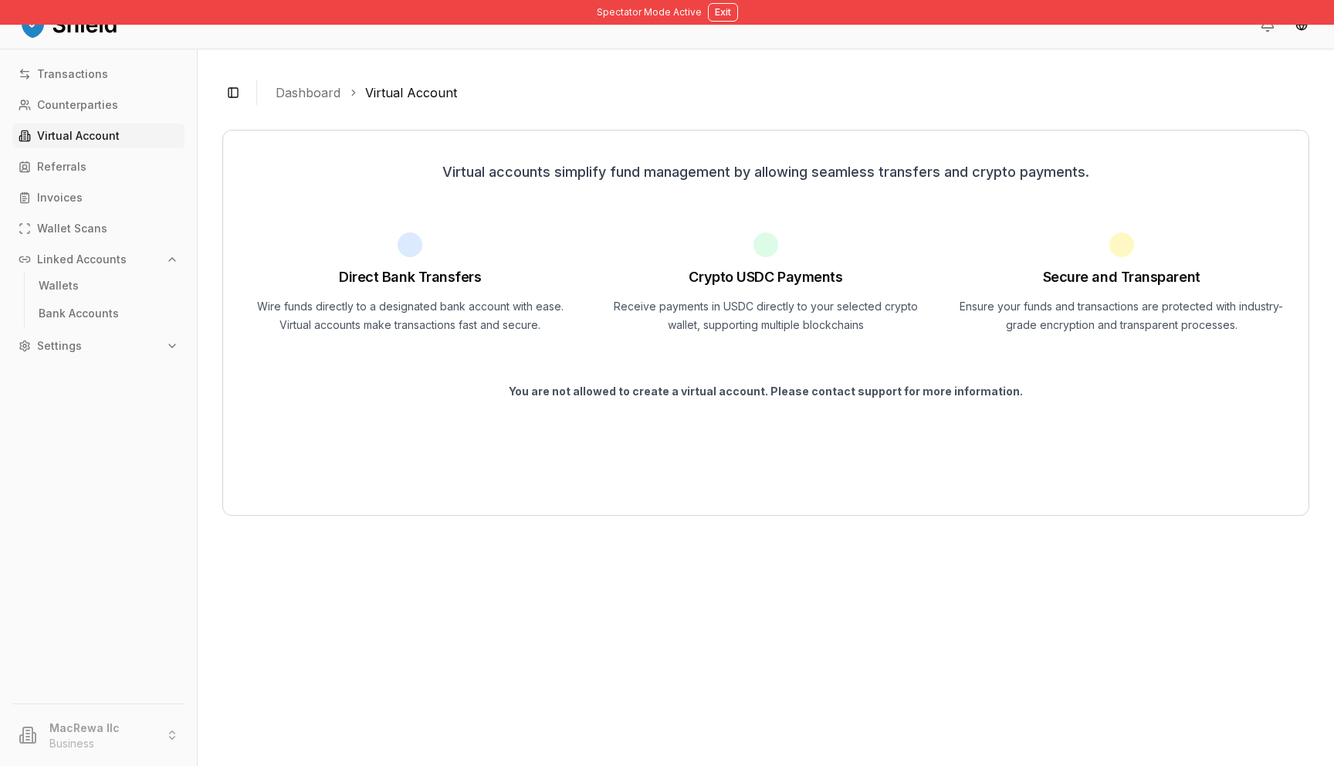
click at [130, 241] on div "Transactions Counterparties Virtual Account Referrals Invoices Wallet Scans Lin…" at bounding box center [98, 373] width 197 height 623
click at [713, 8] on button "Exit" at bounding box center [723, 12] width 30 height 19
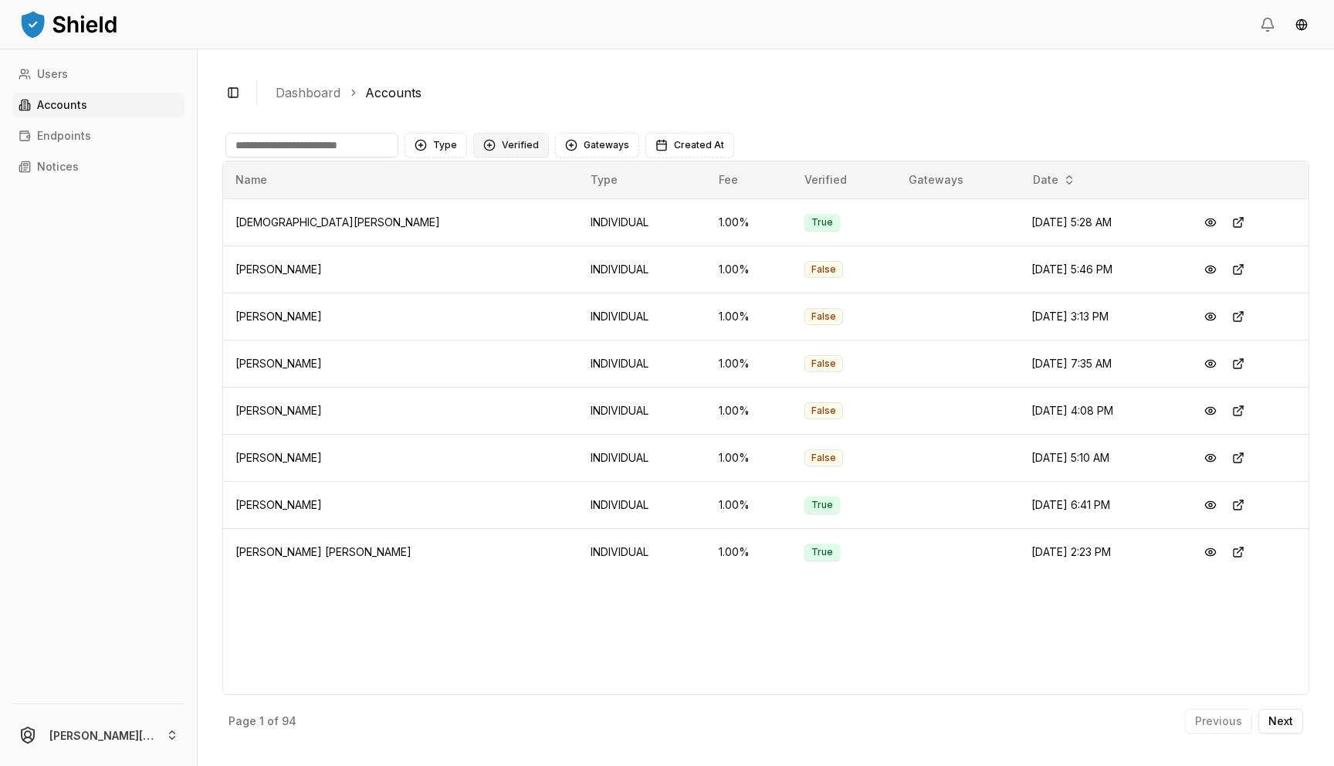
click at [507, 144] on button "Verified" at bounding box center [511, 145] width 76 height 25
click at [505, 225] on span "NOT VERIFIED" at bounding box center [536, 232] width 73 height 15
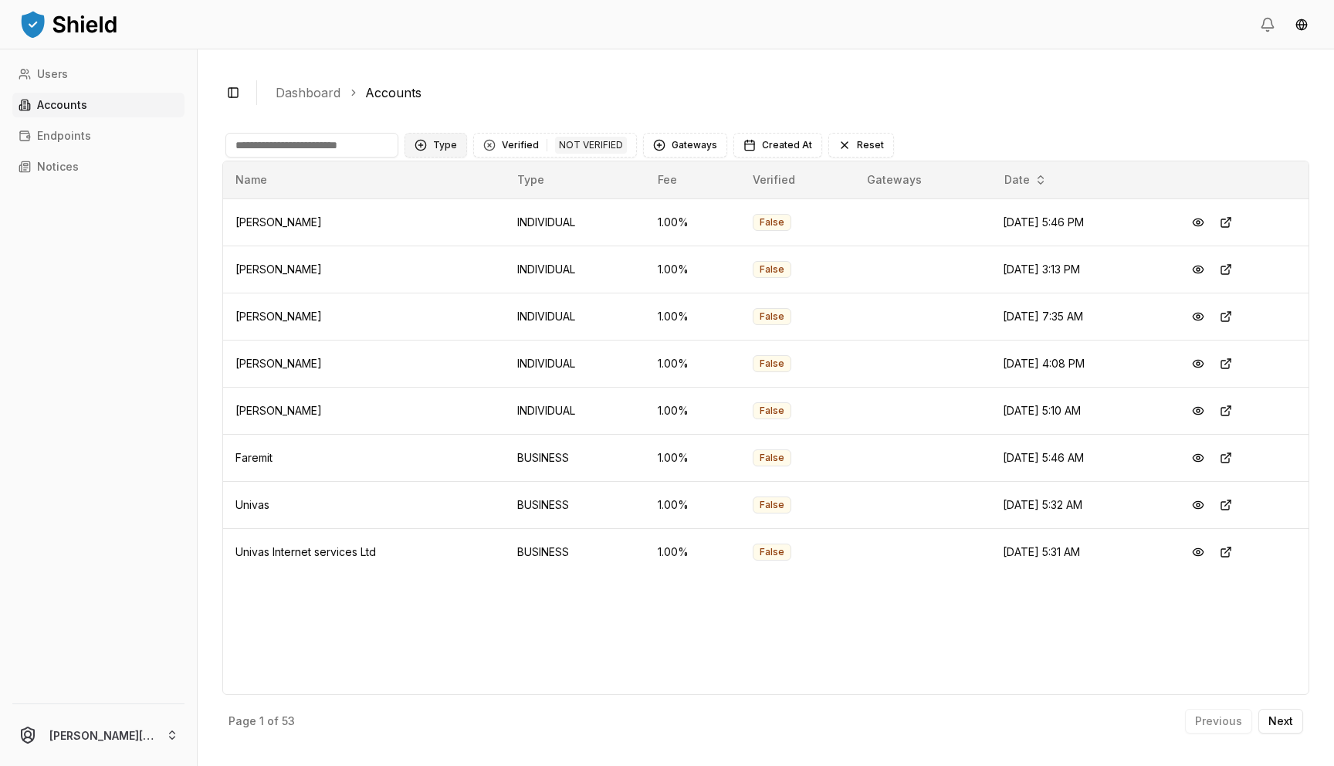
click at [425, 142] on button "Type" at bounding box center [436, 145] width 63 height 25
click at [426, 233] on div "Suggestions" at bounding box center [421, 233] width 12 height 12
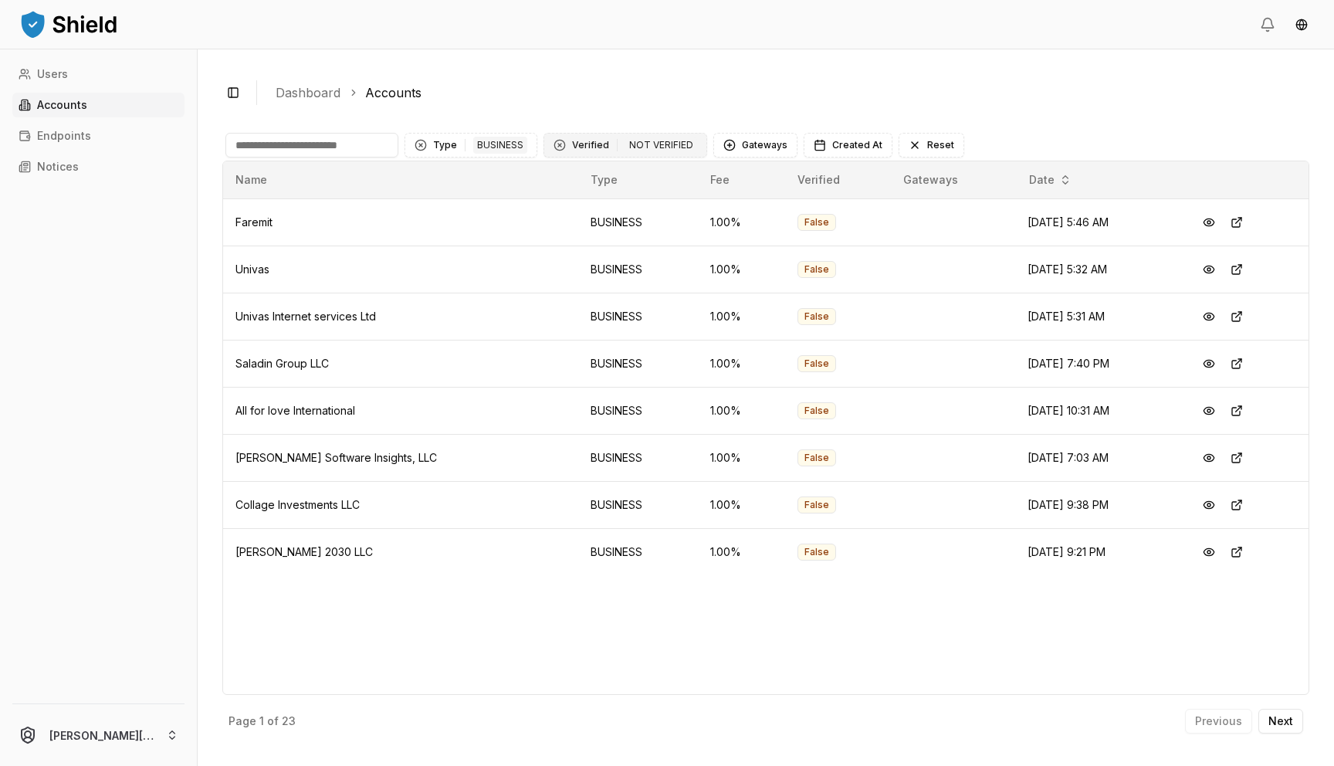
click at [581, 146] on button "Verified 1 NOT VERIFIED" at bounding box center [626, 145] width 164 height 25
click at [597, 211] on span "VERIFIED" at bounding box center [593, 208] width 46 height 15
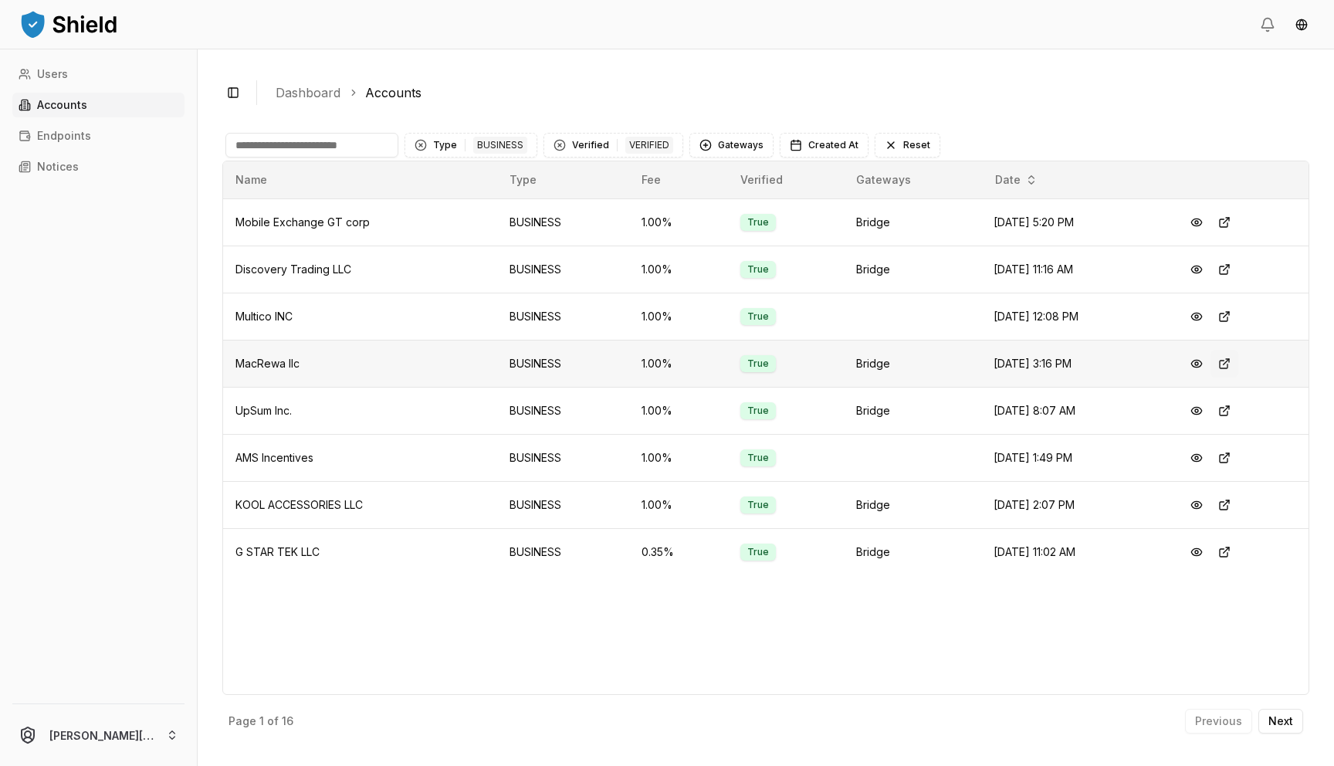
click at [1232, 359] on button at bounding box center [1225, 364] width 28 height 28
click at [1200, 361] on button at bounding box center [1197, 364] width 28 height 28
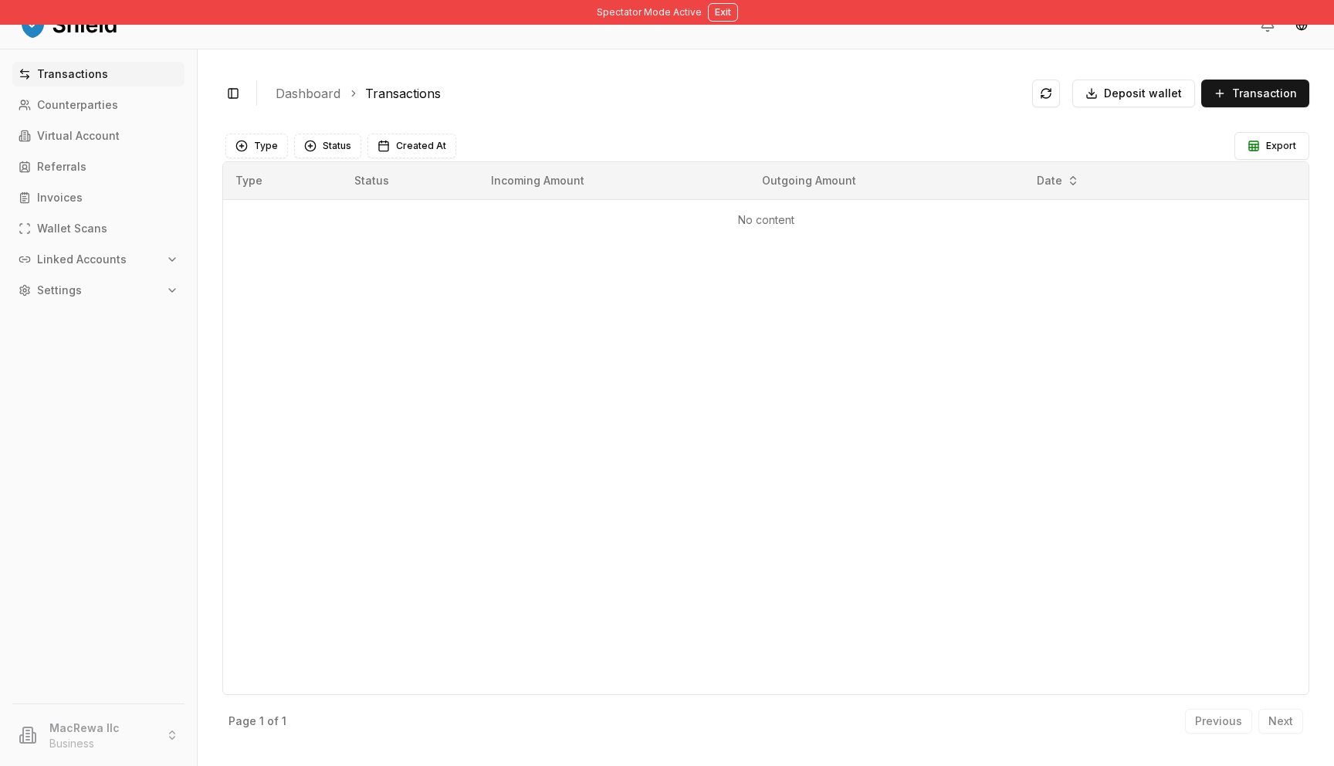
click at [114, 257] on p "Linked Accounts" at bounding box center [82, 259] width 90 height 11
click at [147, 317] on link "Bank Accounts" at bounding box center [99, 313] width 134 height 25
